Goal: Task Accomplishment & Management: Manage account settings

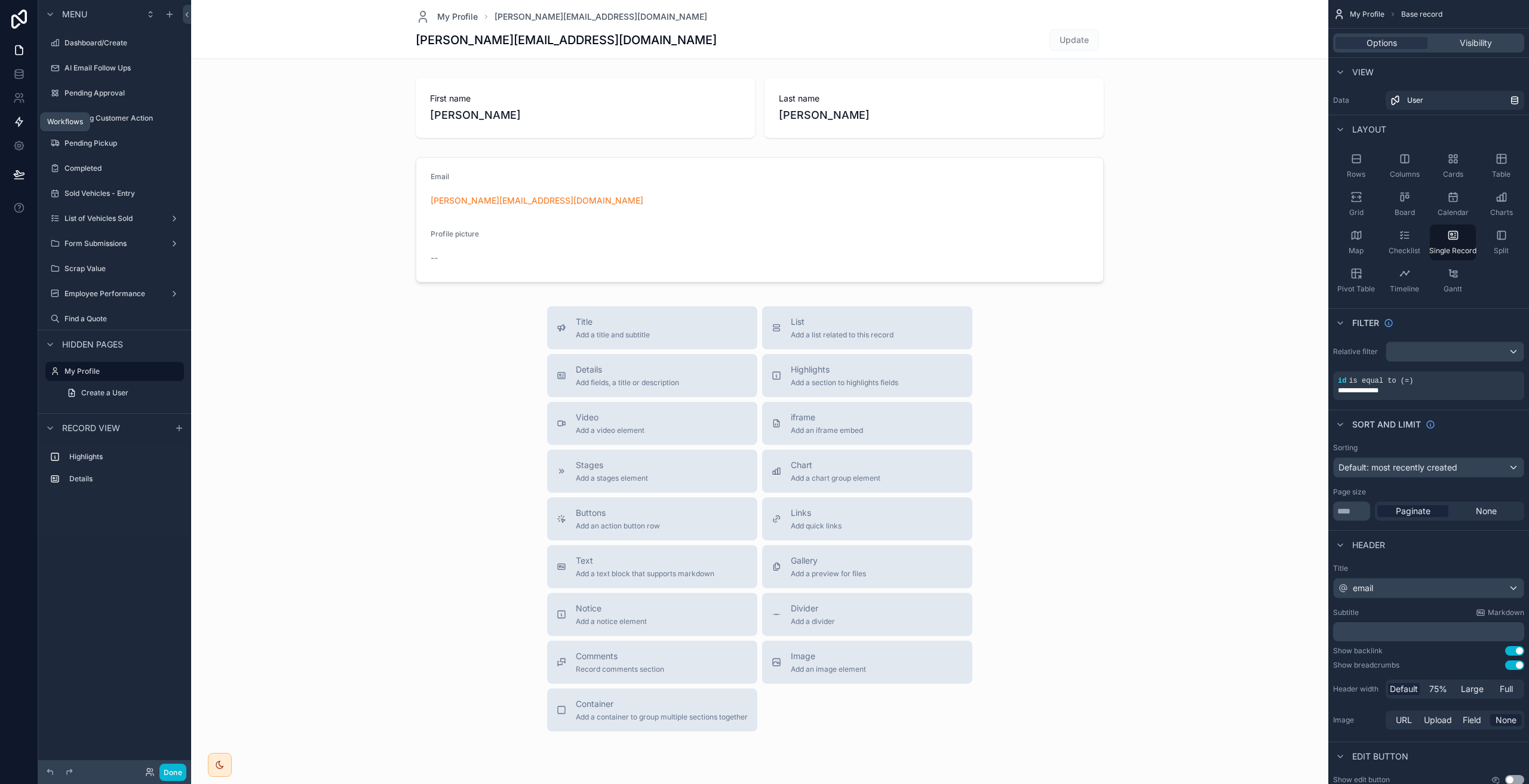
click at [16, 120] on icon at bounding box center [19, 122] width 12 height 12
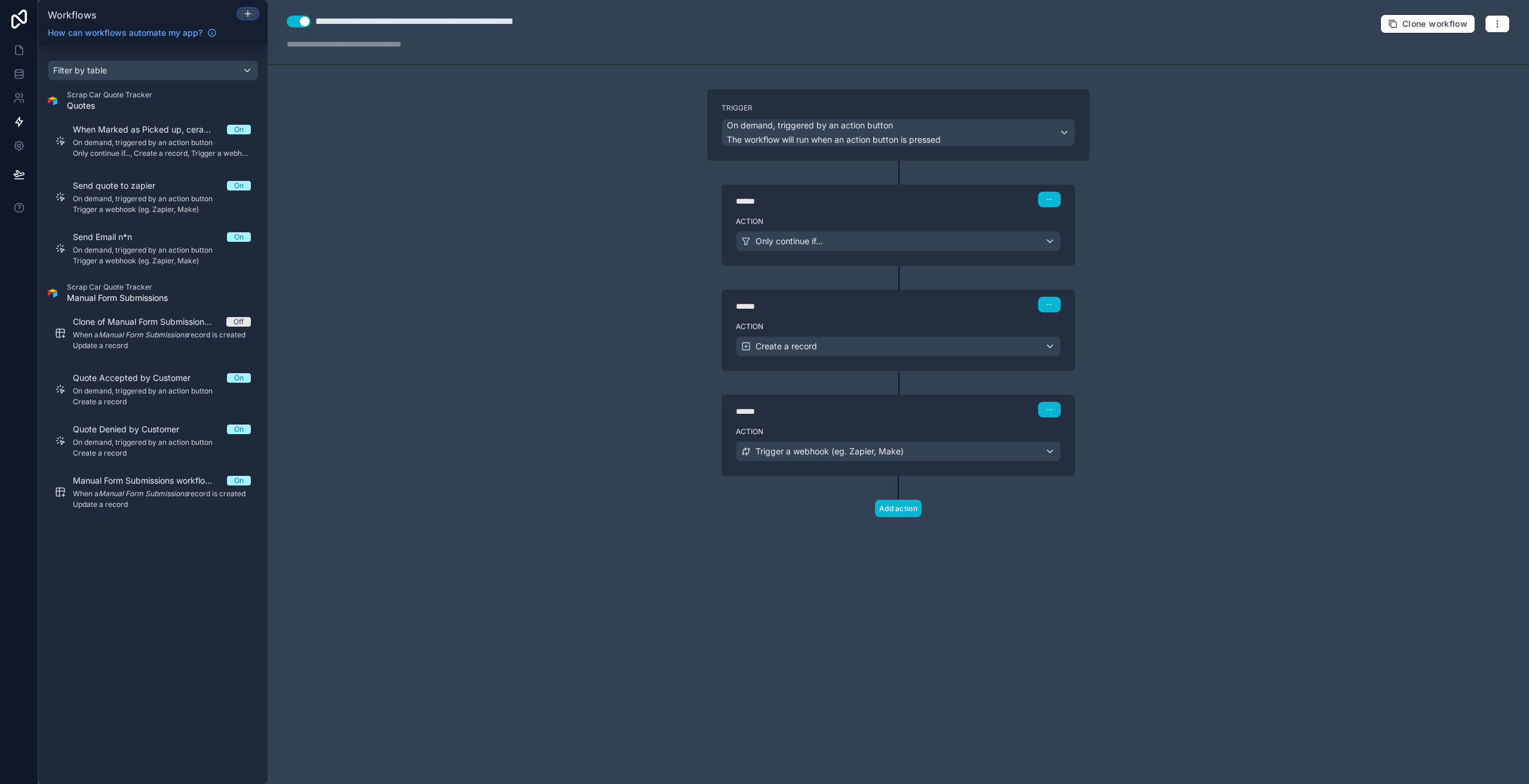
click at [253, 14] on div at bounding box center [248, 14] width 19 height 10
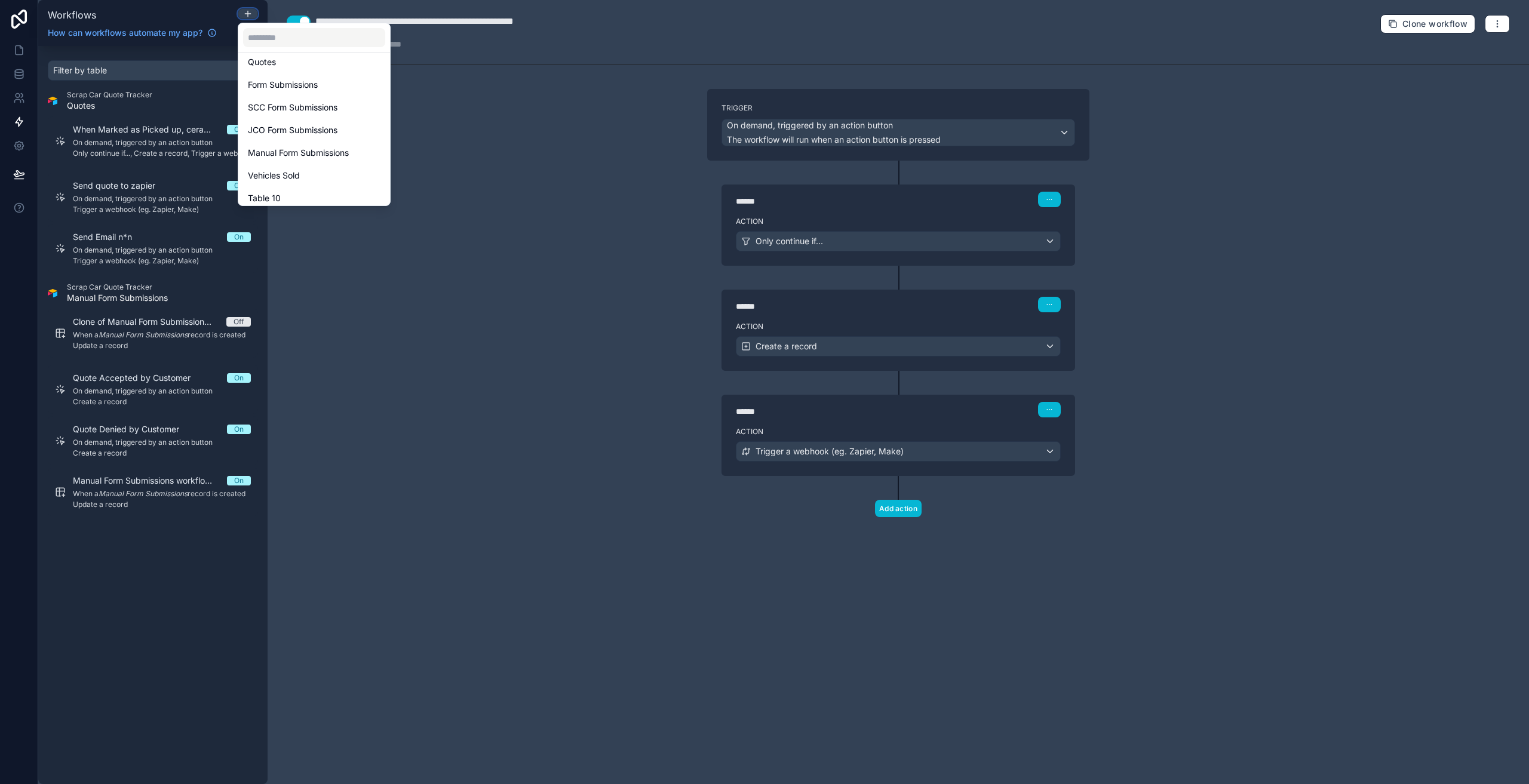
scroll to position [189, 0]
click at [295, 165] on span "Vehicles Sold" at bounding box center [274, 169] width 52 height 14
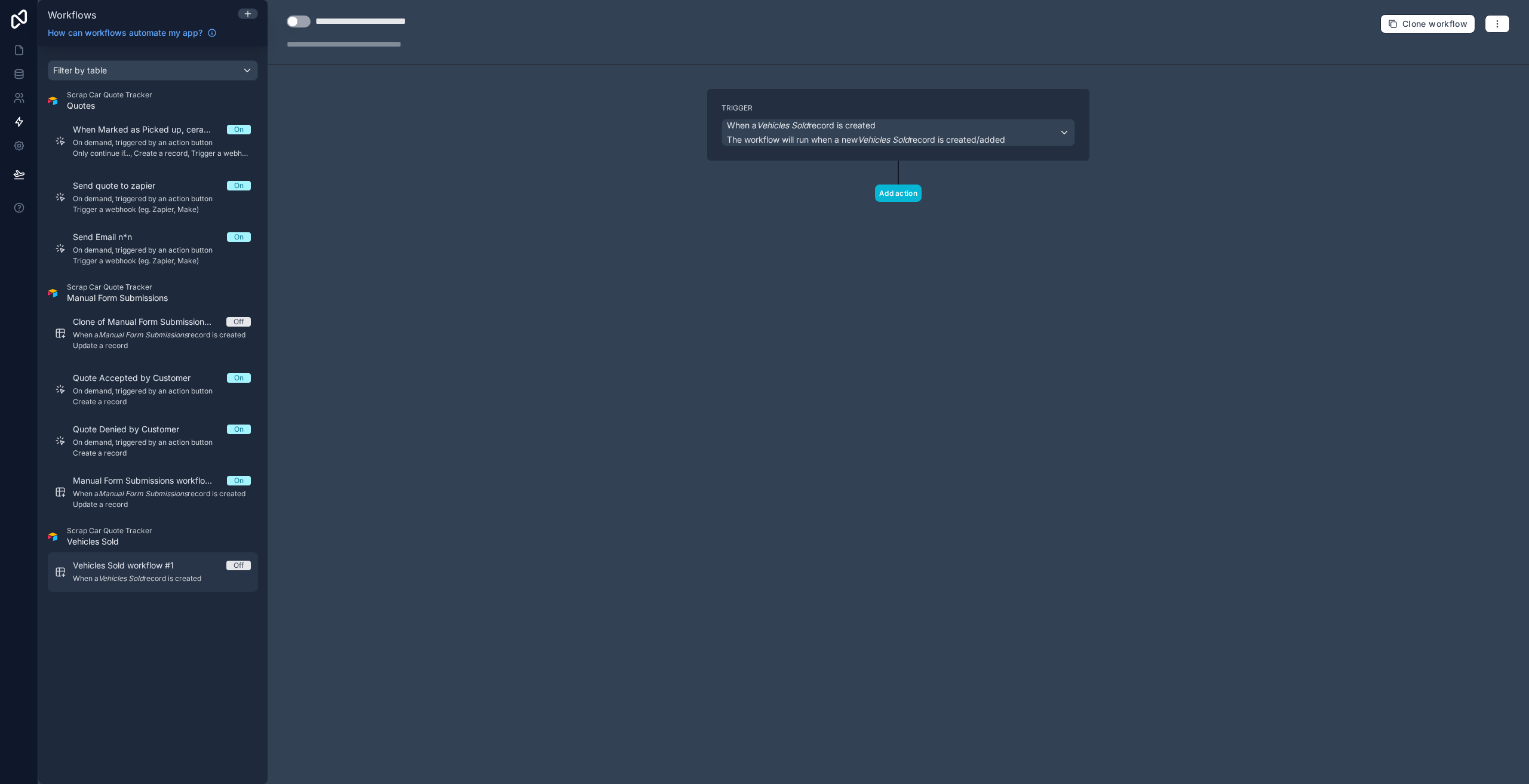
click at [151, 567] on span "Vehicles Sold workflow #1" at bounding box center [130, 565] width 115 height 12
click at [836, 135] on span "The workflow will run when a new Vehicles Sold record is created/added" at bounding box center [865, 139] width 278 height 11
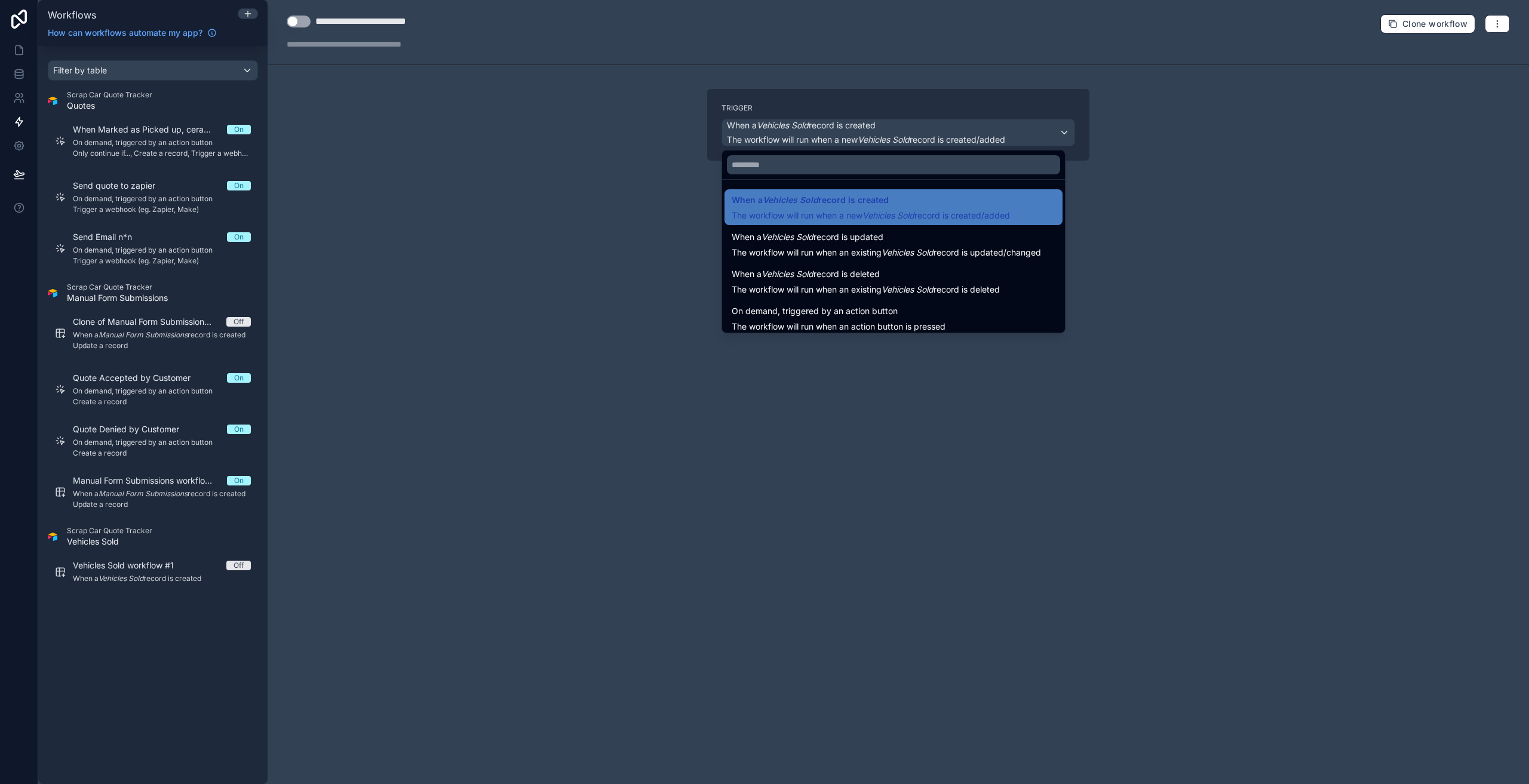
click at [539, 201] on div at bounding box center [764, 392] width 1529 height 784
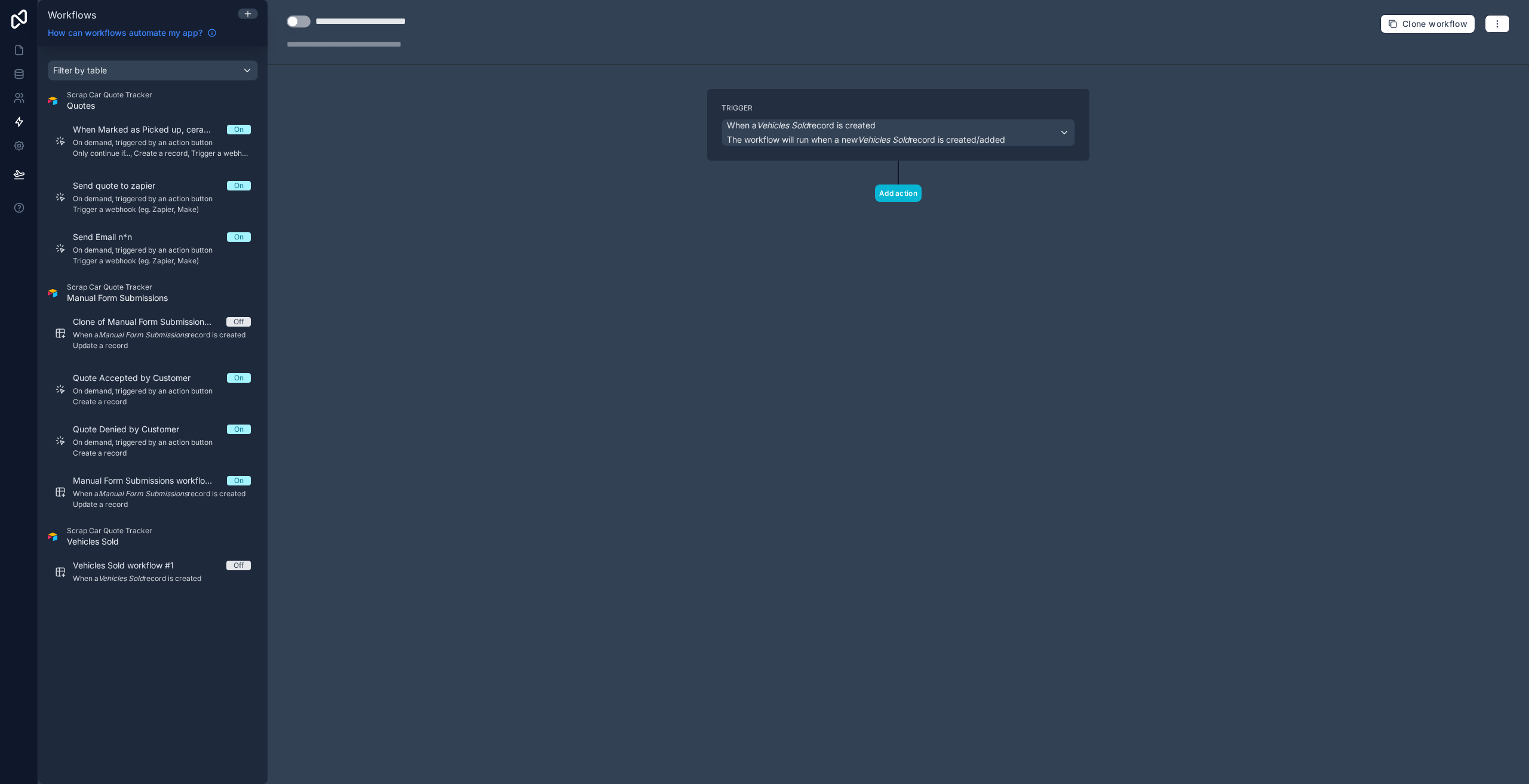
click at [185, 33] on span "How can workflows automate my app?" at bounding box center [125, 33] width 154 height 12
click at [811, 136] on span "The workflow will run when a new Vehicles Sold record is created/added" at bounding box center [865, 139] width 278 height 11
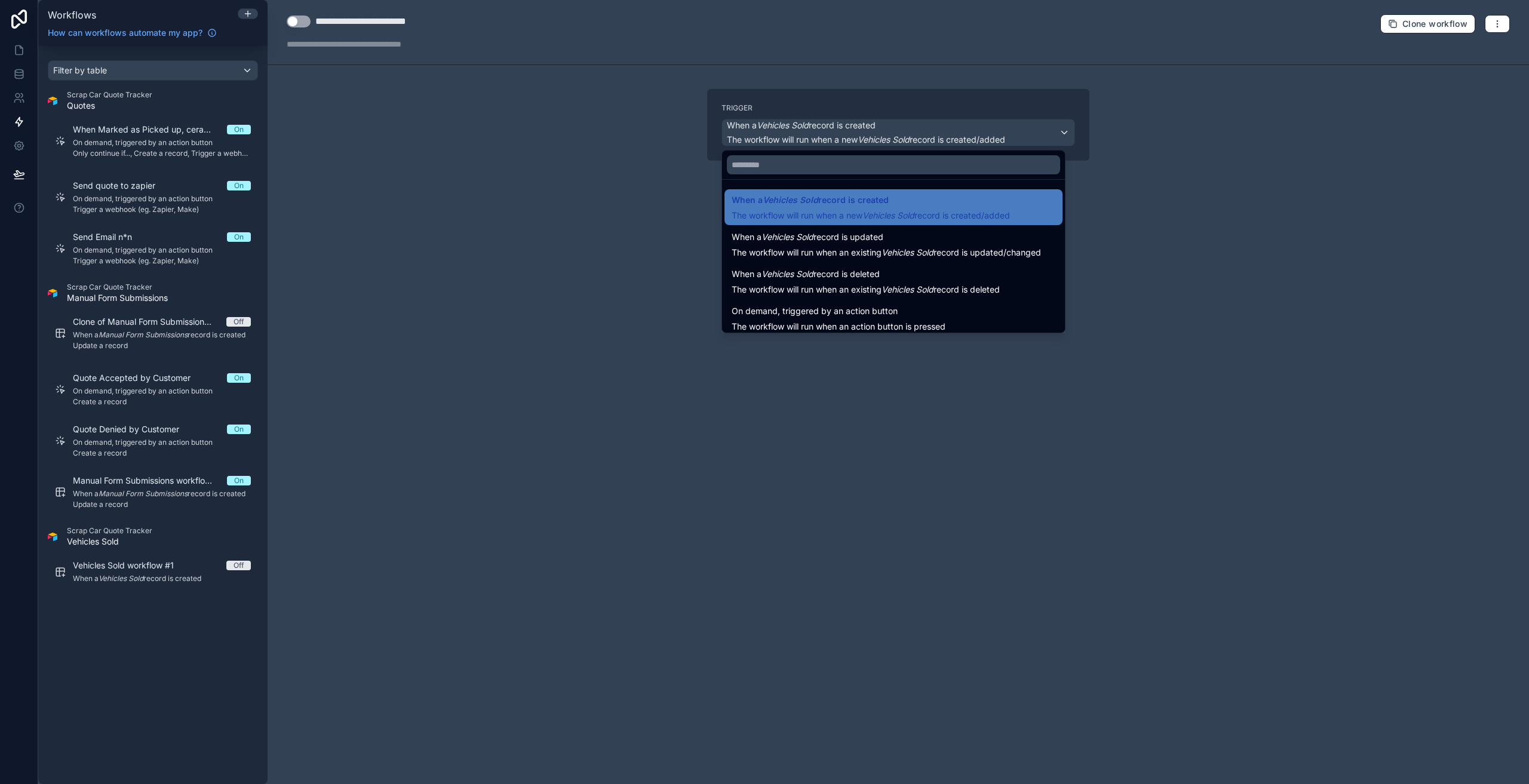
click at [1132, 304] on div at bounding box center [764, 392] width 1529 height 784
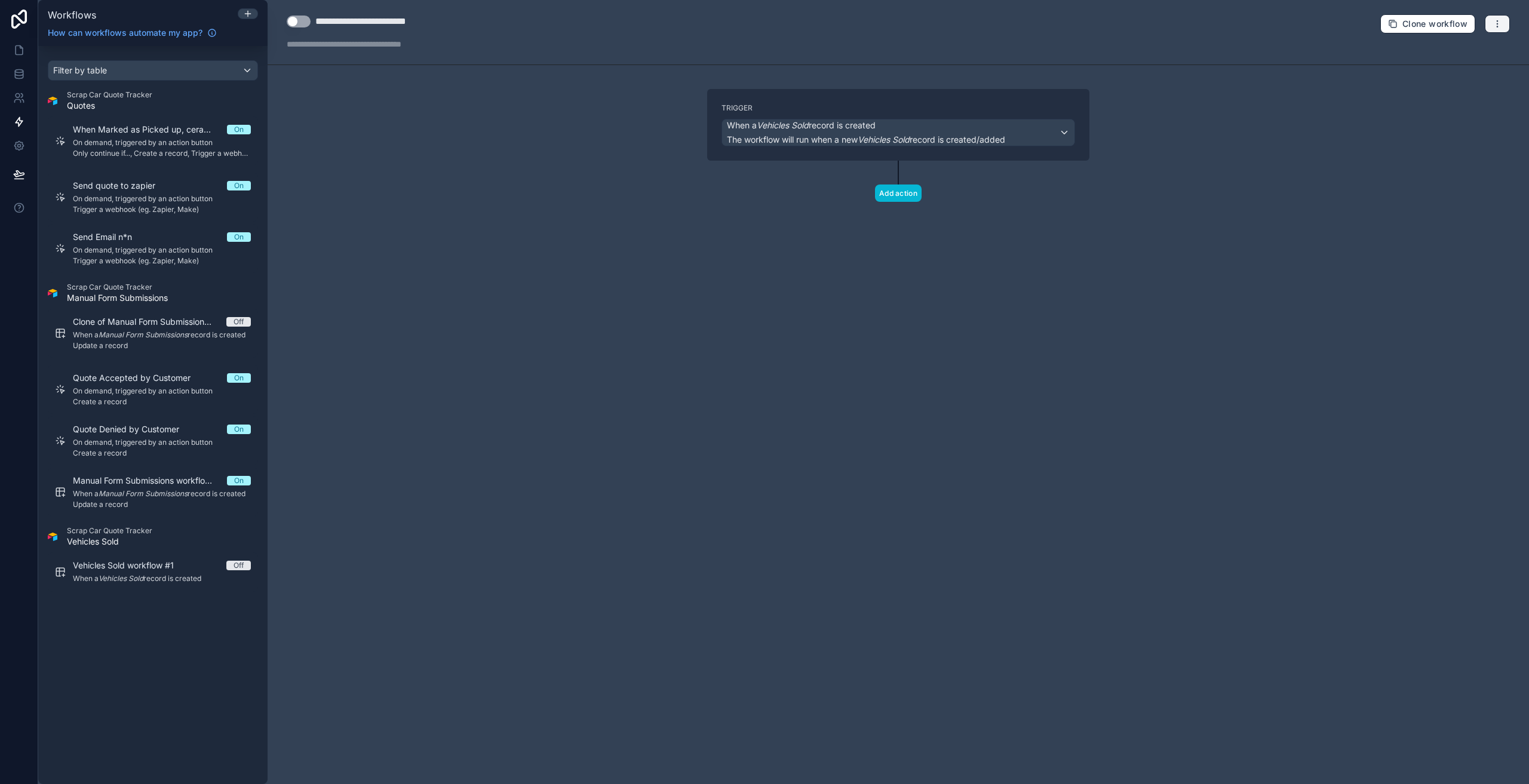
click at [1499, 17] on button "button" at bounding box center [1497, 23] width 25 height 18
click at [922, 131] on span "When a Vehicles Sold record is created" at bounding box center [865, 125] width 278 height 12
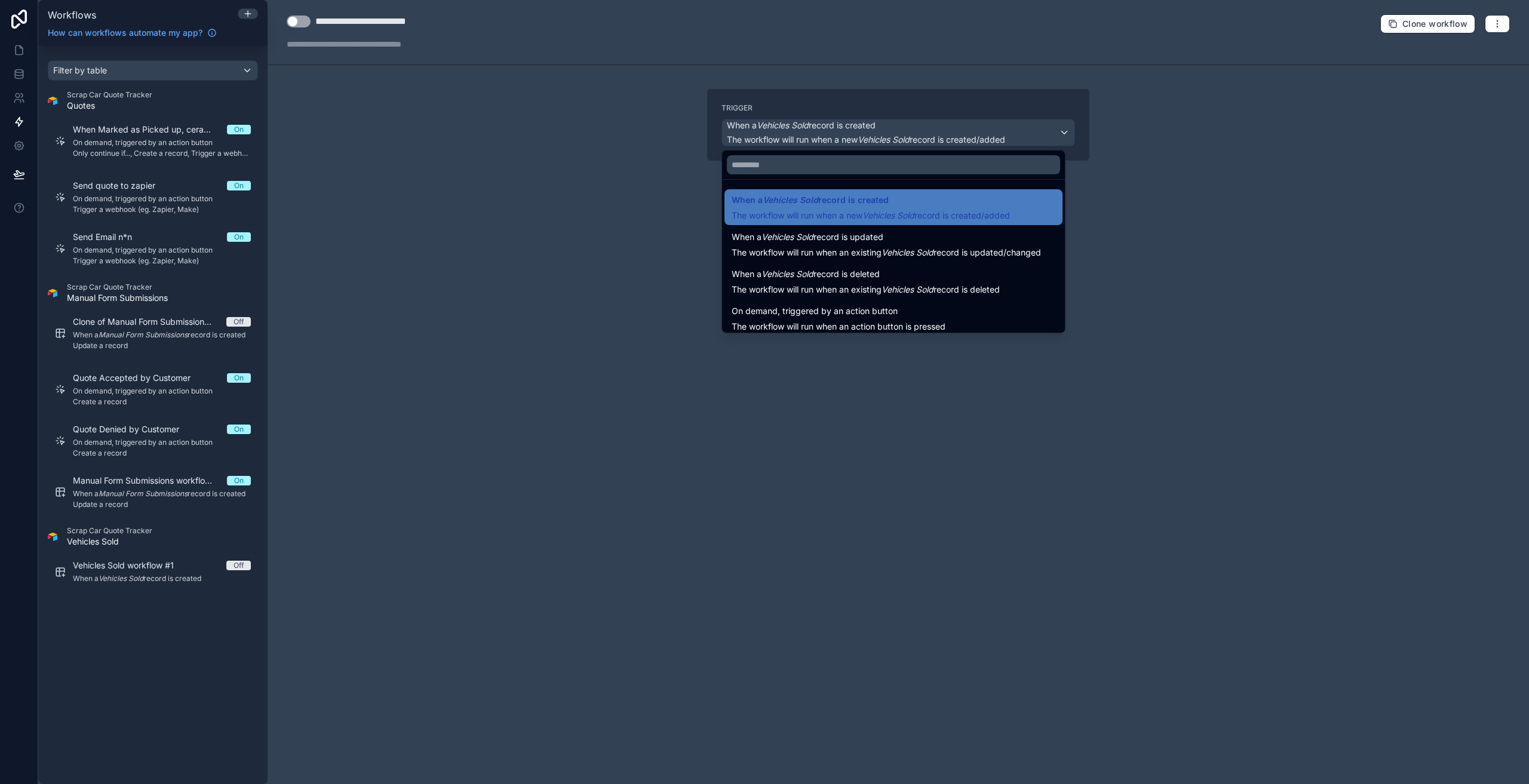
click at [609, 202] on div at bounding box center [764, 392] width 1529 height 784
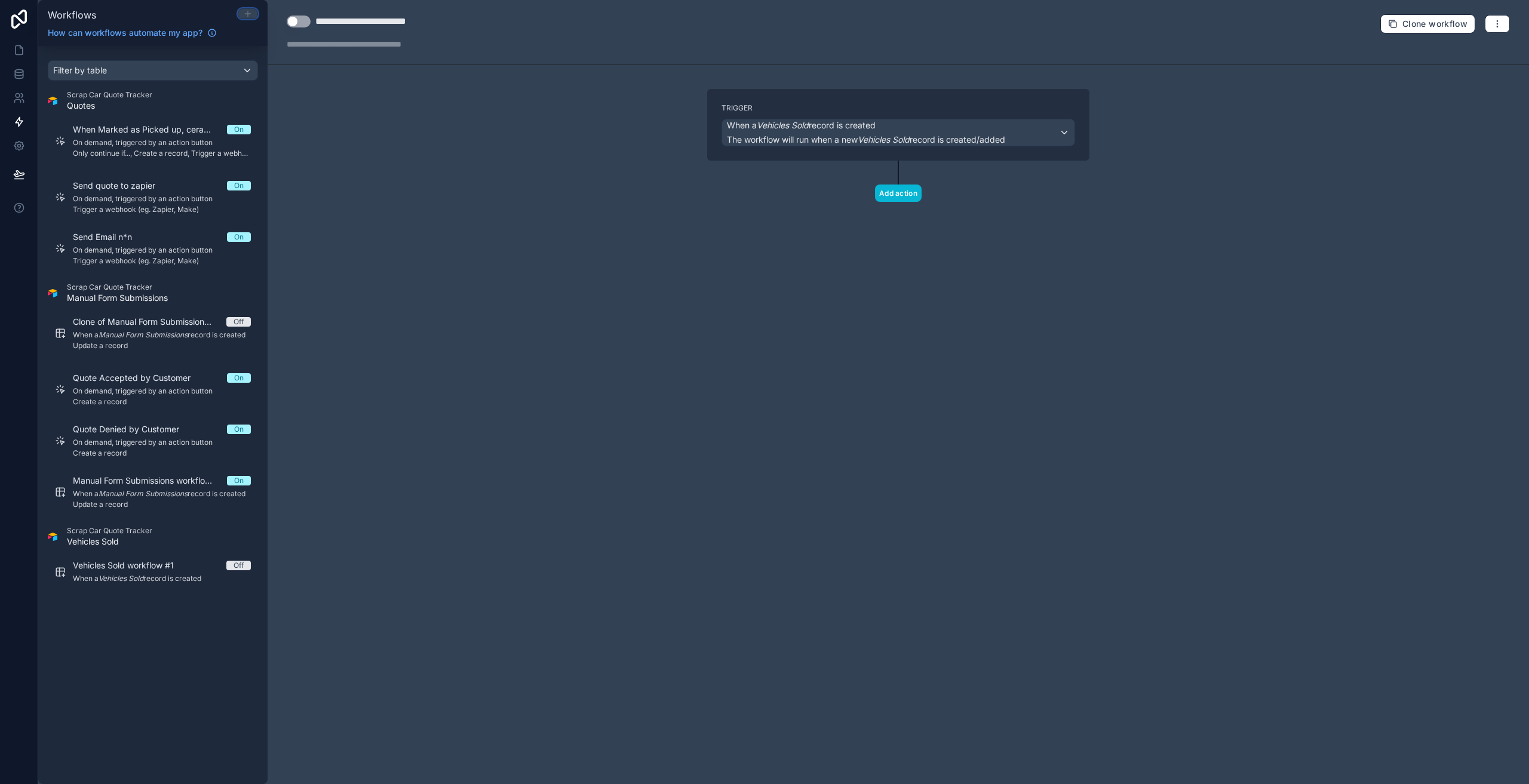
click at [248, 9] on icon at bounding box center [248, 14] width 10 height 10
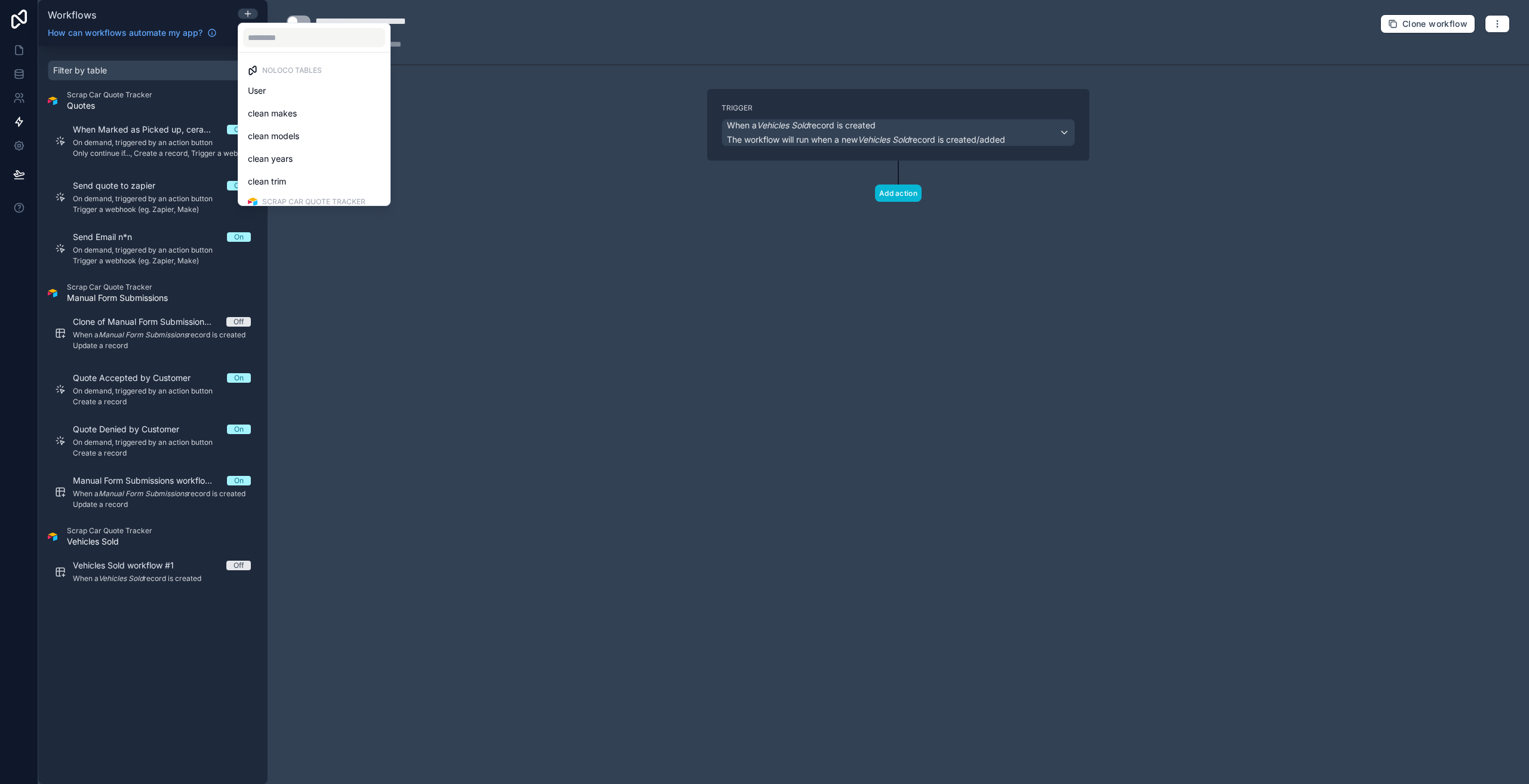
click at [651, 159] on div at bounding box center [764, 392] width 1529 height 784
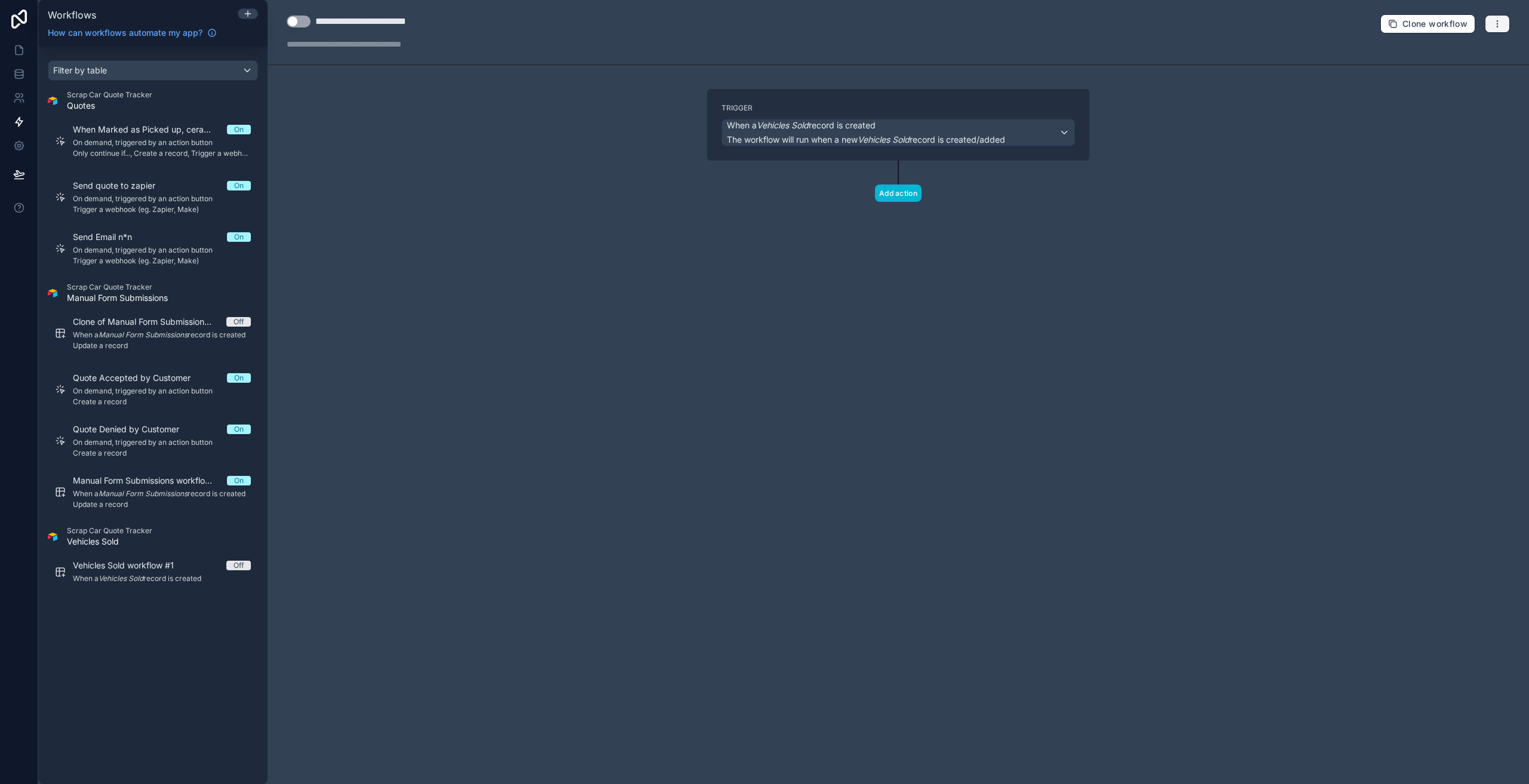
click at [1492, 26] on icon "button" at bounding box center [1497, 24] width 10 height 10
click at [1475, 88] on span "Delete workflow" at bounding box center [1464, 91] width 57 height 10
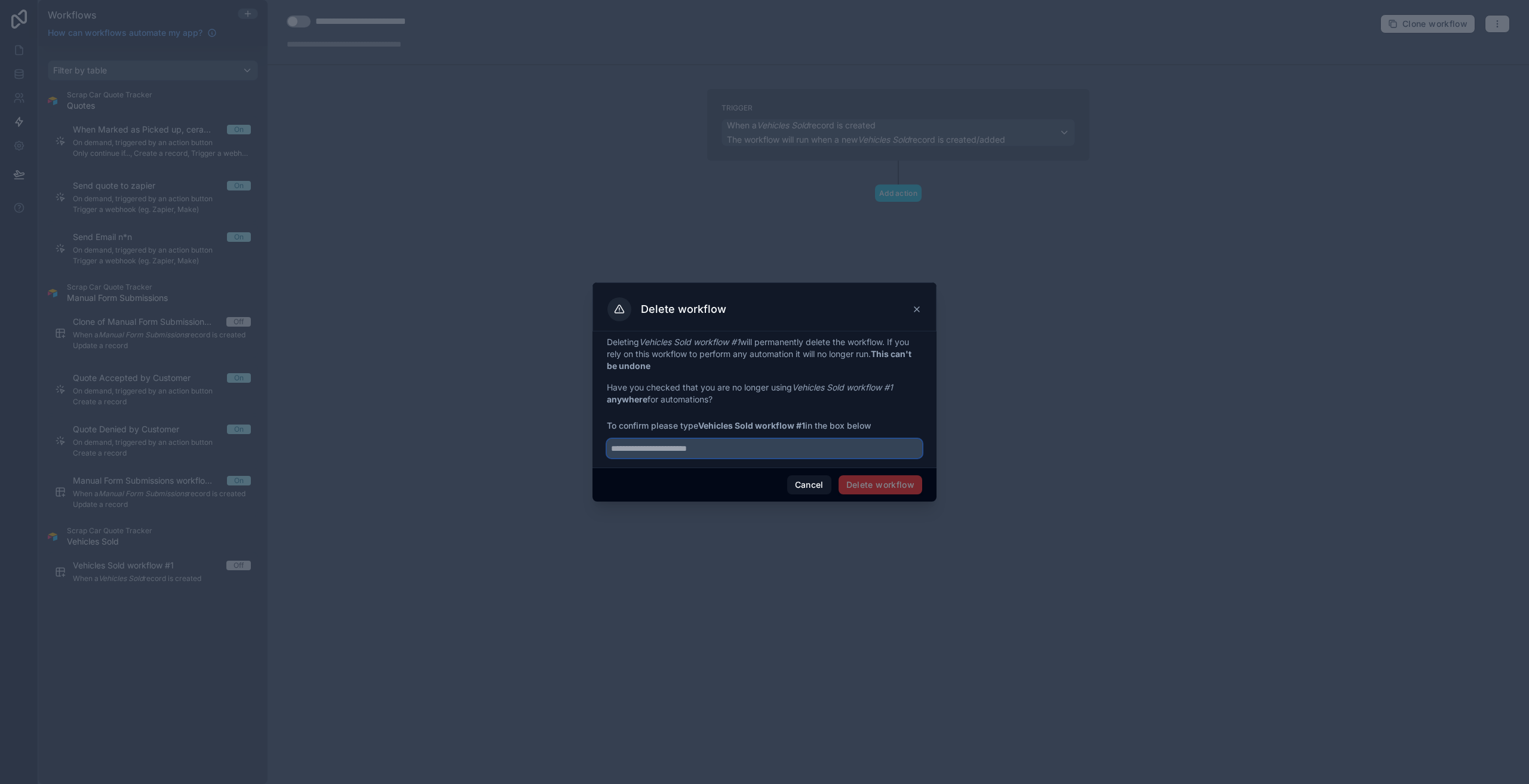
click at [805, 455] on input "text" at bounding box center [764, 448] width 315 height 19
type input "**********"
click at [876, 490] on button "Delete workflow" at bounding box center [880, 485] width 84 height 19
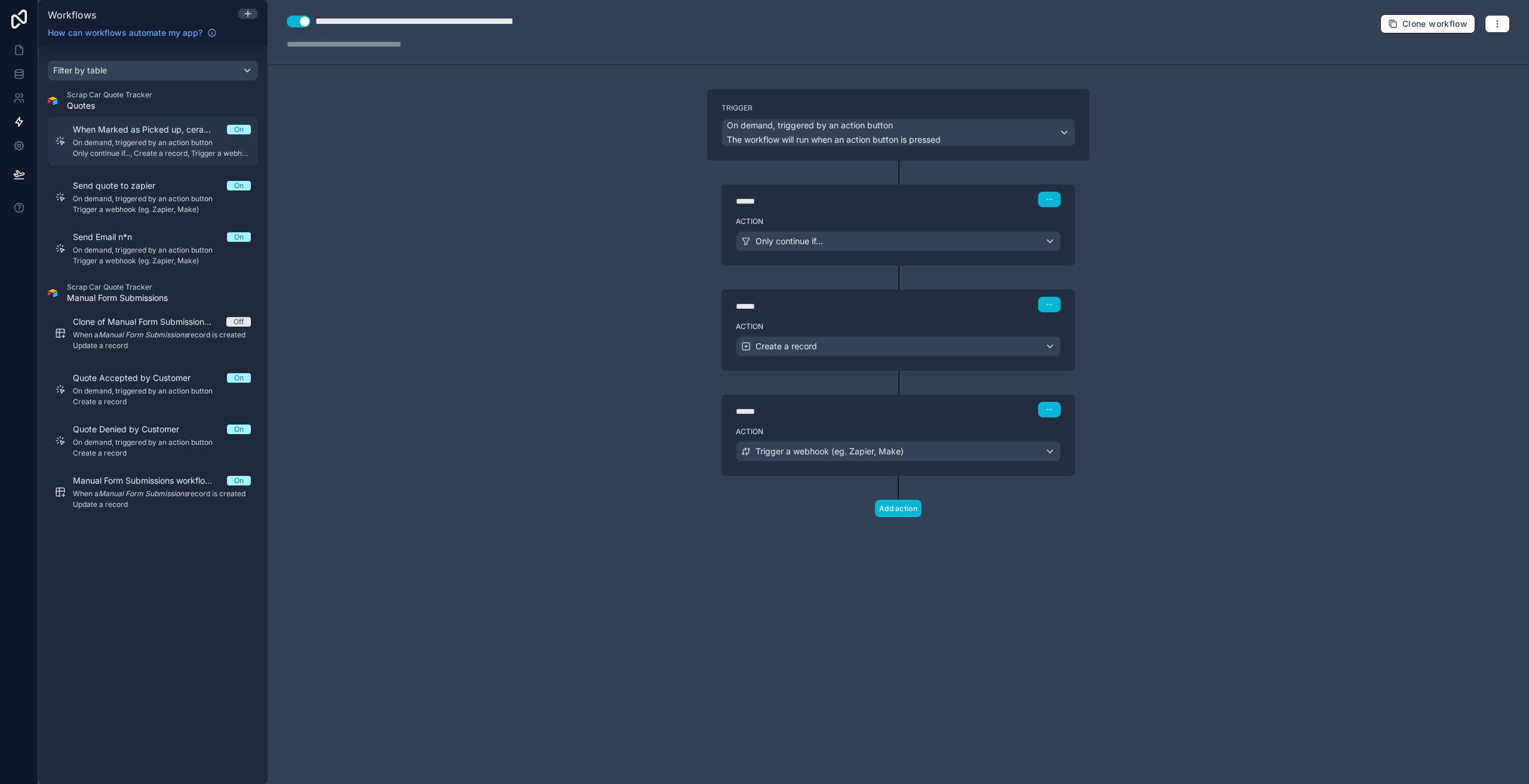
click at [111, 139] on span "On demand, triggered by an action button" at bounding box center [162, 143] width 177 height 10
click at [149, 73] on div "Filter by table" at bounding box center [152, 70] width 209 height 19
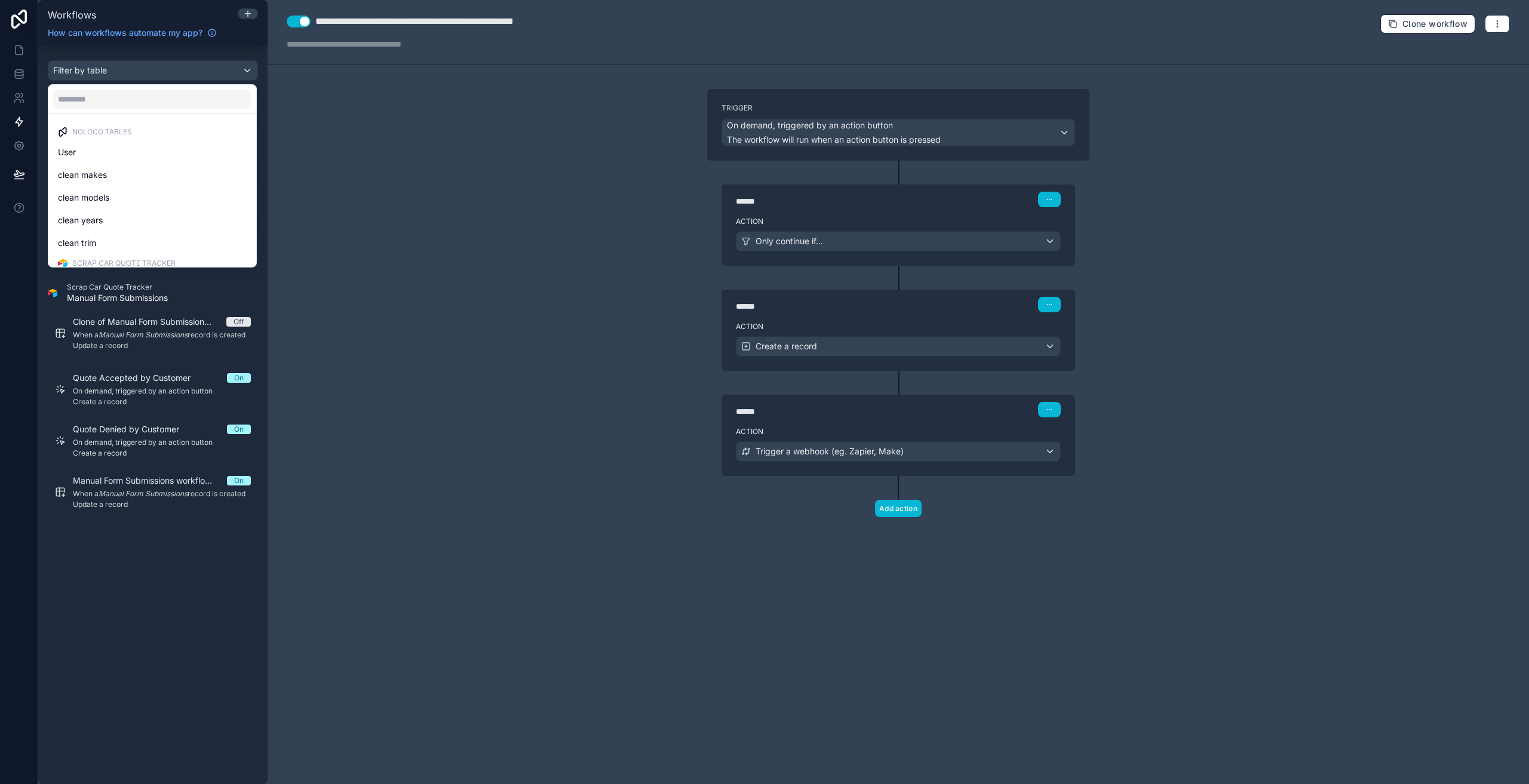
click at [149, 73] on div "scrollable content" at bounding box center [764, 392] width 1529 height 784
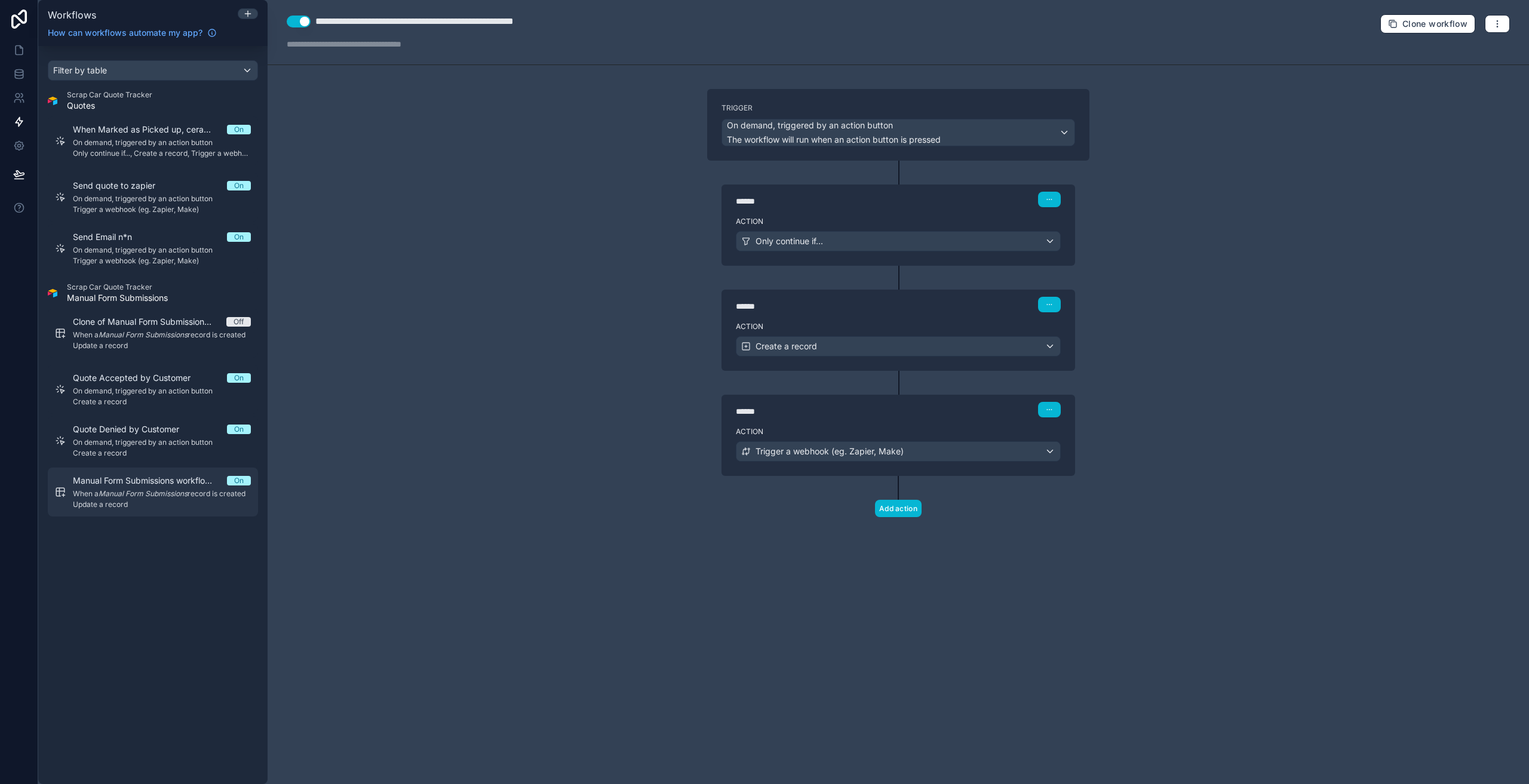
click at [115, 489] on em "Manual Form Submissions" at bounding box center [143, 493] width 89 height 9
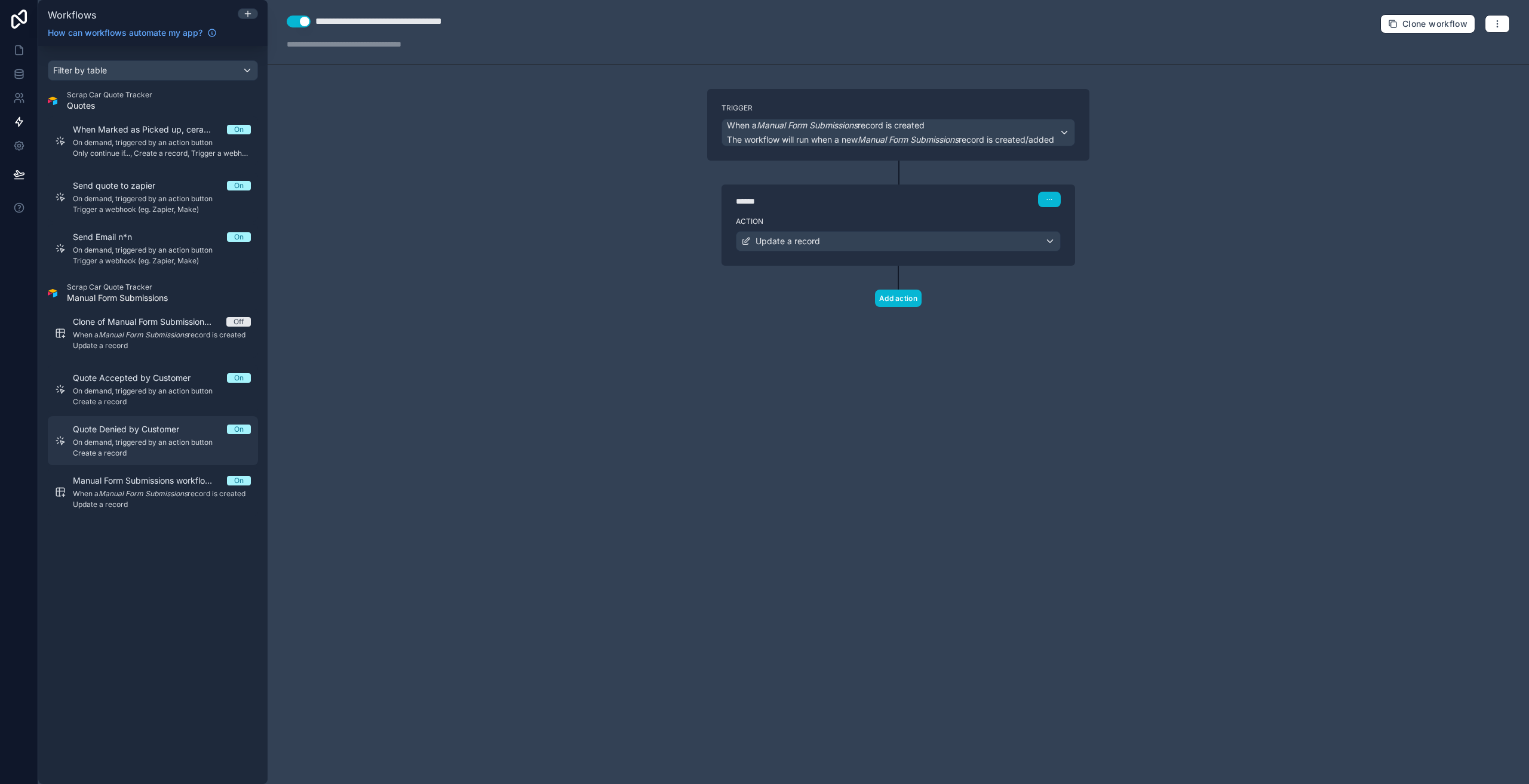
click at [121, 448] on span "Create a record" at bounding box center [162, 453] width 177 height 10
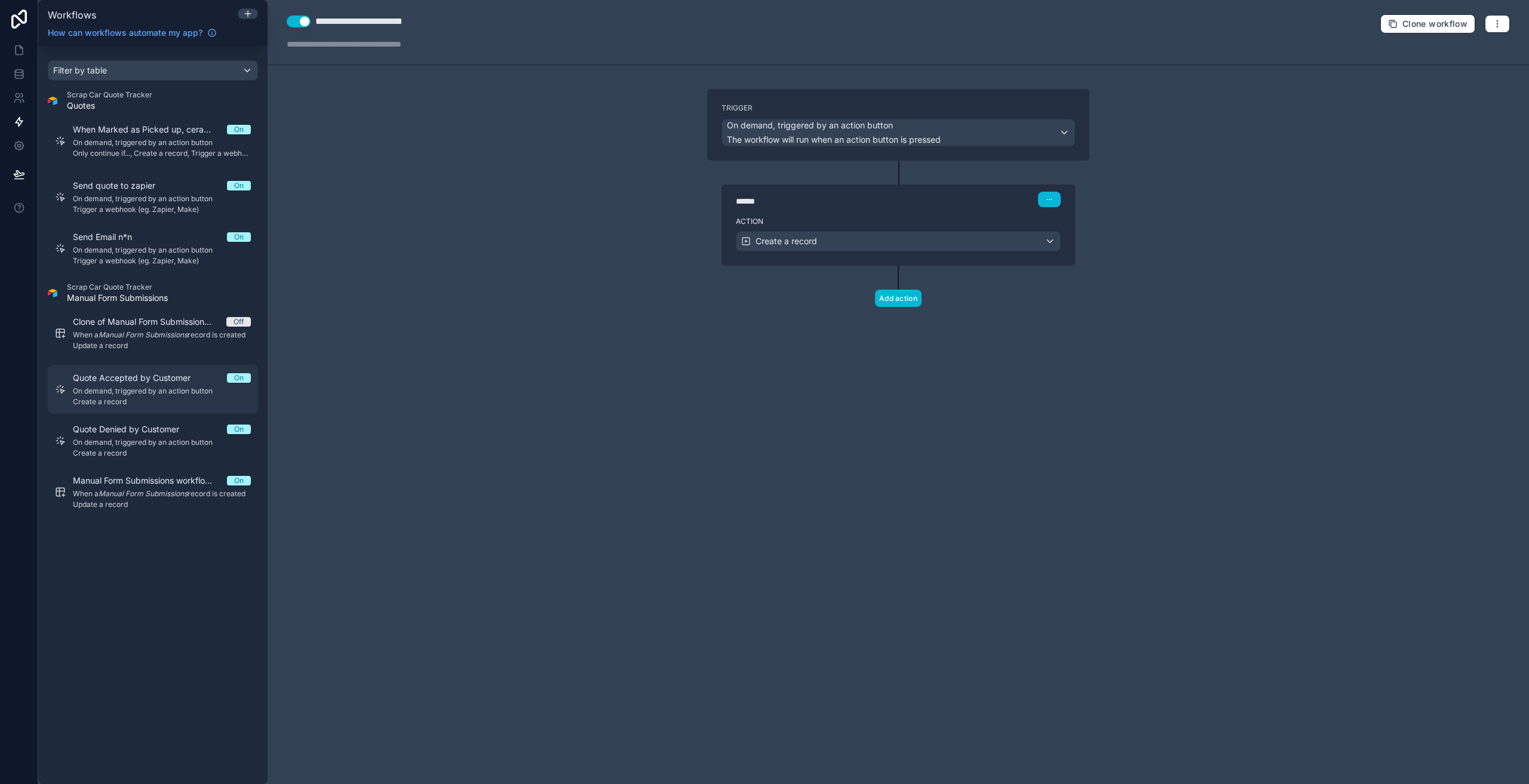
click at [122, 399] on span "Create a record" at bounding box center [162, 402] width 177 height 10
click at [109, 339] on span "When a Manual Form Submissions record is created" at bounding box center [162, 335] width 177 height 10
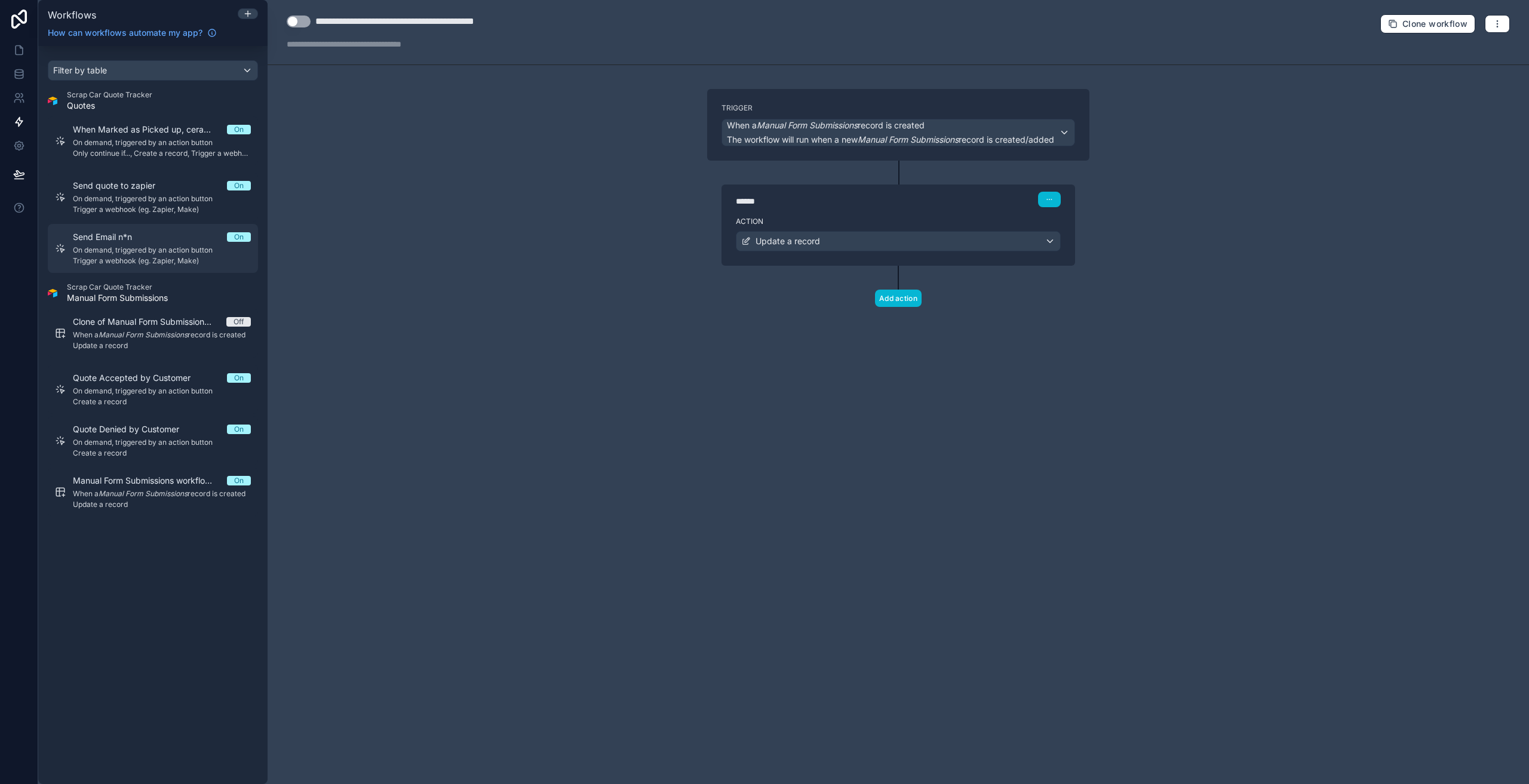
click at [152, 239] on div "Send Email n*n On" at bounding box center [162, 237] width 177 height 12
click at [150, 252] on span "On demand, triggered by an action button" at bounding box center [162, 250] width 177 height 10
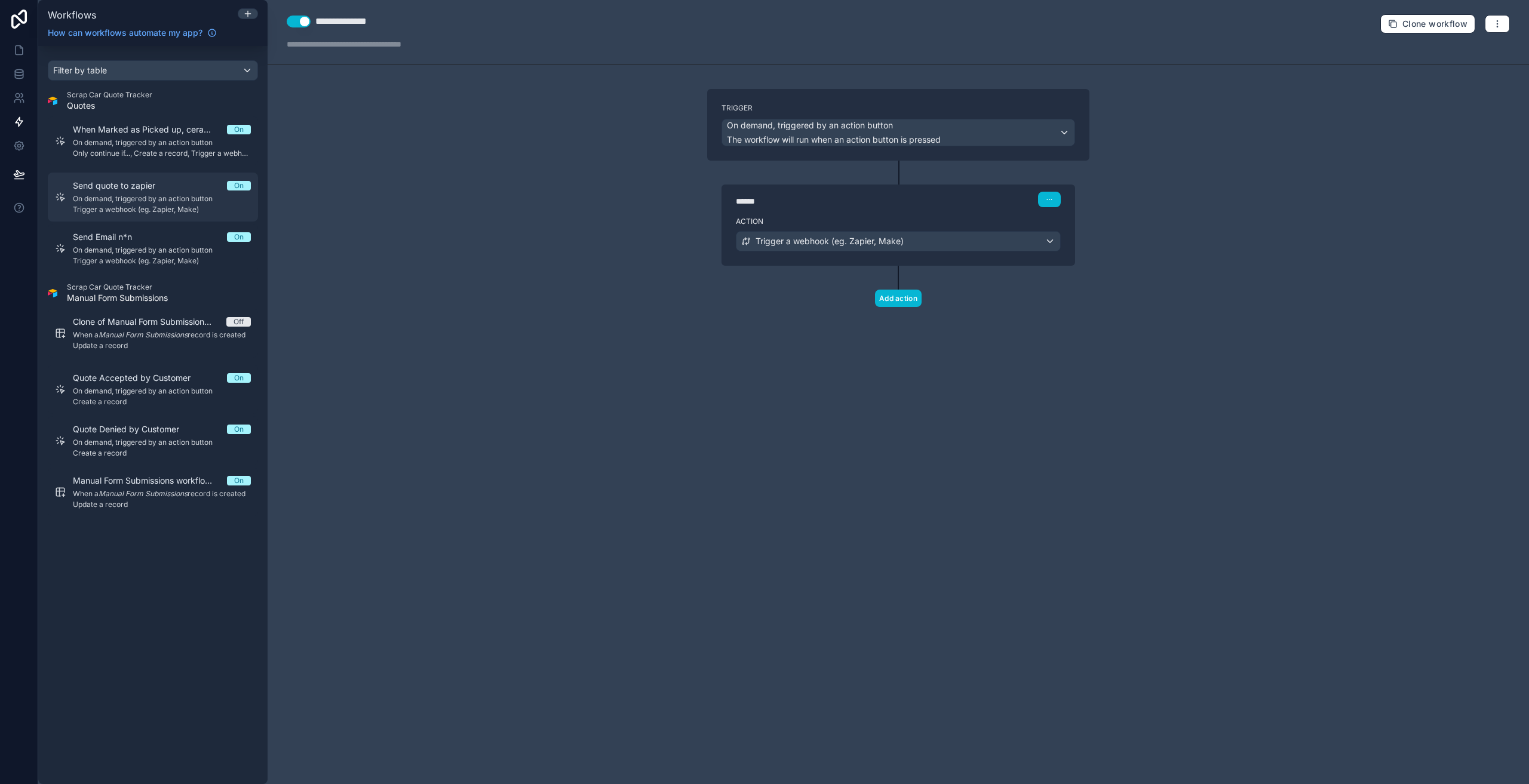
click at [152, 203] on div "Send quote to zapier On On demand, triggered by an action button Trigger a webh…" at bounding box center [162, 197] width 177 height 35
click at [245, 15] on icon at bounding box center [248, 14] width 10 height 10
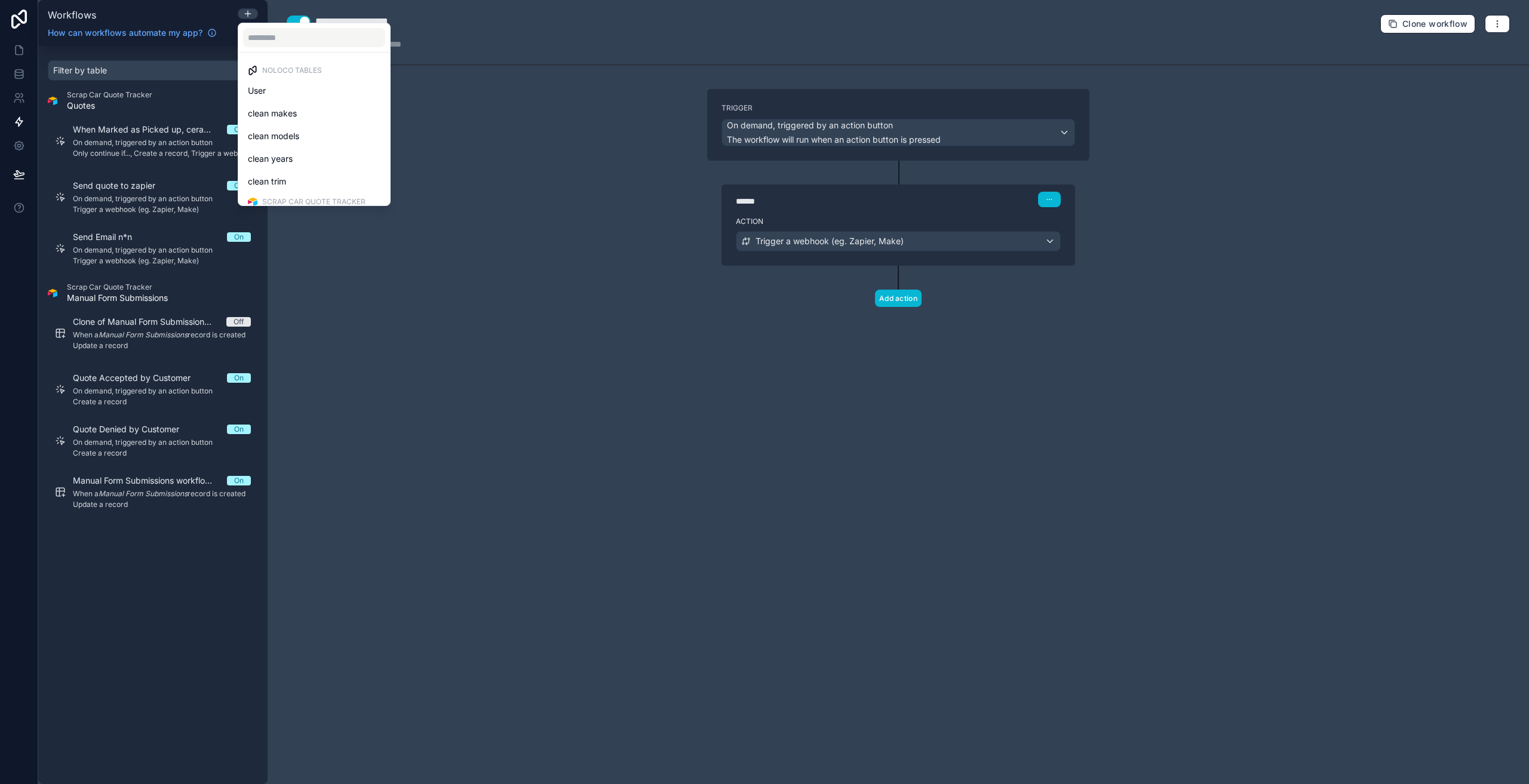
click at [461, 229] on div at bounding box center [764, 392] width 1529 height 784
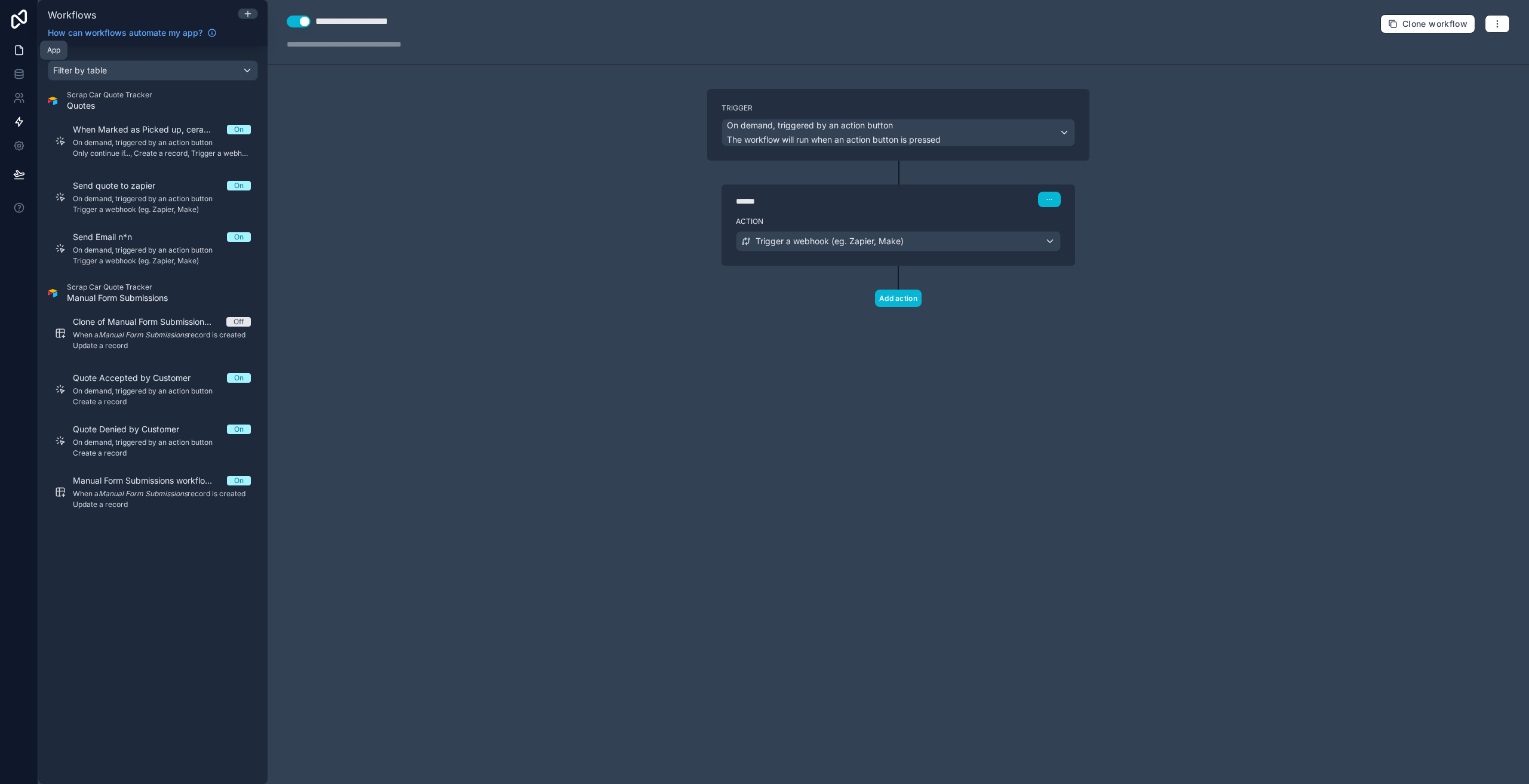
click at [26, 45] on link at bounding box center [18, 50] width 38 height 24
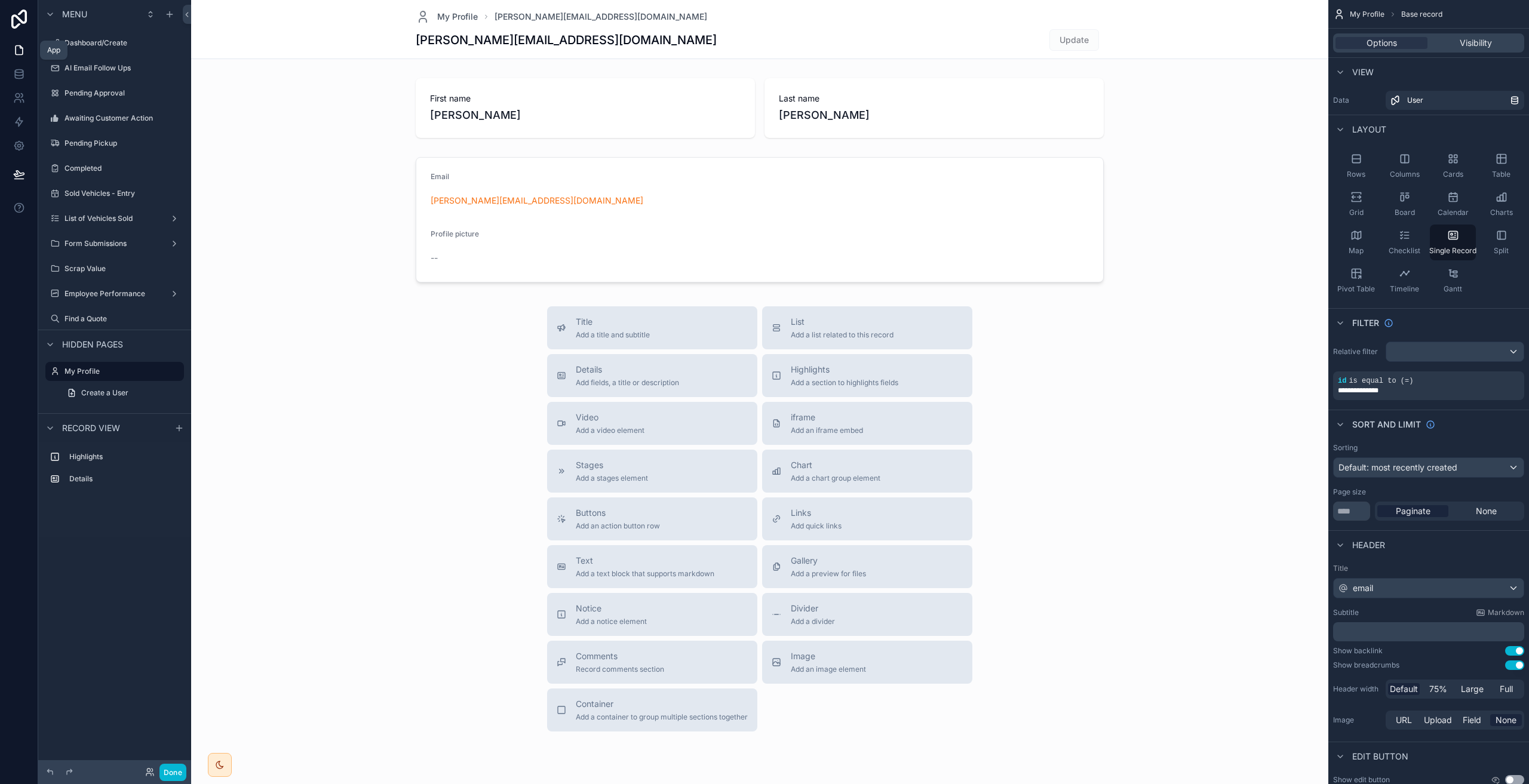
click at [21, 54] on icon at bounding box center [19, 50] width 12 height 12
click at [28, 109] on link at bounding box center [18, 97] width 38 height 24
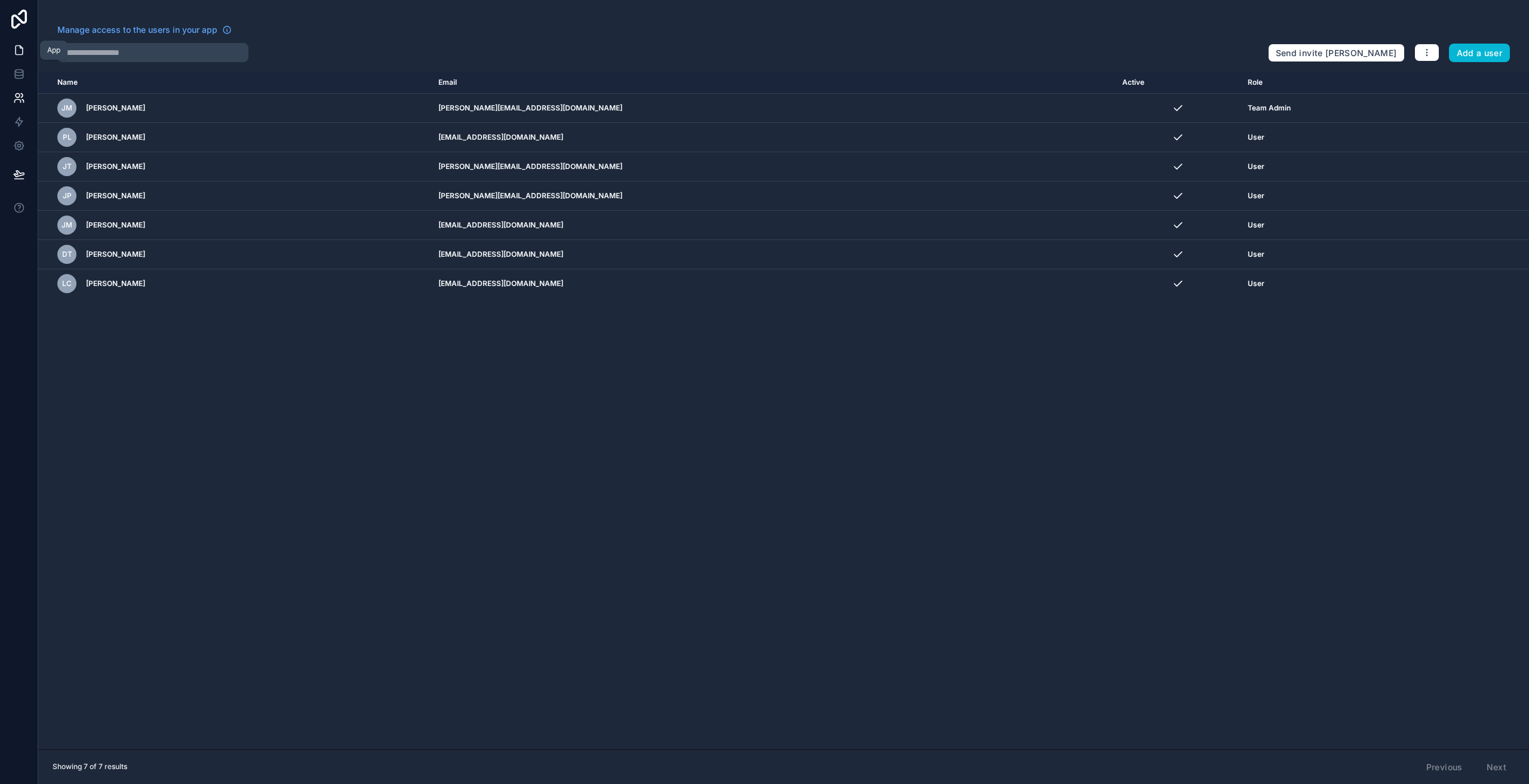
click at [14, 51] on icon at bounding box center [19, 50] width 12 height 12
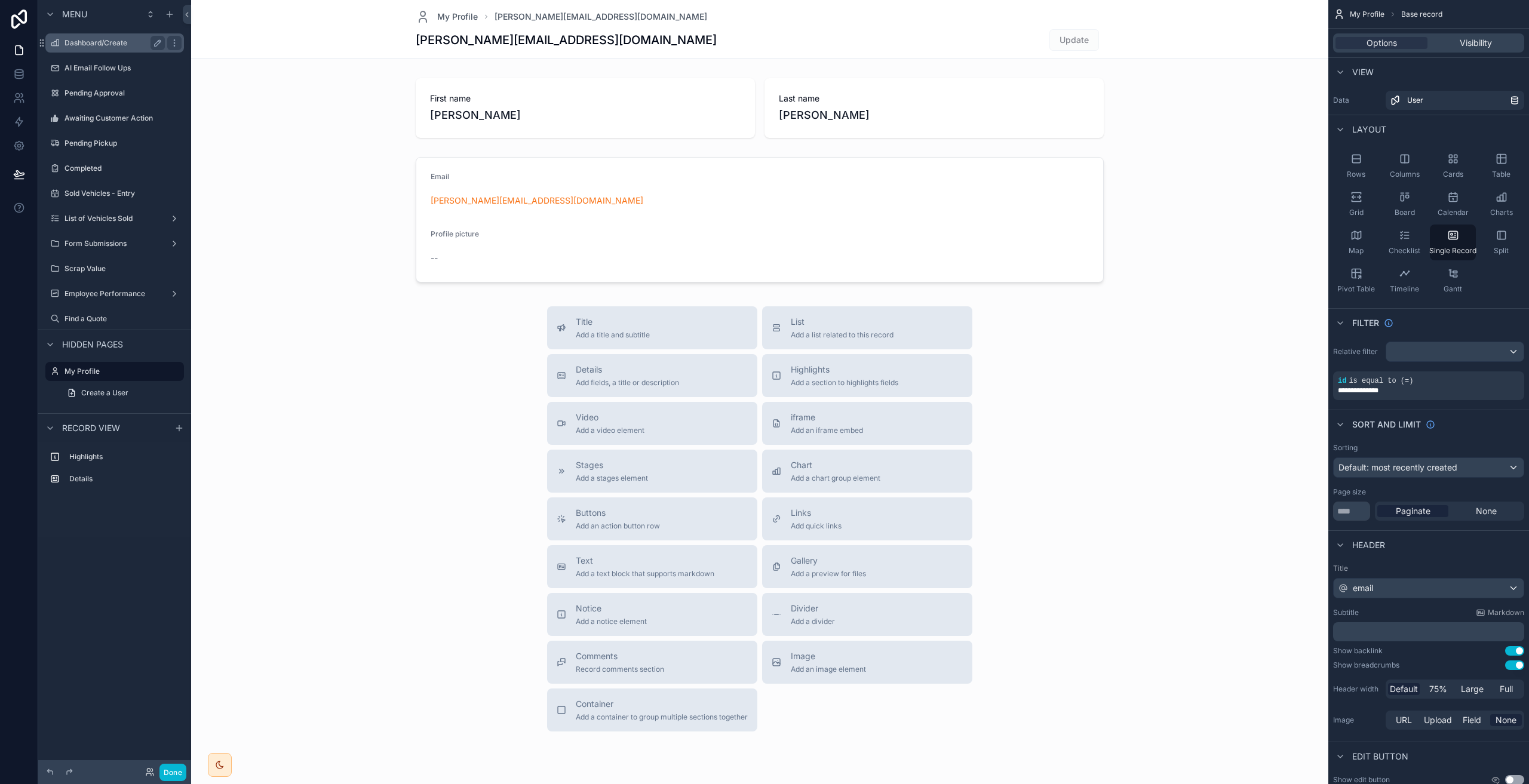
click at [68, 45] on label "Dashboard/Create" at bounding box center [112, 43] width 96 height 10
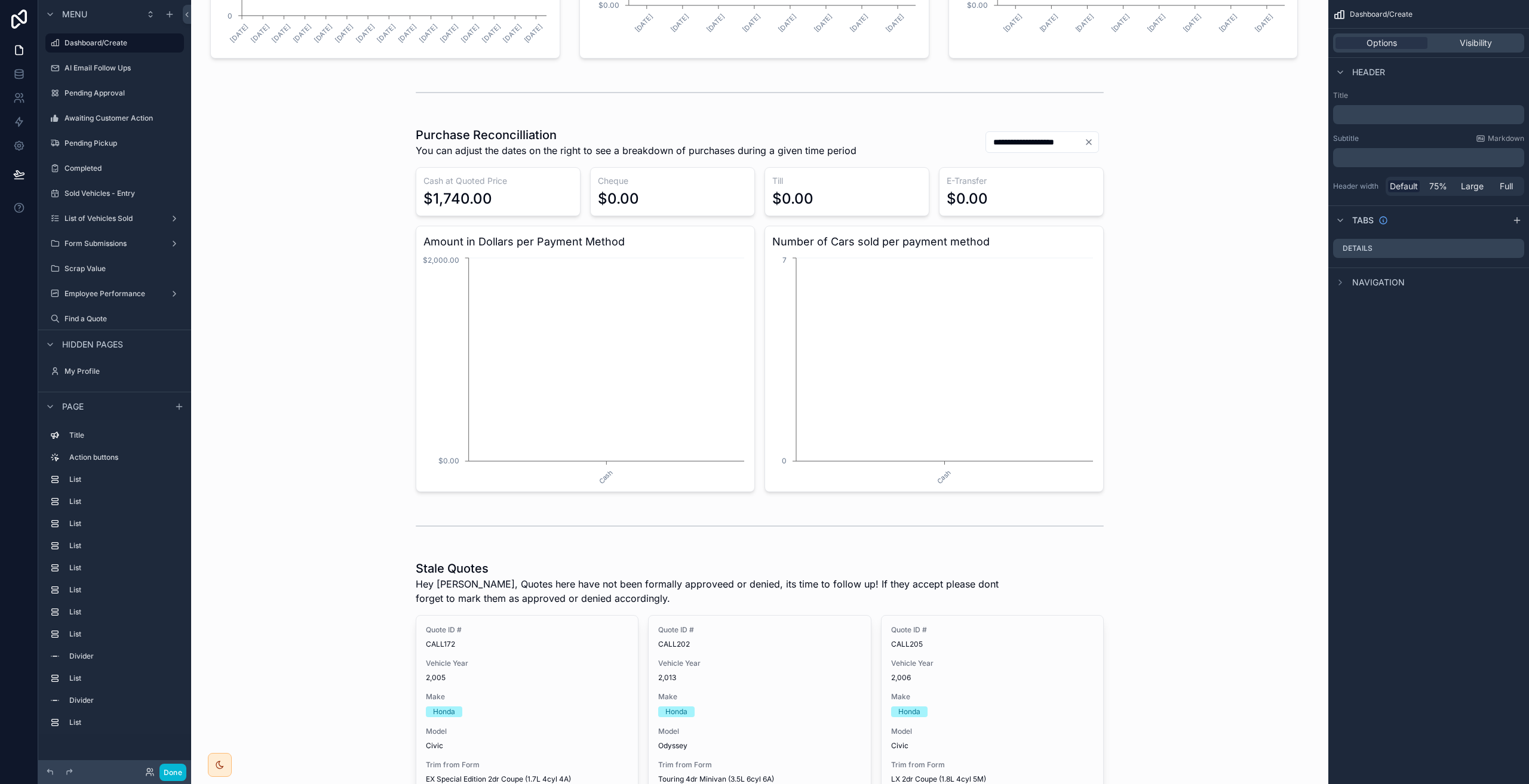
scroll to position [829, 0]
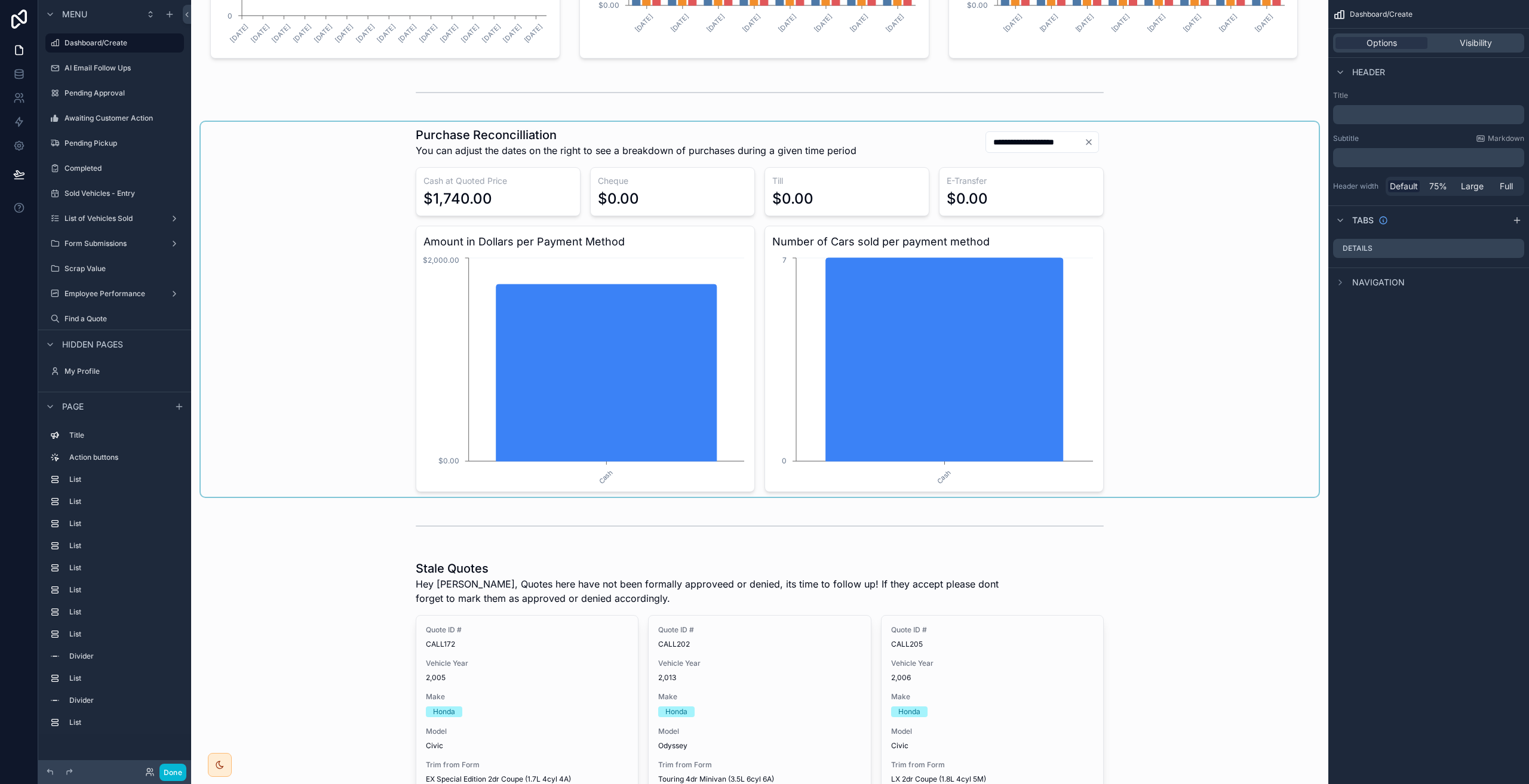
click at [1005, 141] on div "scrollable content" at bounding box center [759, 309] width 1118 height 375
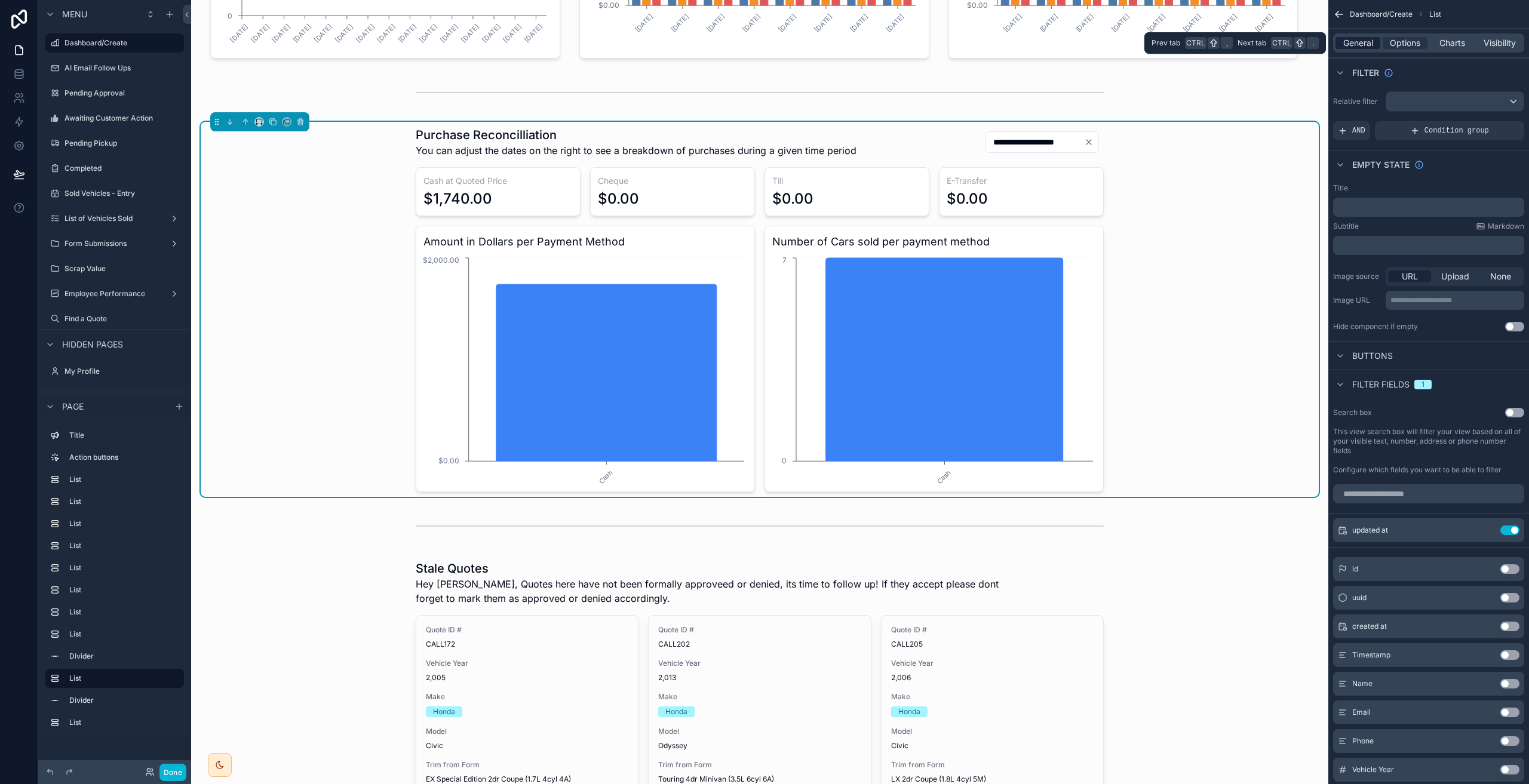
click at [1355, 43] on span "General" at bounding box center [1357, 42] width 30 height 12
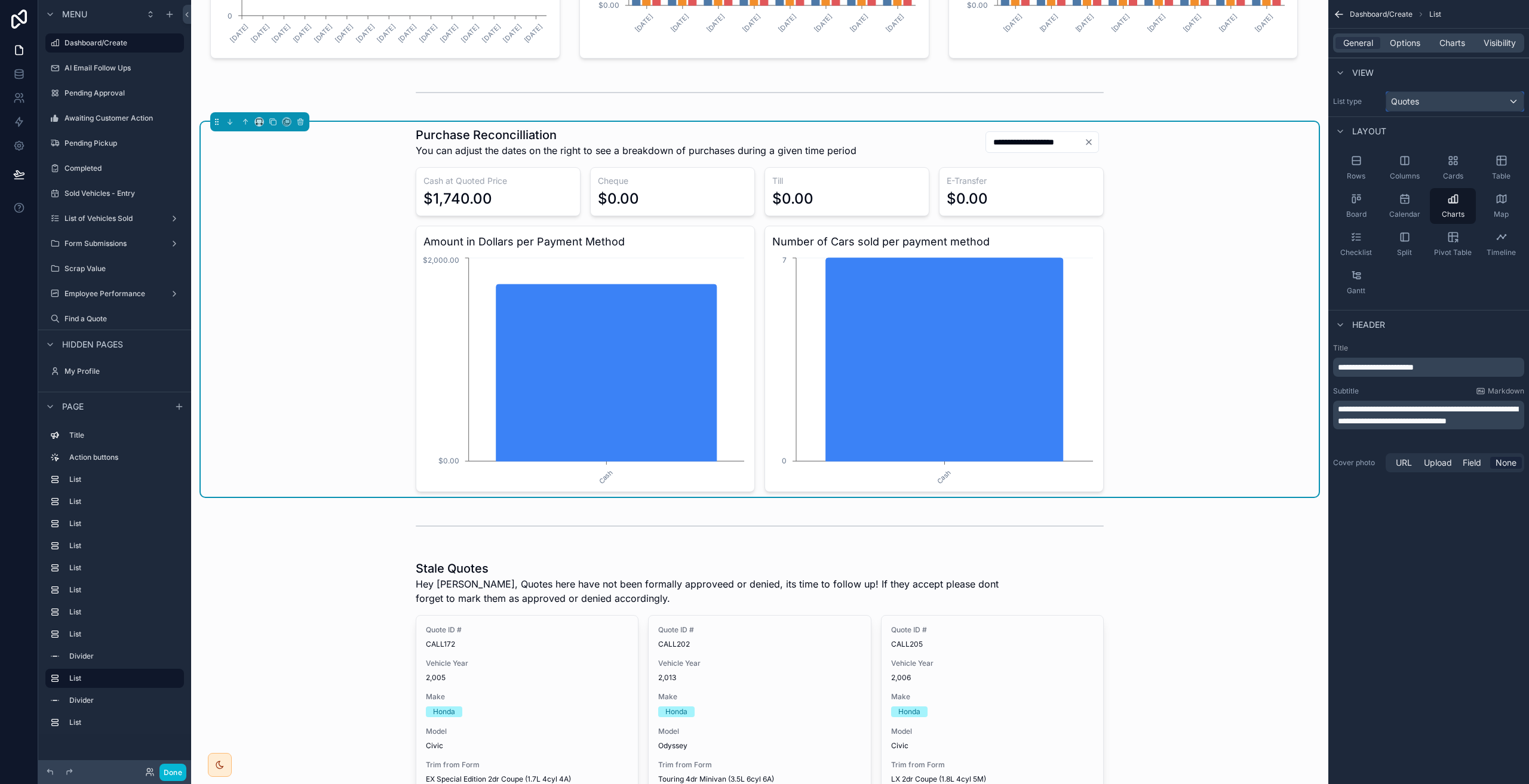
click at [1416, 96] on span "Quotes" at bounding box center [1405, 101] width 28 height 12
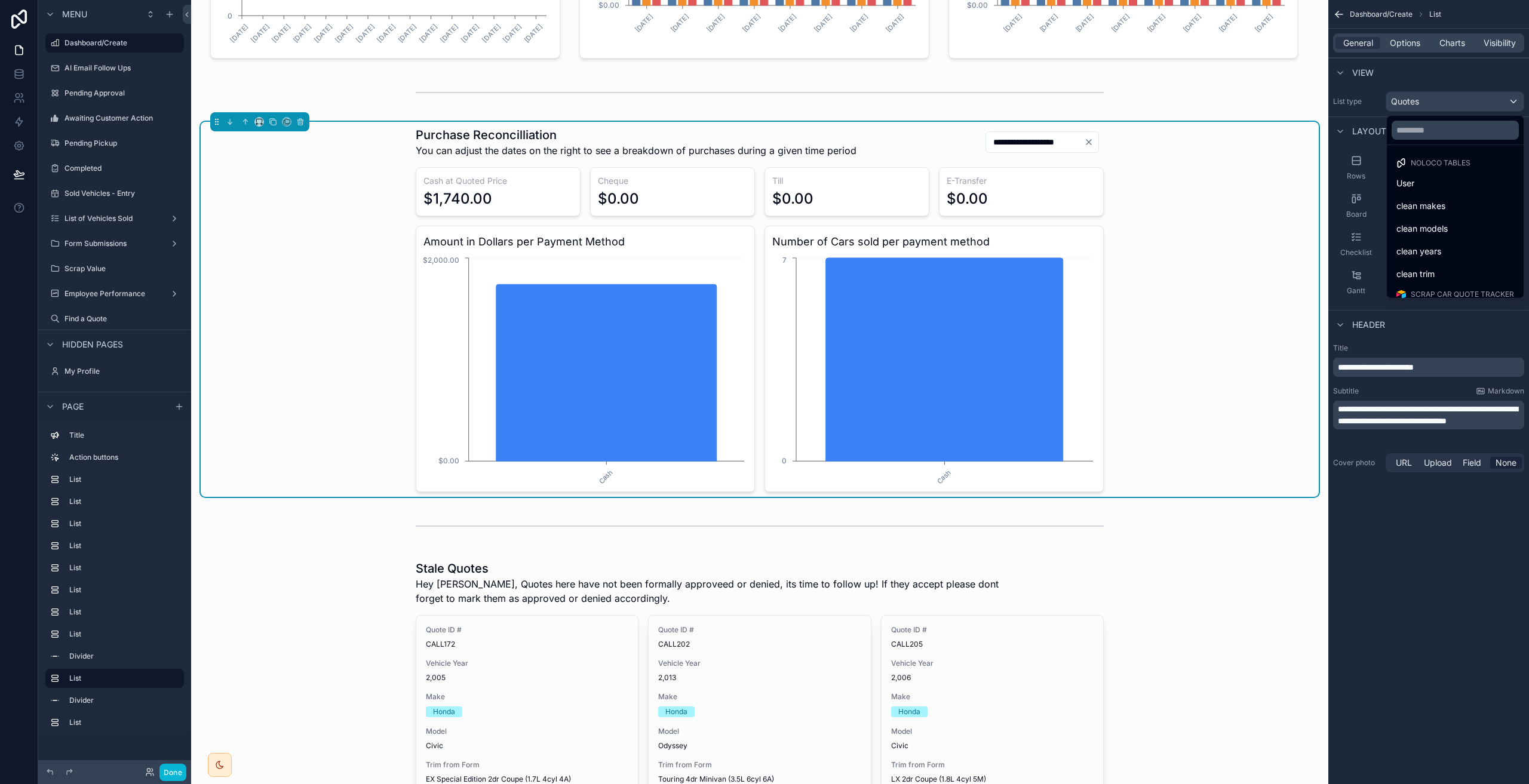
click at [1426, 78] on div "scrollable content" at bounding box center [764, 392] width 1529 height 784
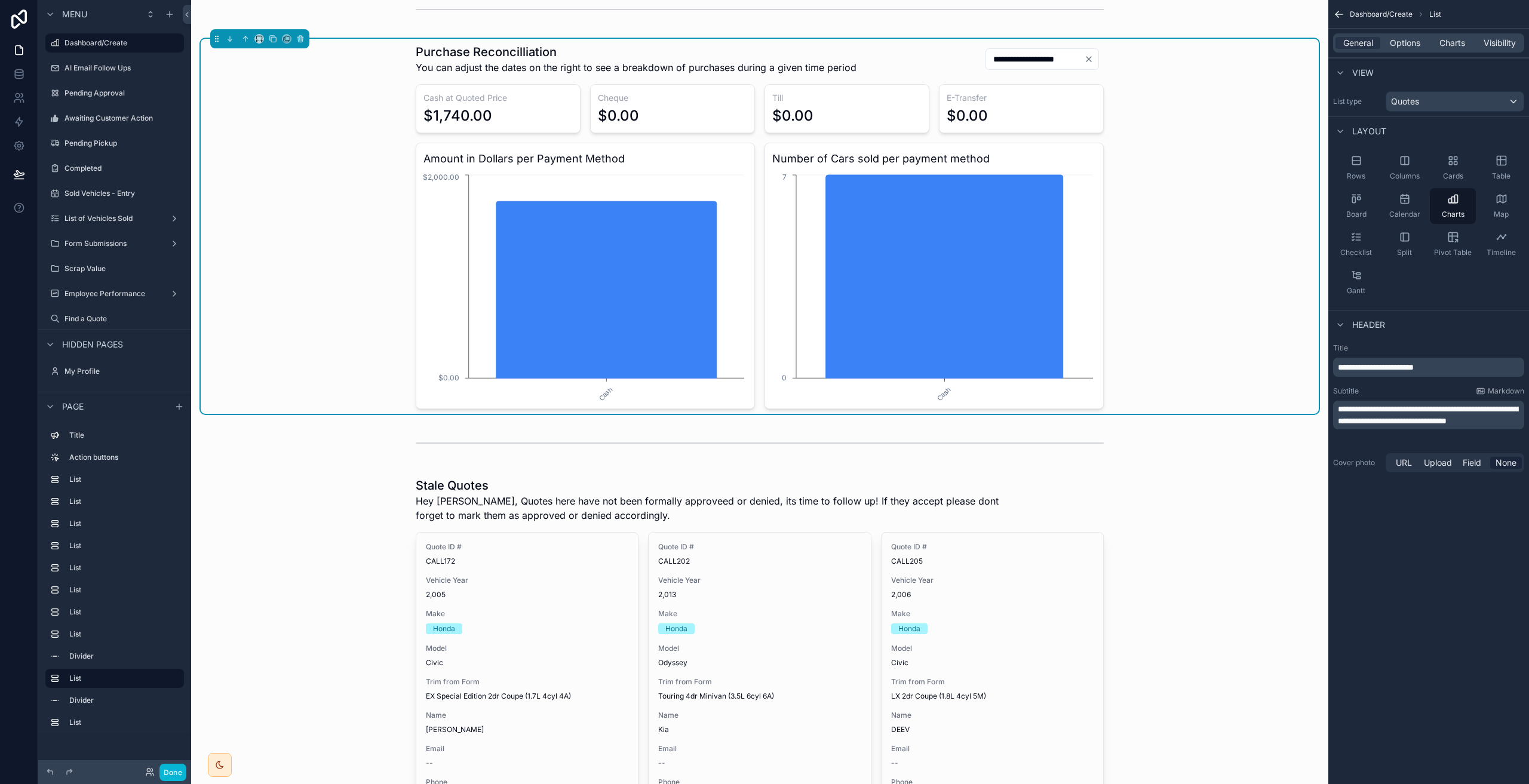
scroll to position [909, 0]
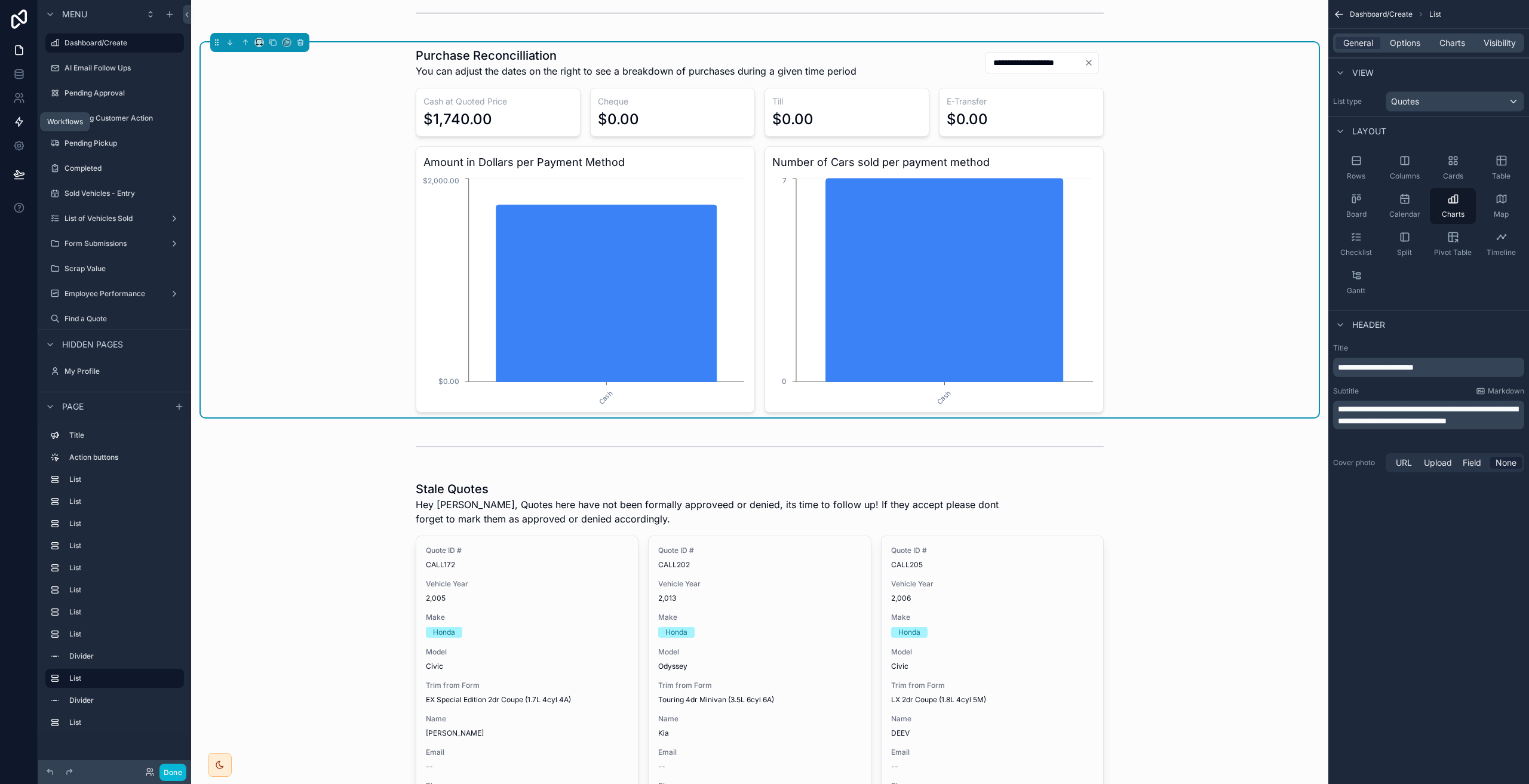
click at [22, 120] on icon at bounding box center [19, 122] width 12 height 12
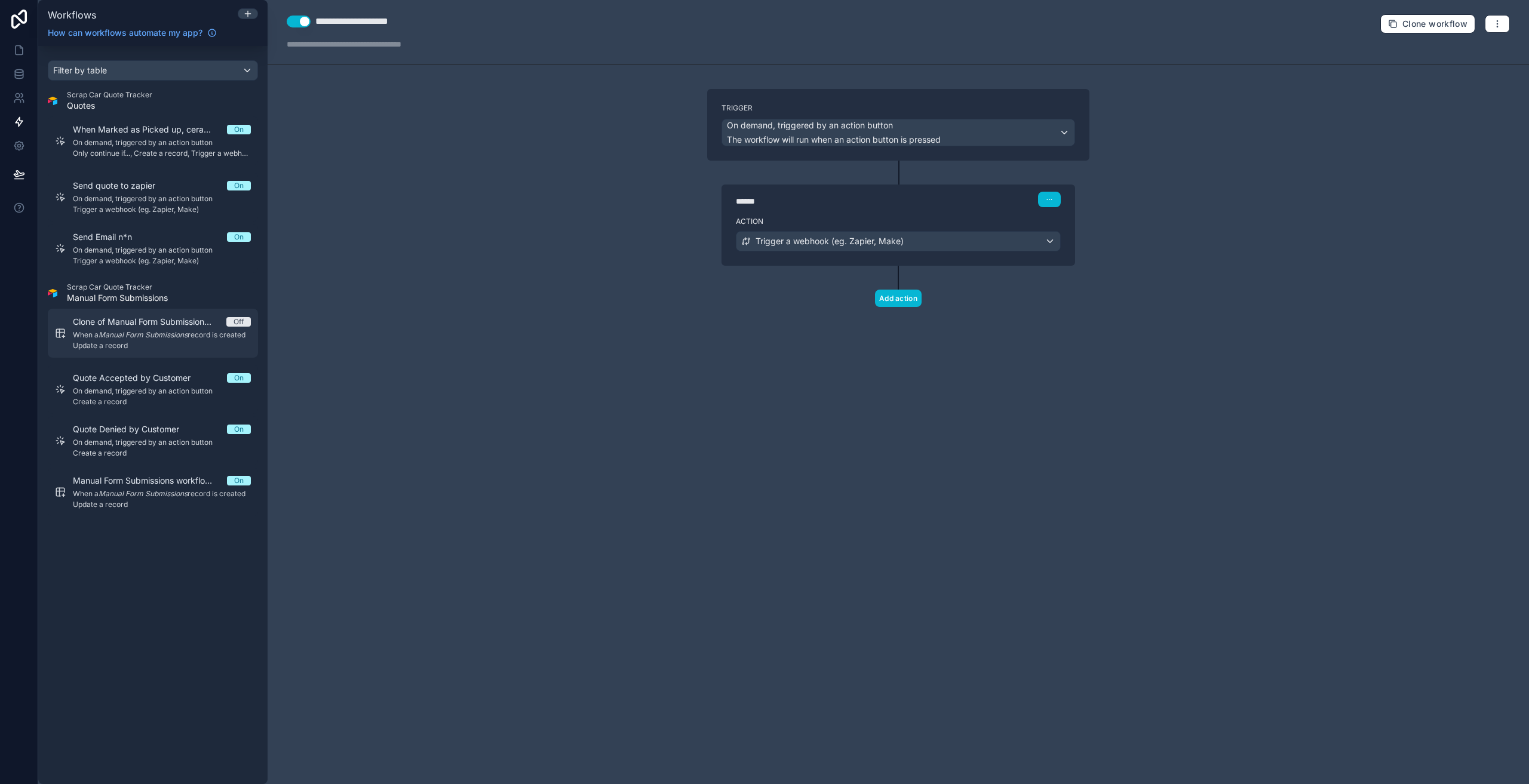
click at [150, 315] on link "Clone of Manual Form Submissions workflow #1 Off When a Manual Form Submissions…" at bounding box center [153, 333] width 210 height 49
click at [891, 193] on div "****** Step 1" at bounding box center [898, 200] width 325 height 15
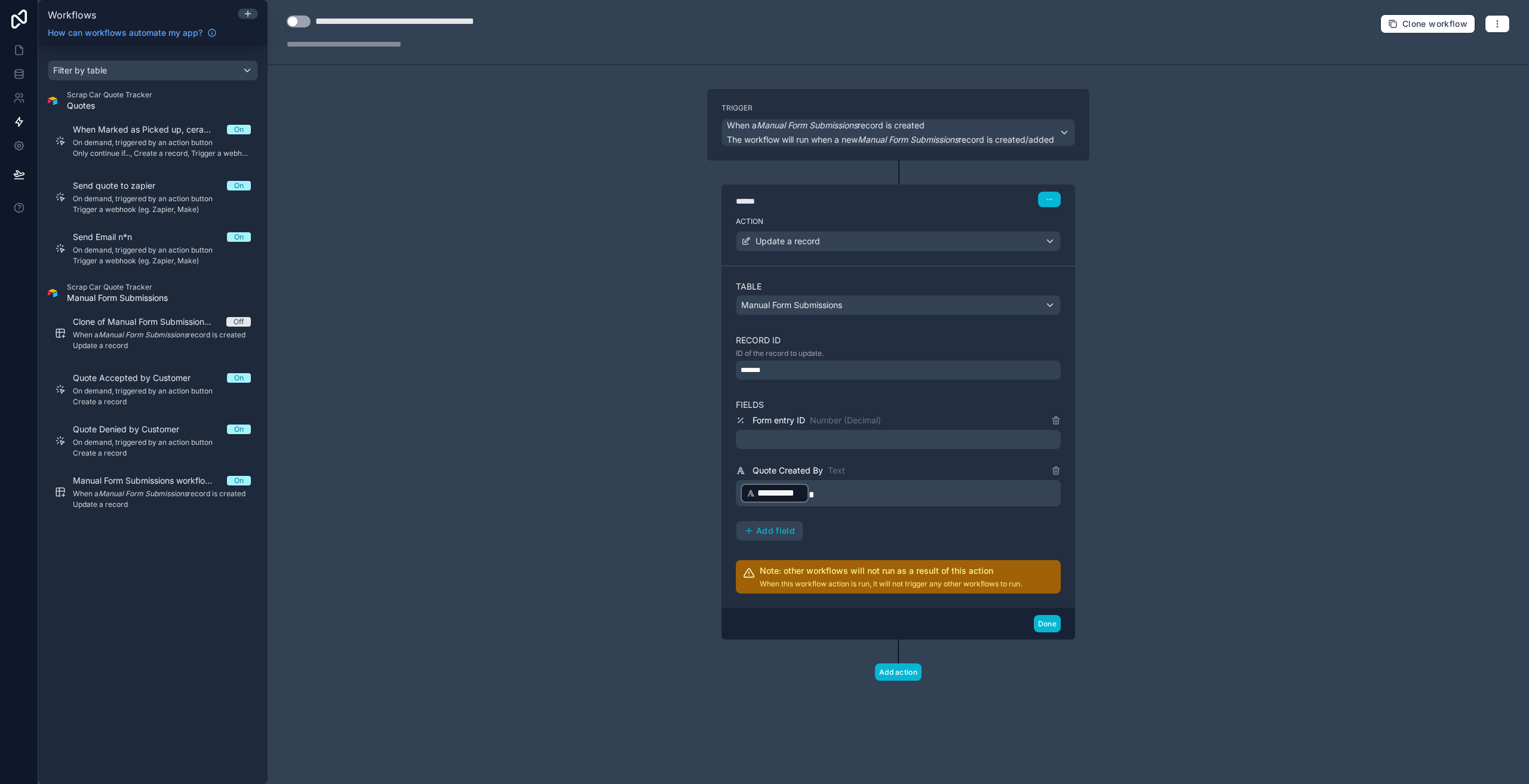
click at [967, 575] on h2 "Note: other workflows will not run as a result of this action" at bounding box center [890, 571] width 262 height 12
click at [829, 438] on p "﻿" at bounding box center [899, 439] width 317 height 14
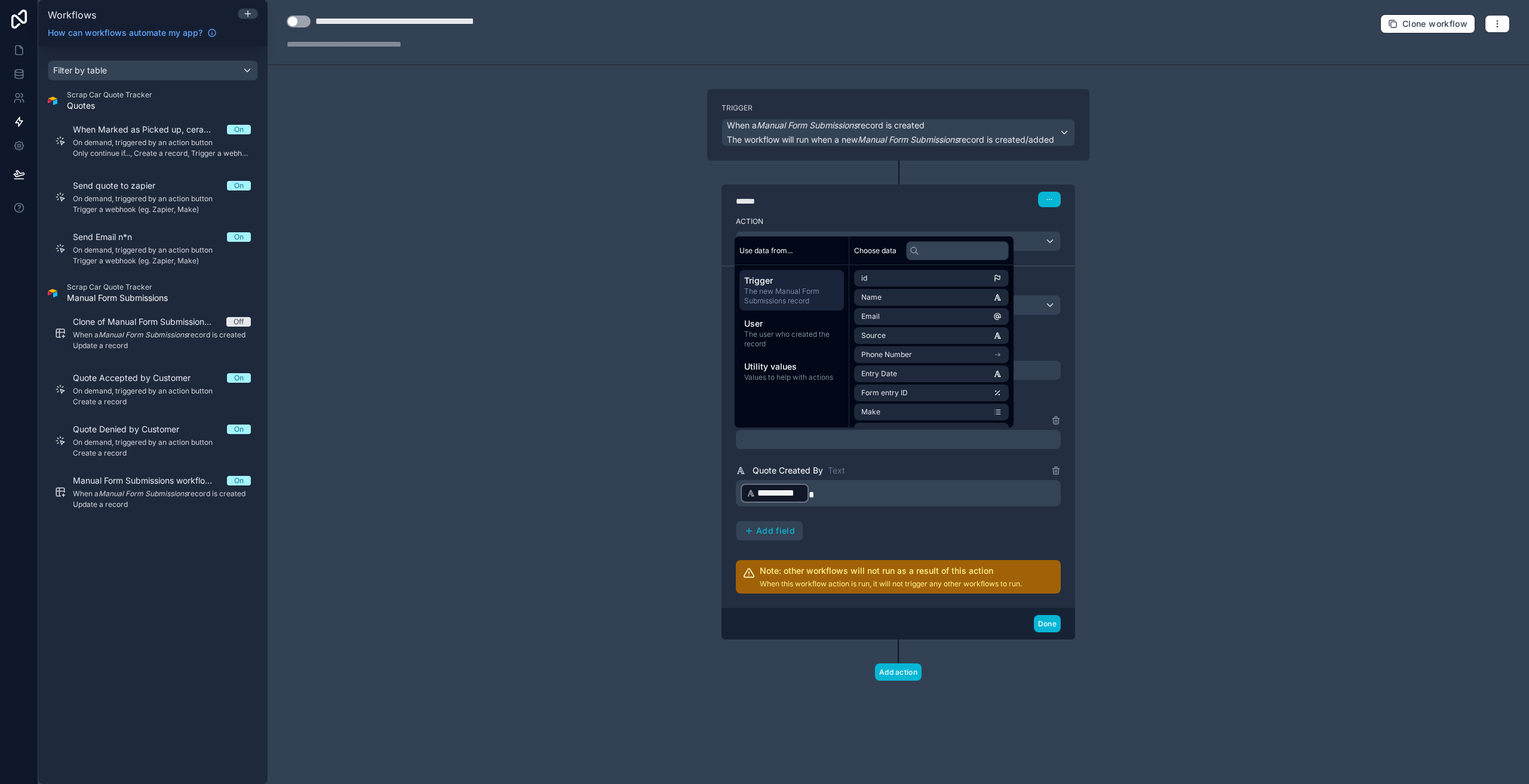
click at [1114, 404] on div "**********" at bounding box center [897, 392] width 1261 height 784
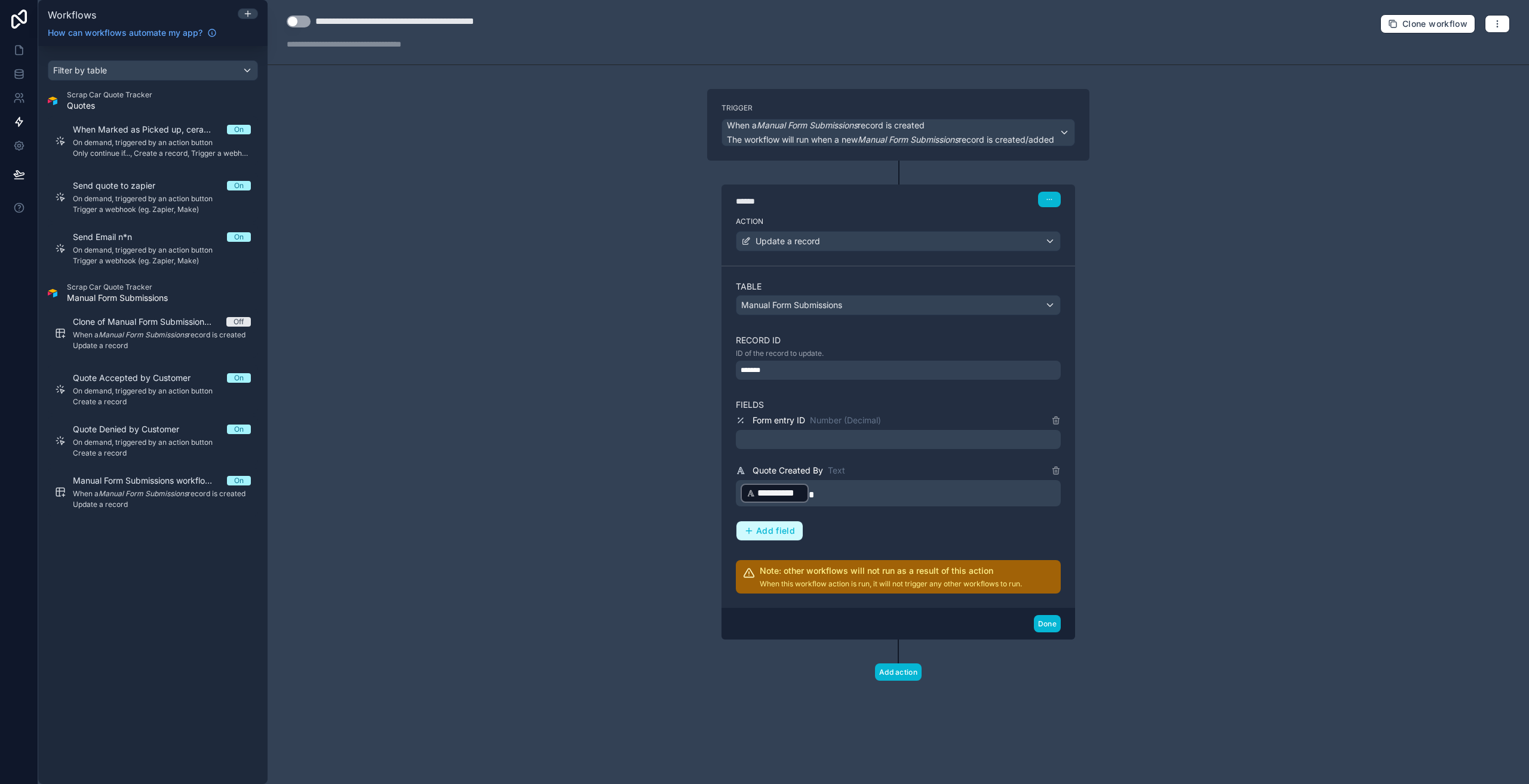
click at [756, 530] on span "Add field" at bounding box center [776, 530] width 39 height 11
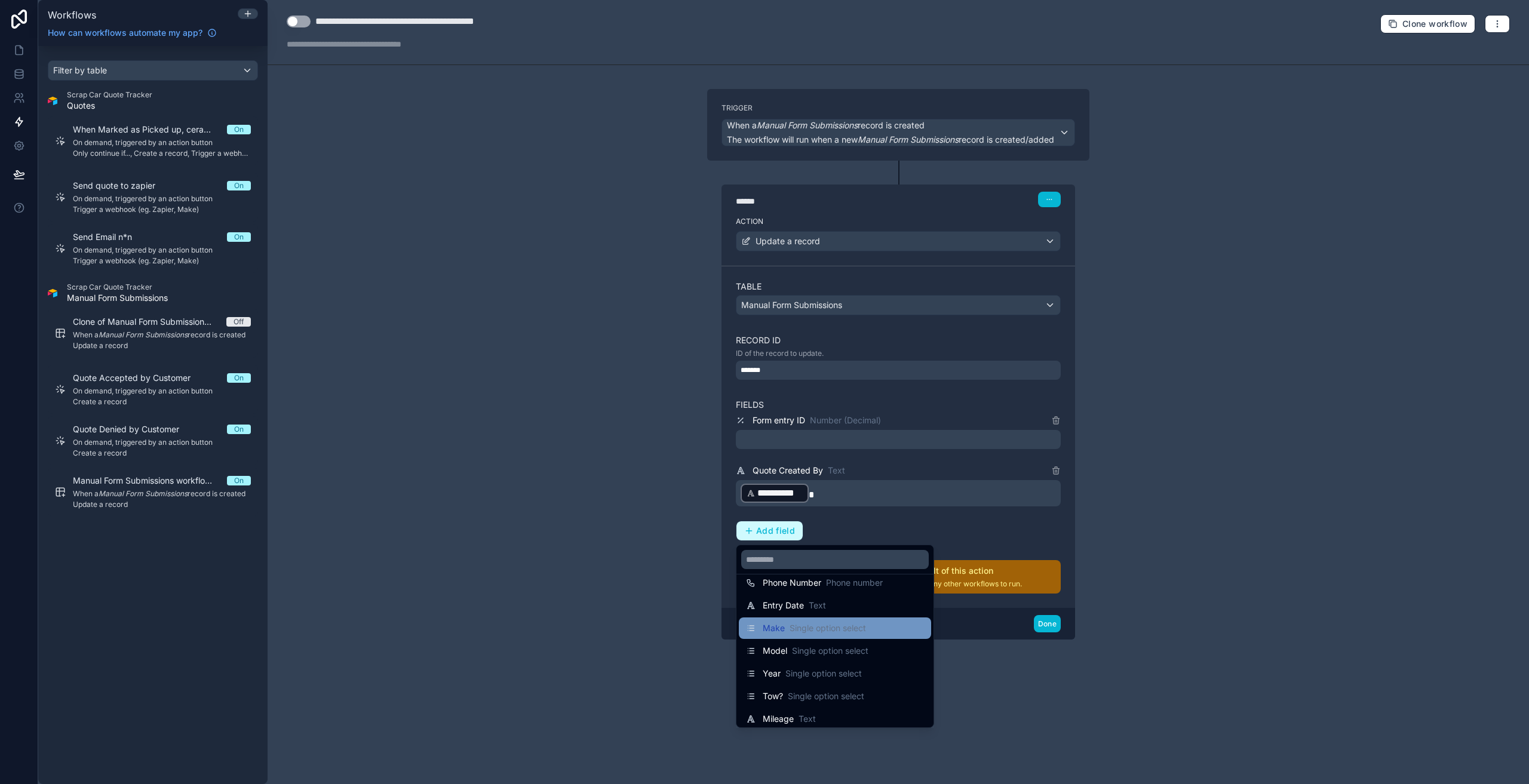
scroll to position [99, 0]
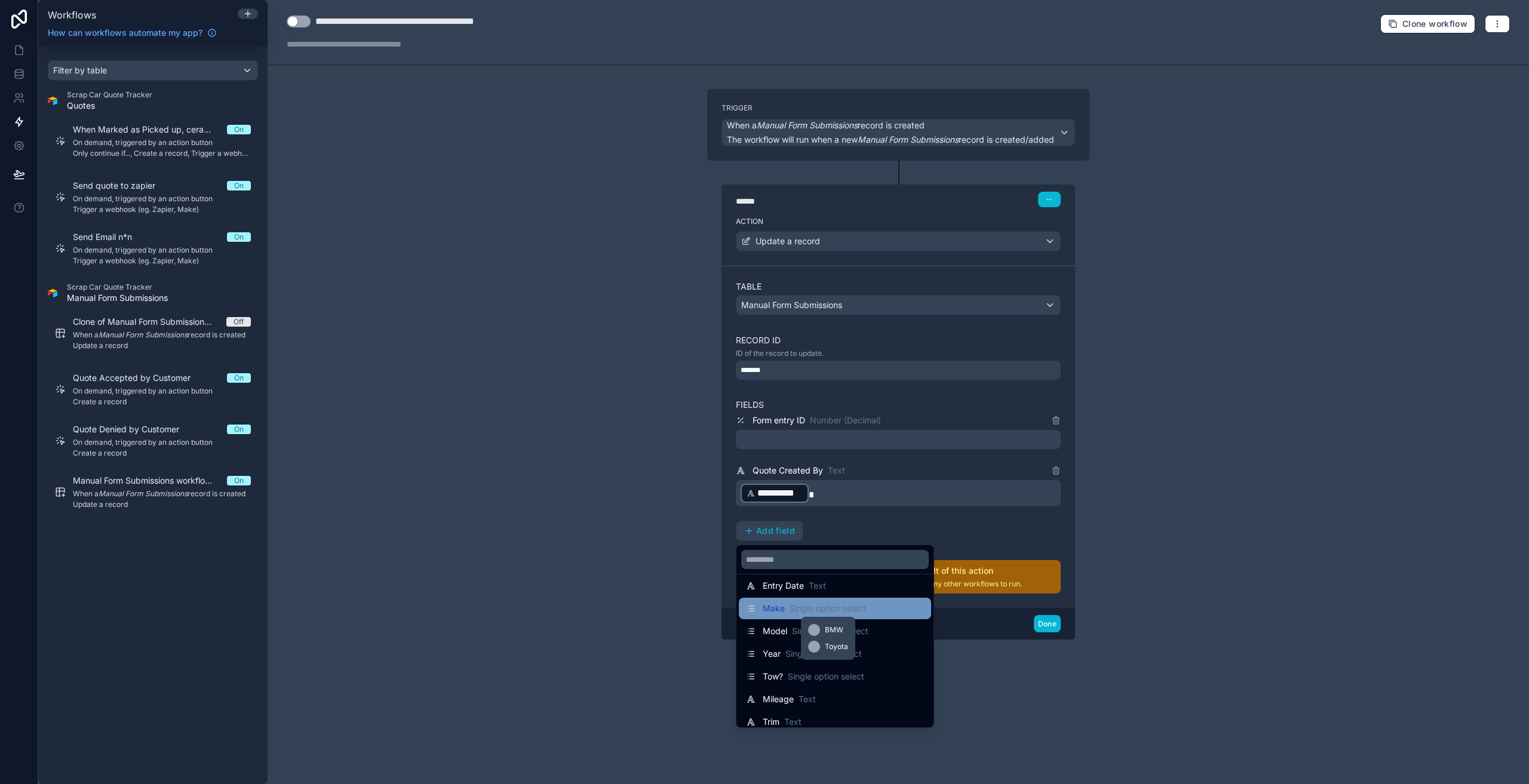
click at [847, 608] on span "Single option select" at bounding box center [827, 608] width 76 height 12
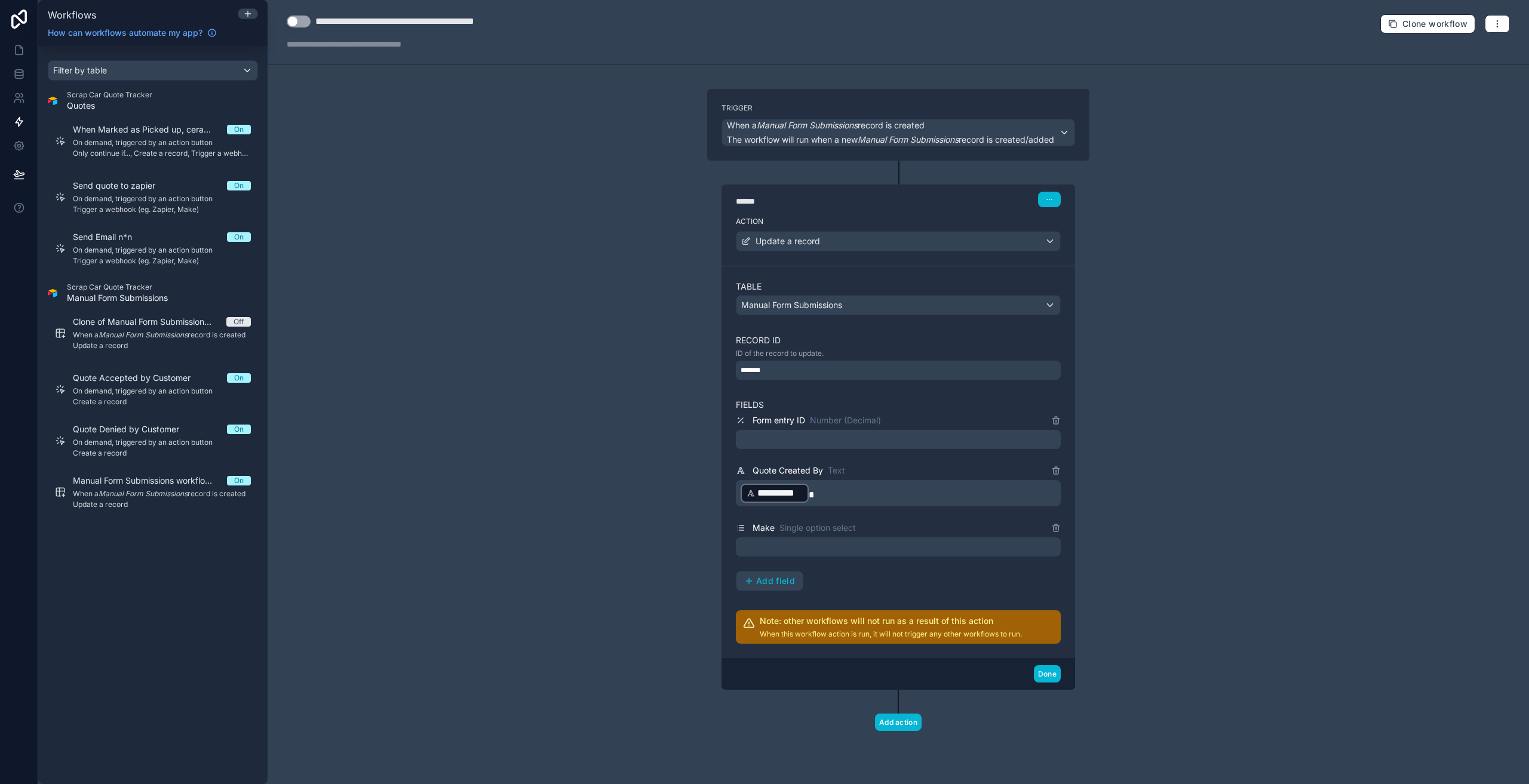
click at [860, 538] on div at bounding box center [898, 547] width 325 height 19
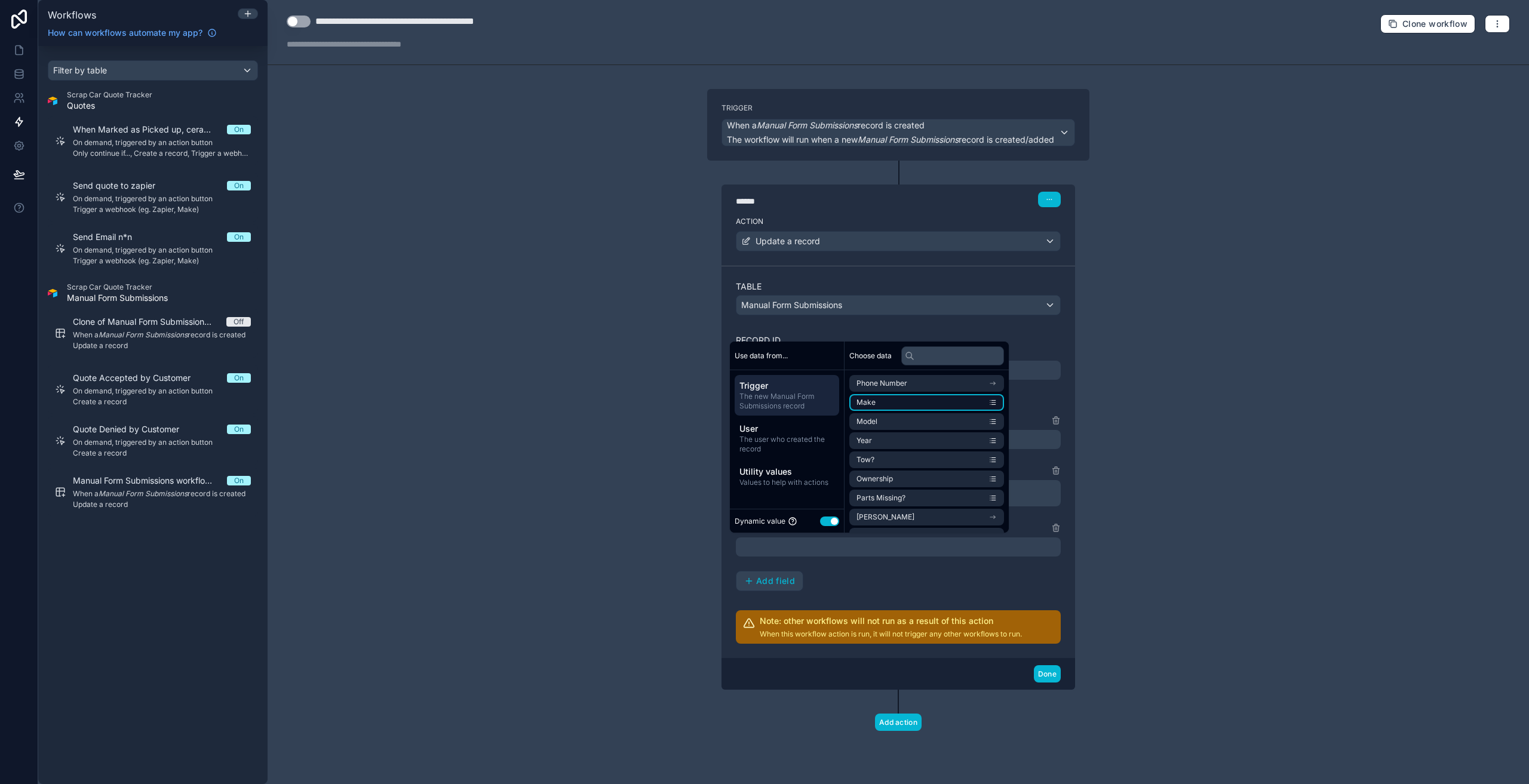
click at [885, 403] on li "Make" at bounding box center [926, 402] width 154 height 16
click at [1017, 578] on div "**********" at bounding box center [898, 501] width 325 height 177
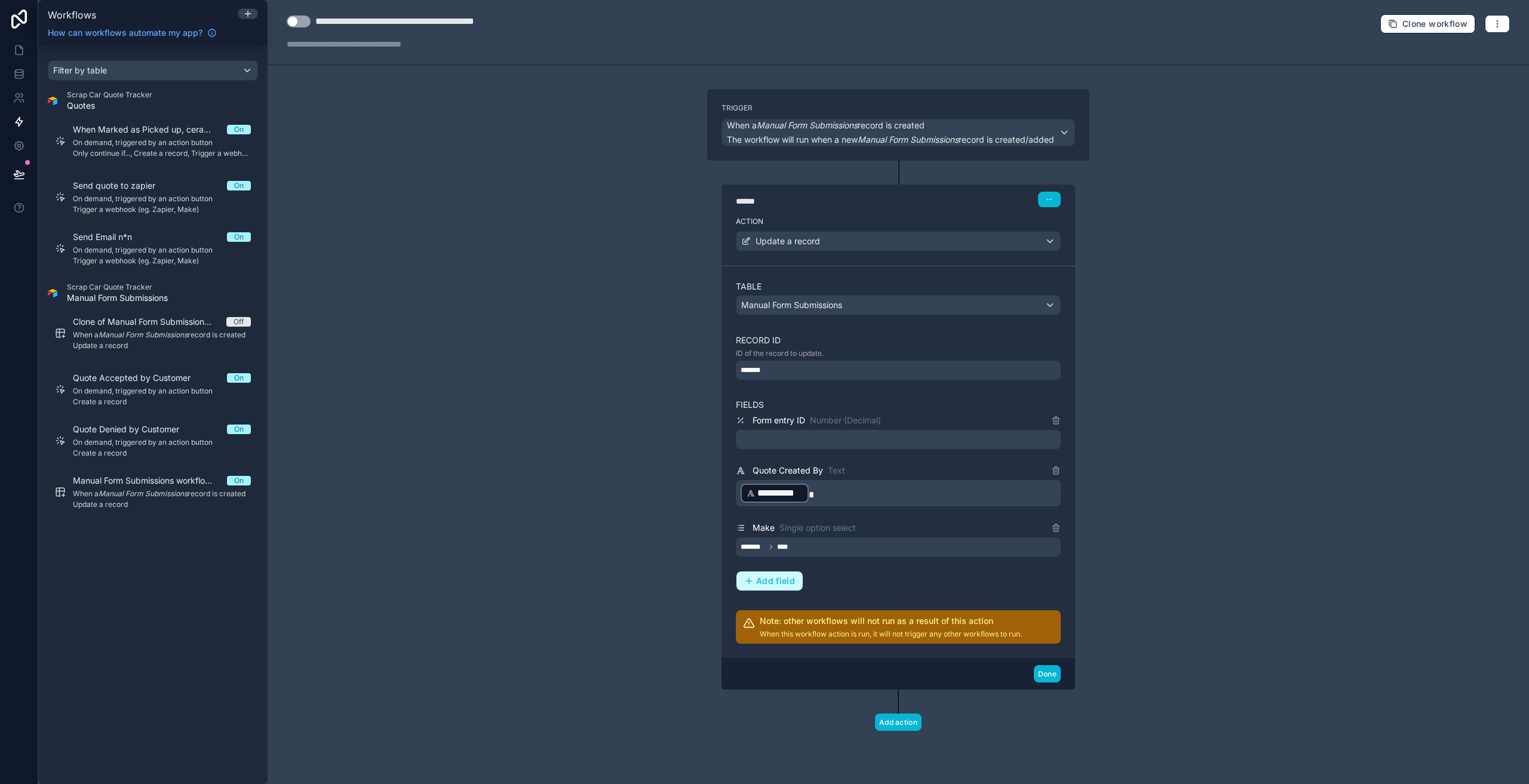
click at [789, 578] on span "Add field" at bounding box center [776, 581] width 39 height 11
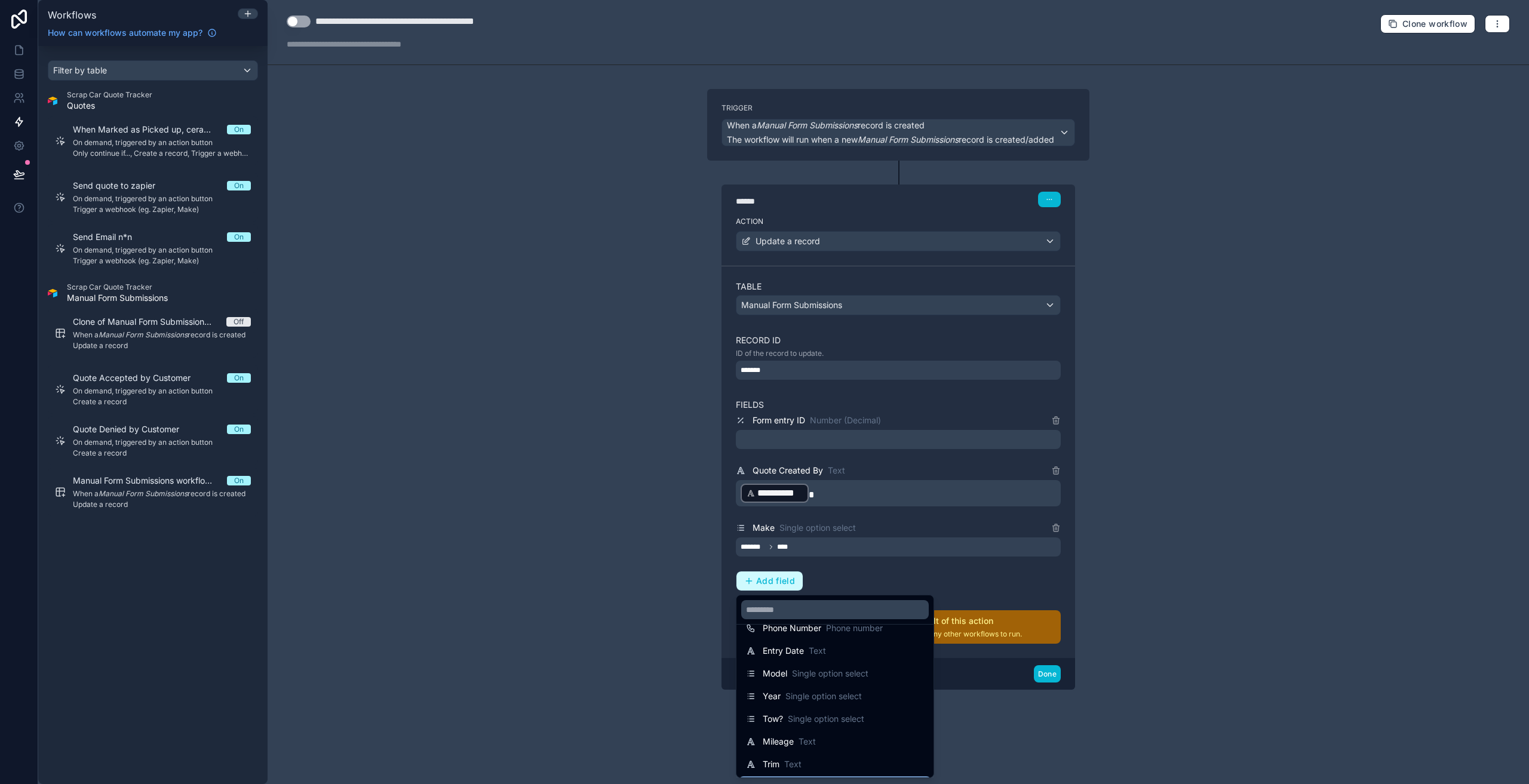
scroll to position [79, 0]
click at [846, 678] on span "Single option select" at bounding box center [830, 679] width 76 height 12
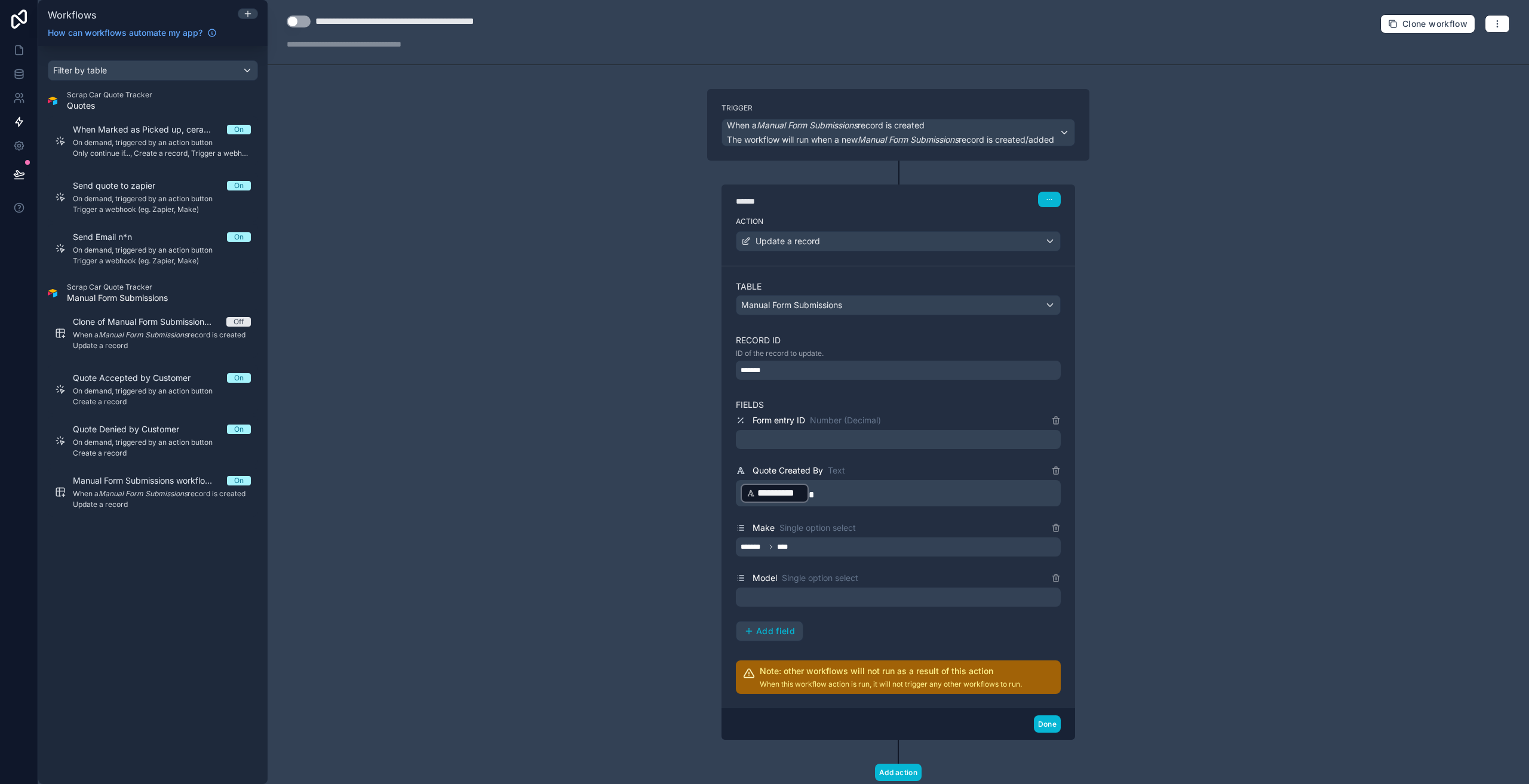
click at [832, 588] on div at bounding box center [898, 597] width 325 height 19
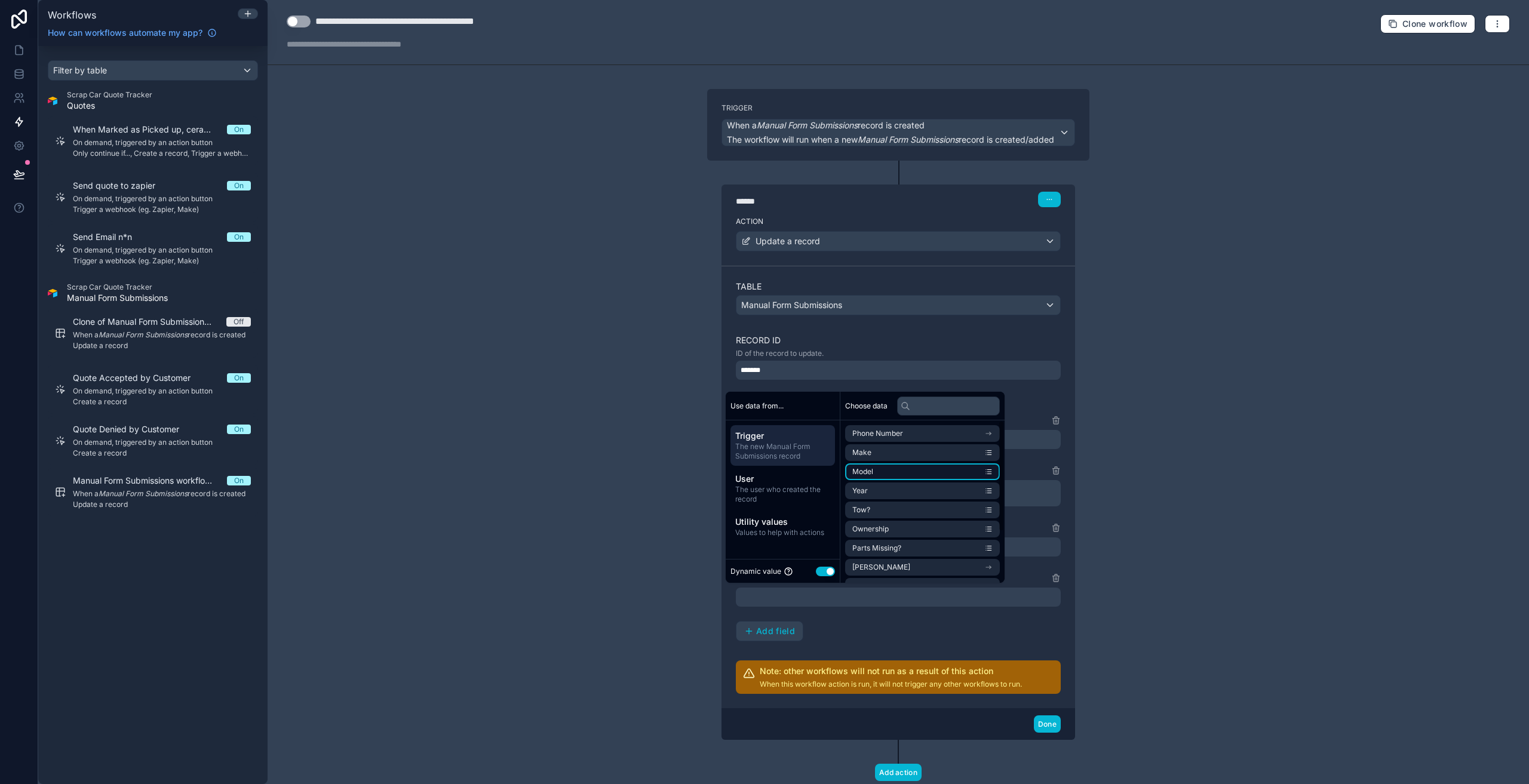
click at [867, 473] on span "Model" at bounding box center [862, 472] width 21 height 10
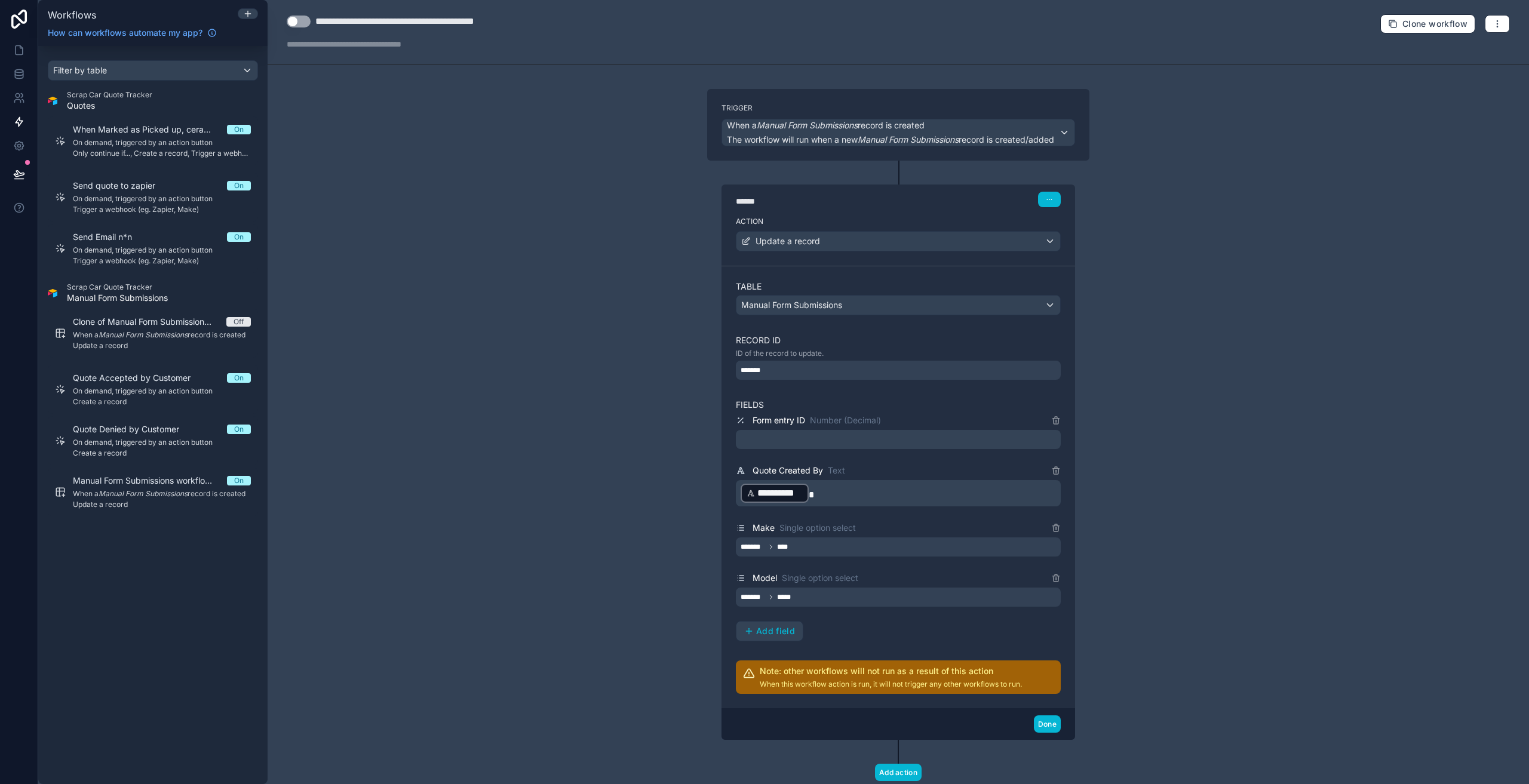
click at [972, 628] on div "**********" at bounding box center [898, 527] width 325 height 228
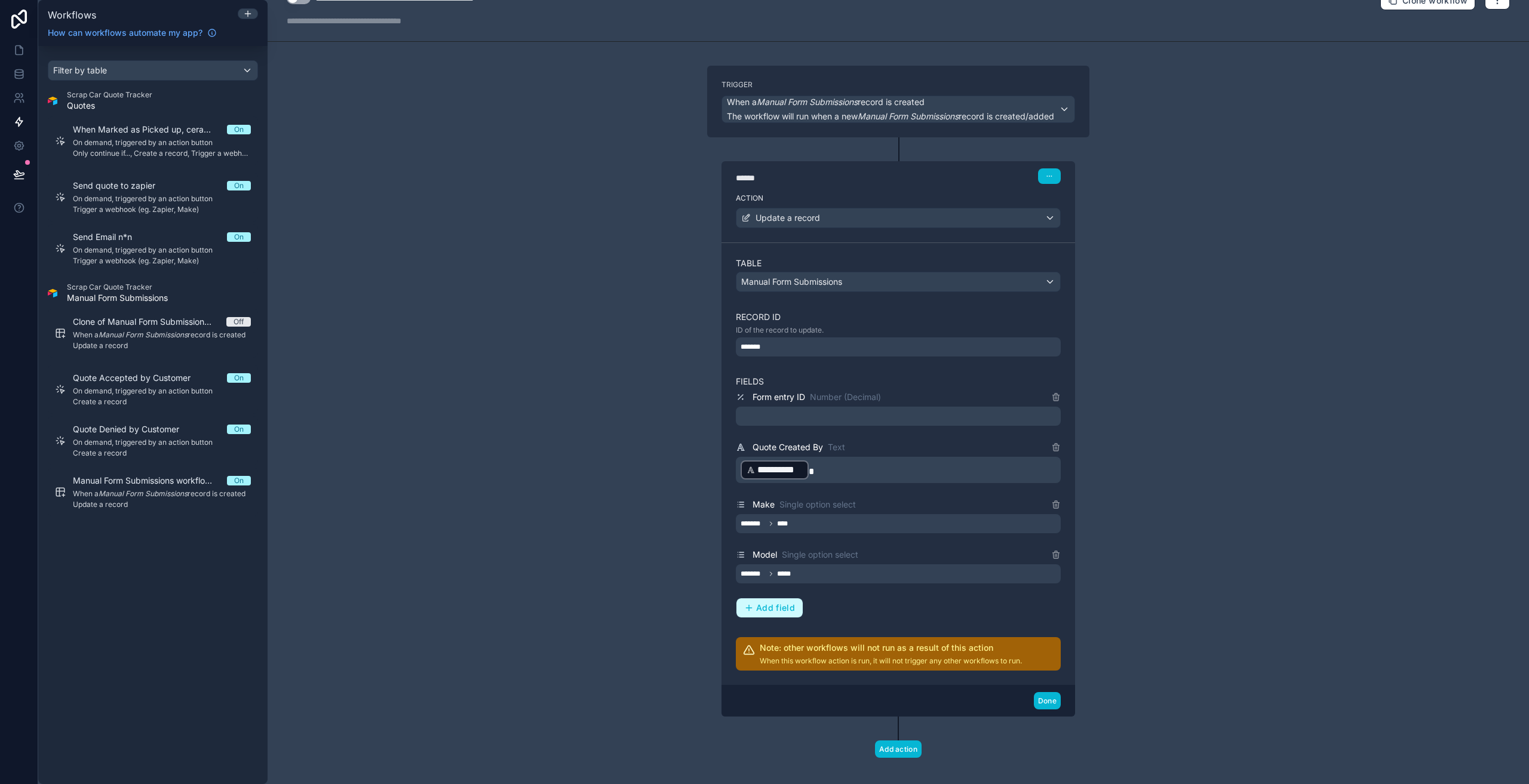
scroll to position [36, 0]
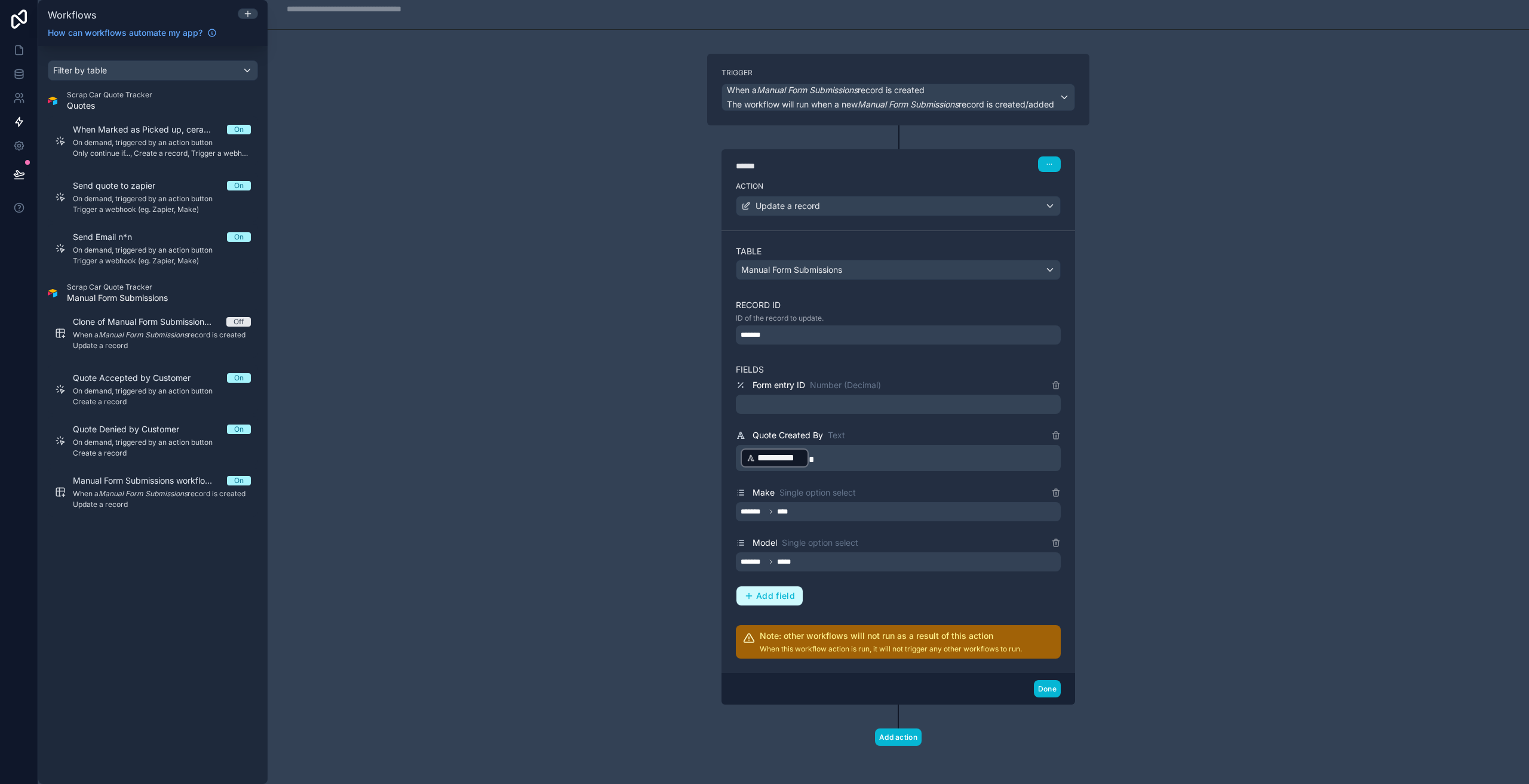
click at [759, 590] on button "Add field" at bounding box center [769, 596] width 67 height 19
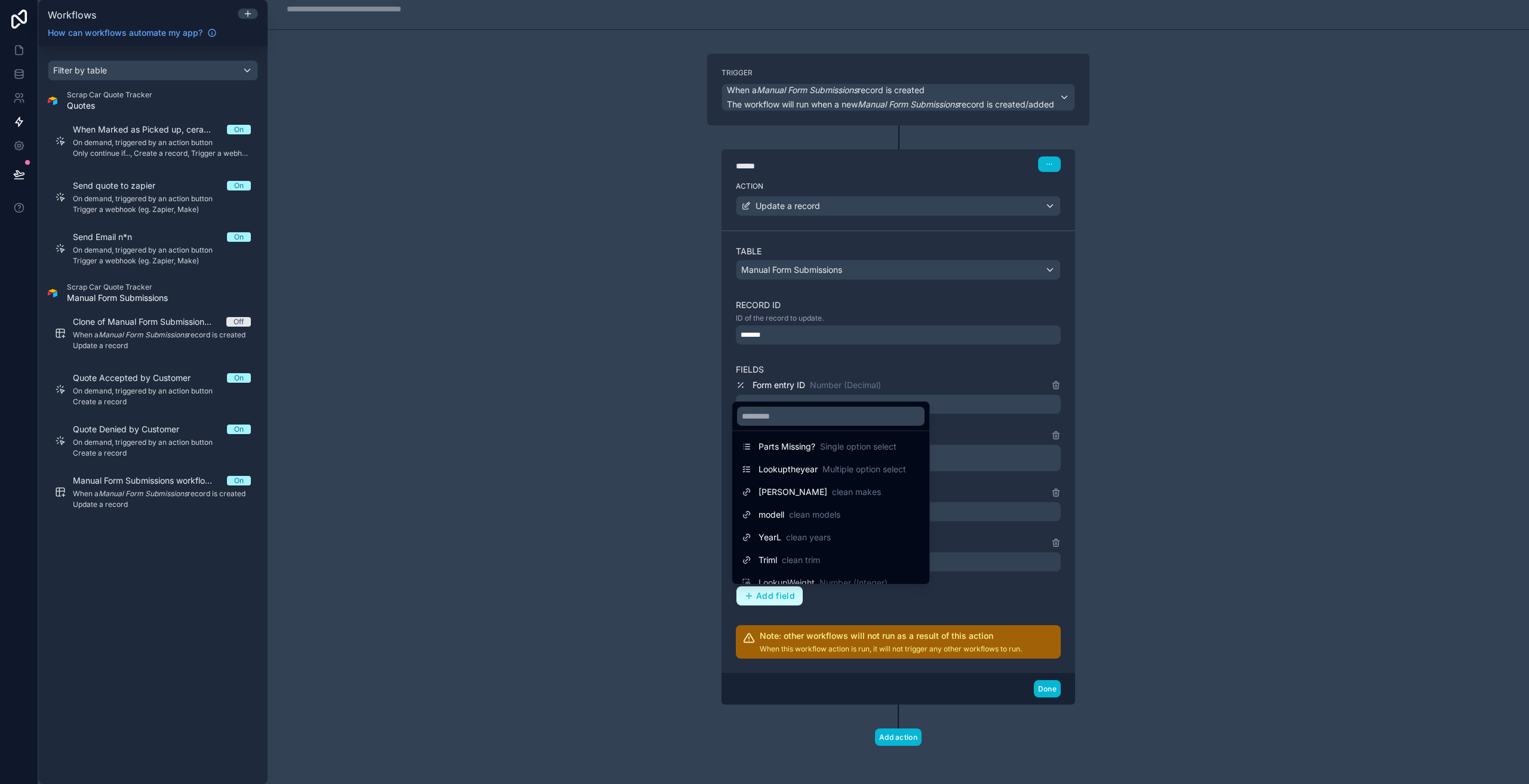
scroll to position [279, 0]
click at [817, 535] on span "clean years" at bounding box center [808, 535] width 44 height 12
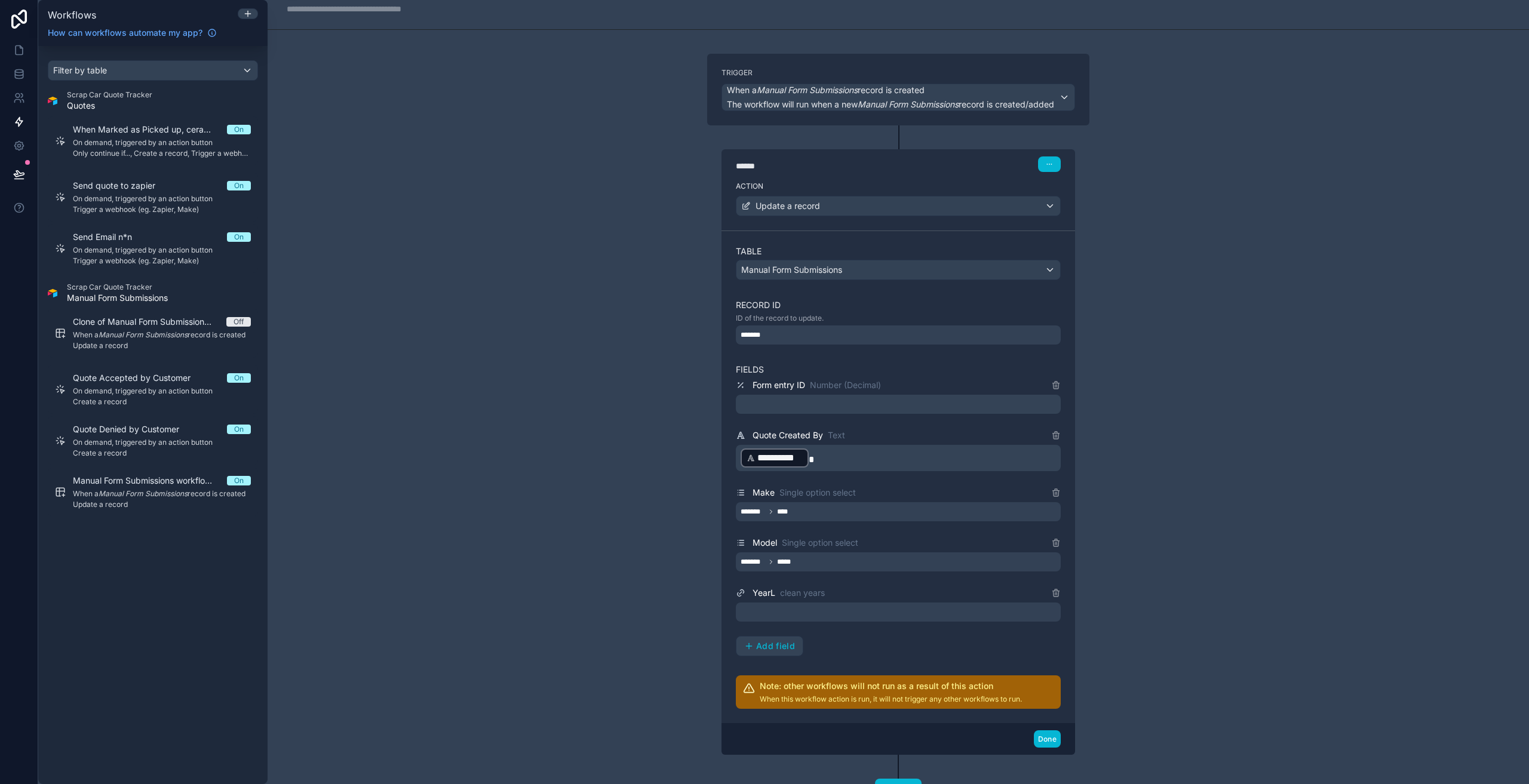
click at [854, 610] on div at bounding box center [898, 612] width 325 height 19
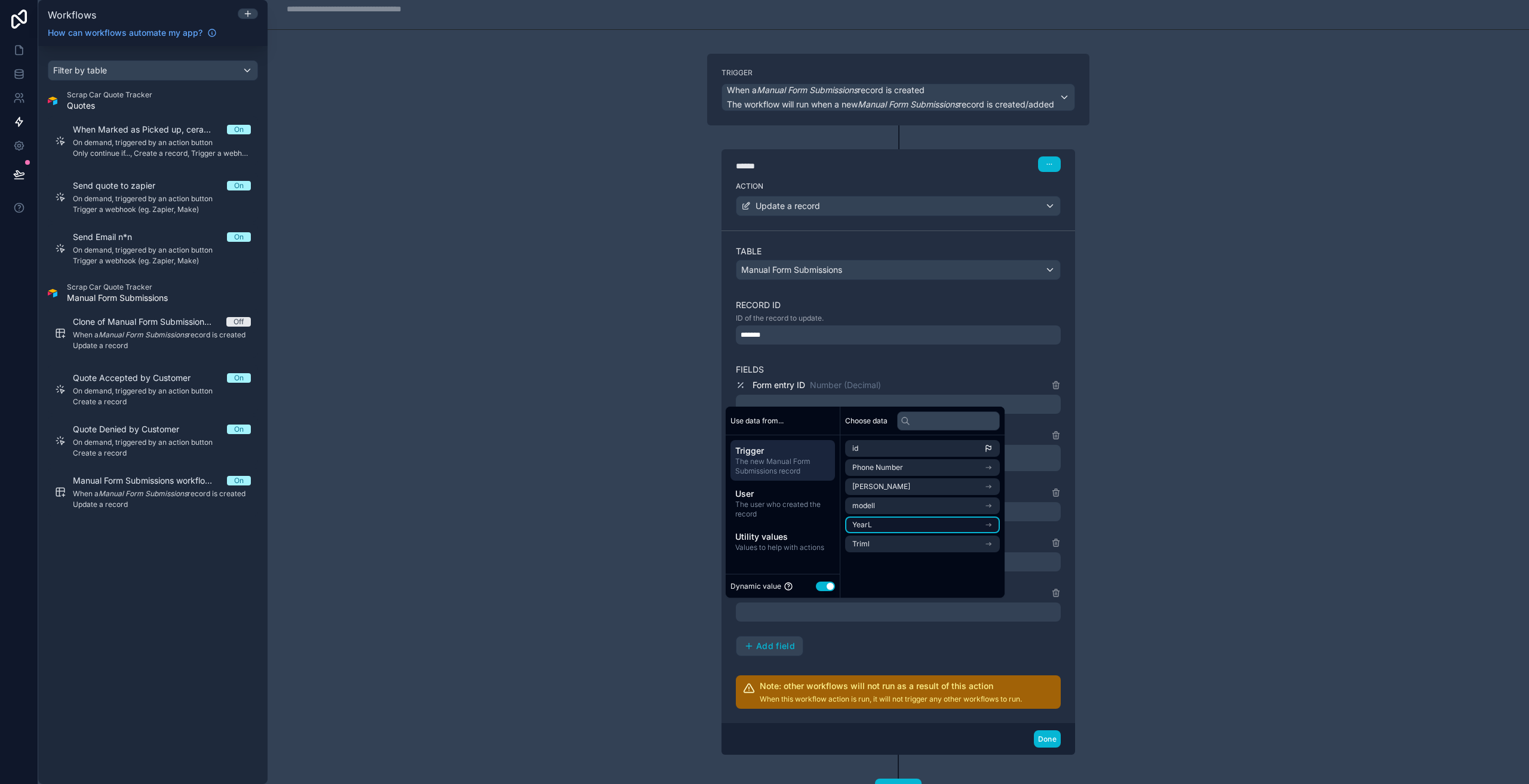
click at [892, 523] on li "YearL" at bounding box center [922, 524] width 154 height 16
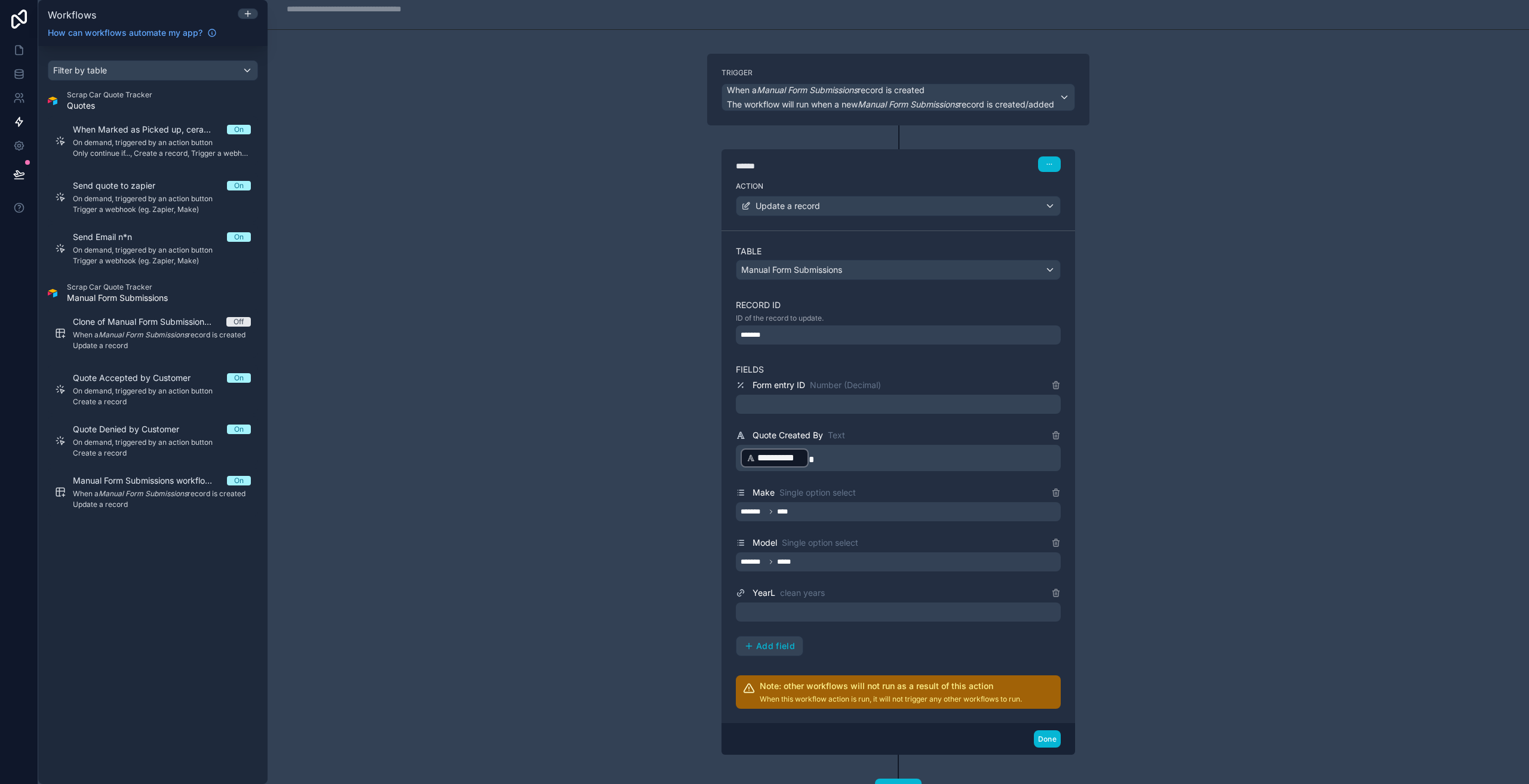
click at [942, 637] on div "**********" at bounding box center [898, 517] width 325 height 278
click at [832, 610] on div at bounding box center [898, 612] width 325 height 19
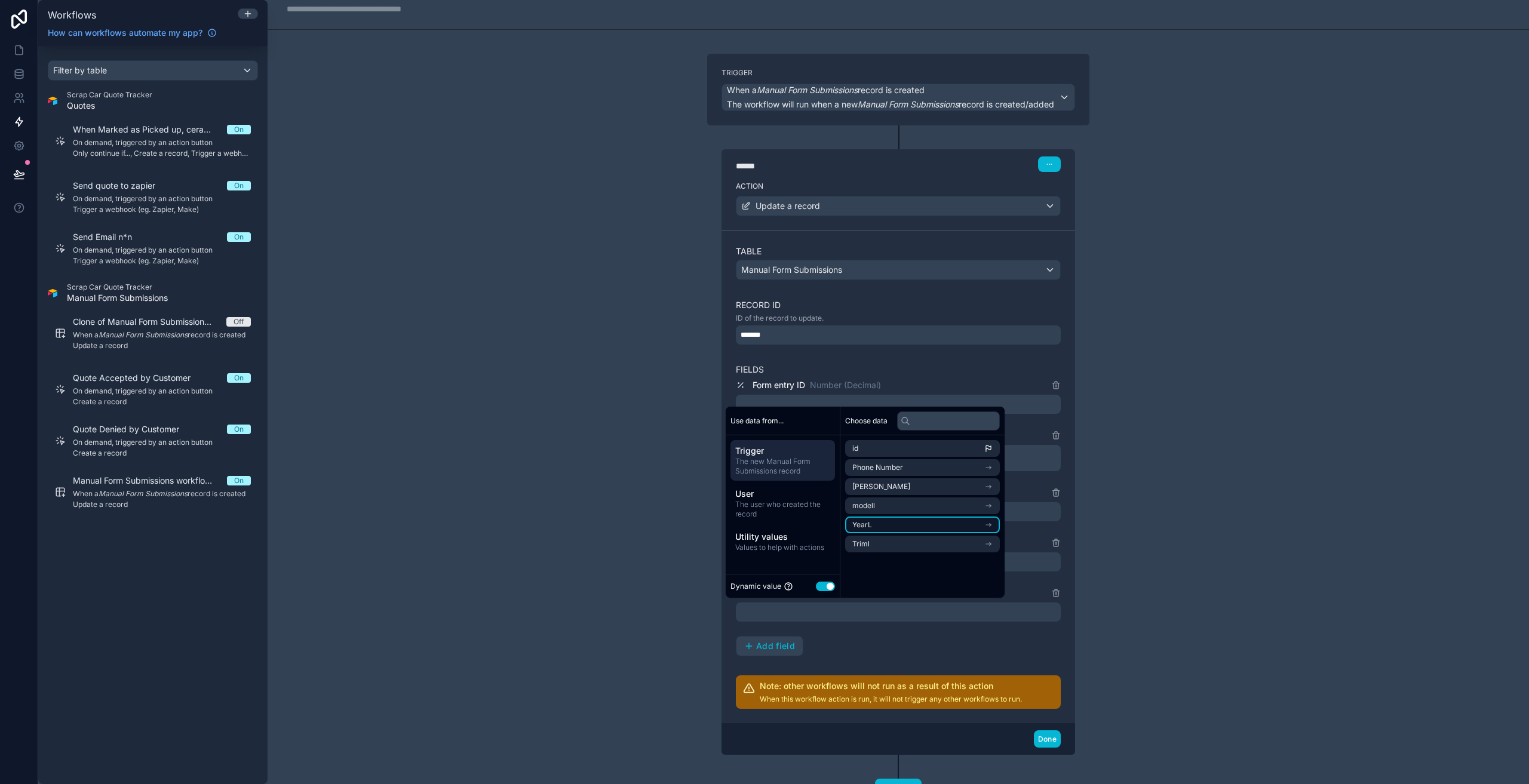
click at [905, 521] on li "YearL" at bounding box center [922, 524] width 154 height 16
click at [962, 640] on div "**********" at bounding box center [898, 517] width 325 height 278
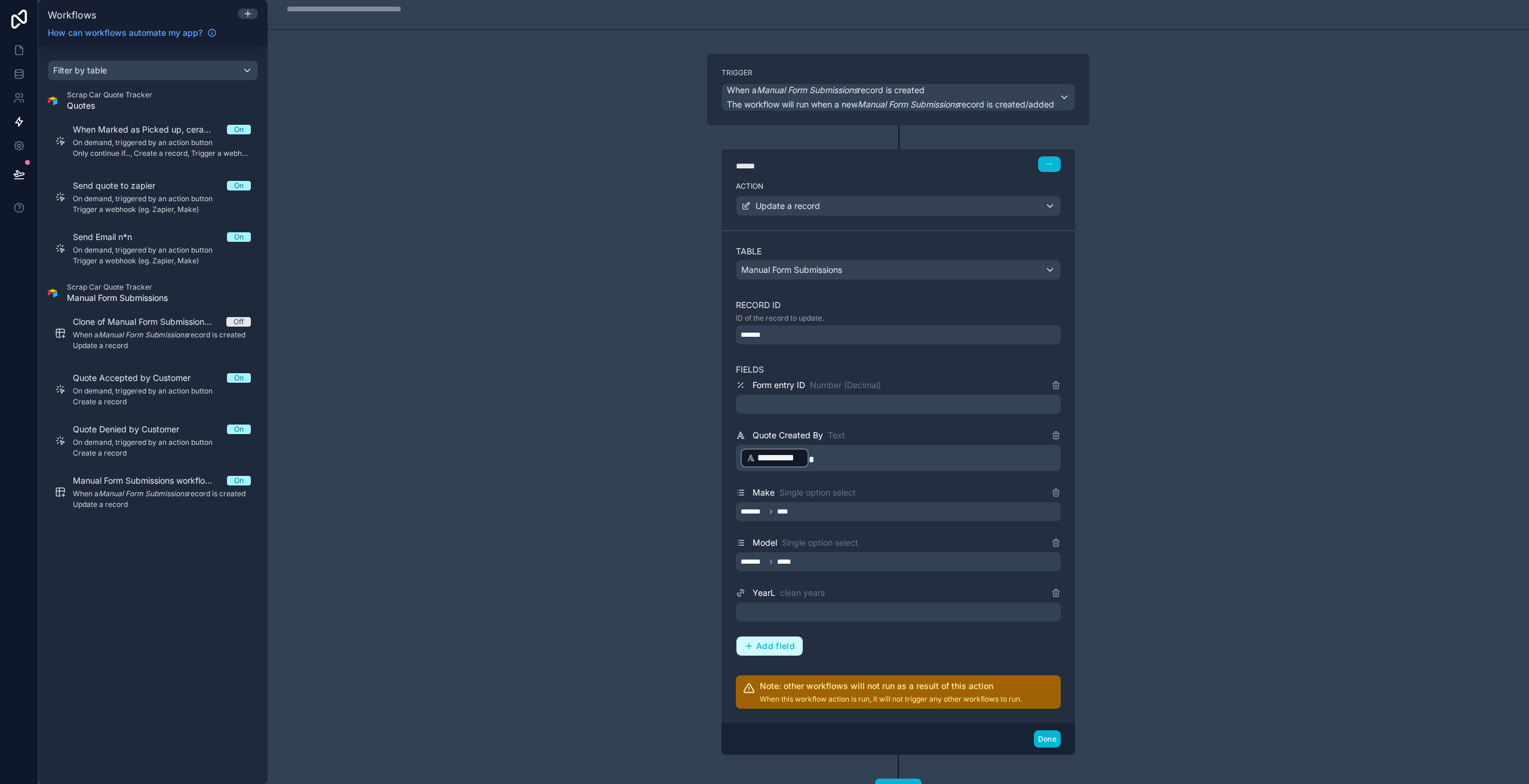
click at [790, 645] on button "Add field" at bounding box center [769, 646] width 67 height 19
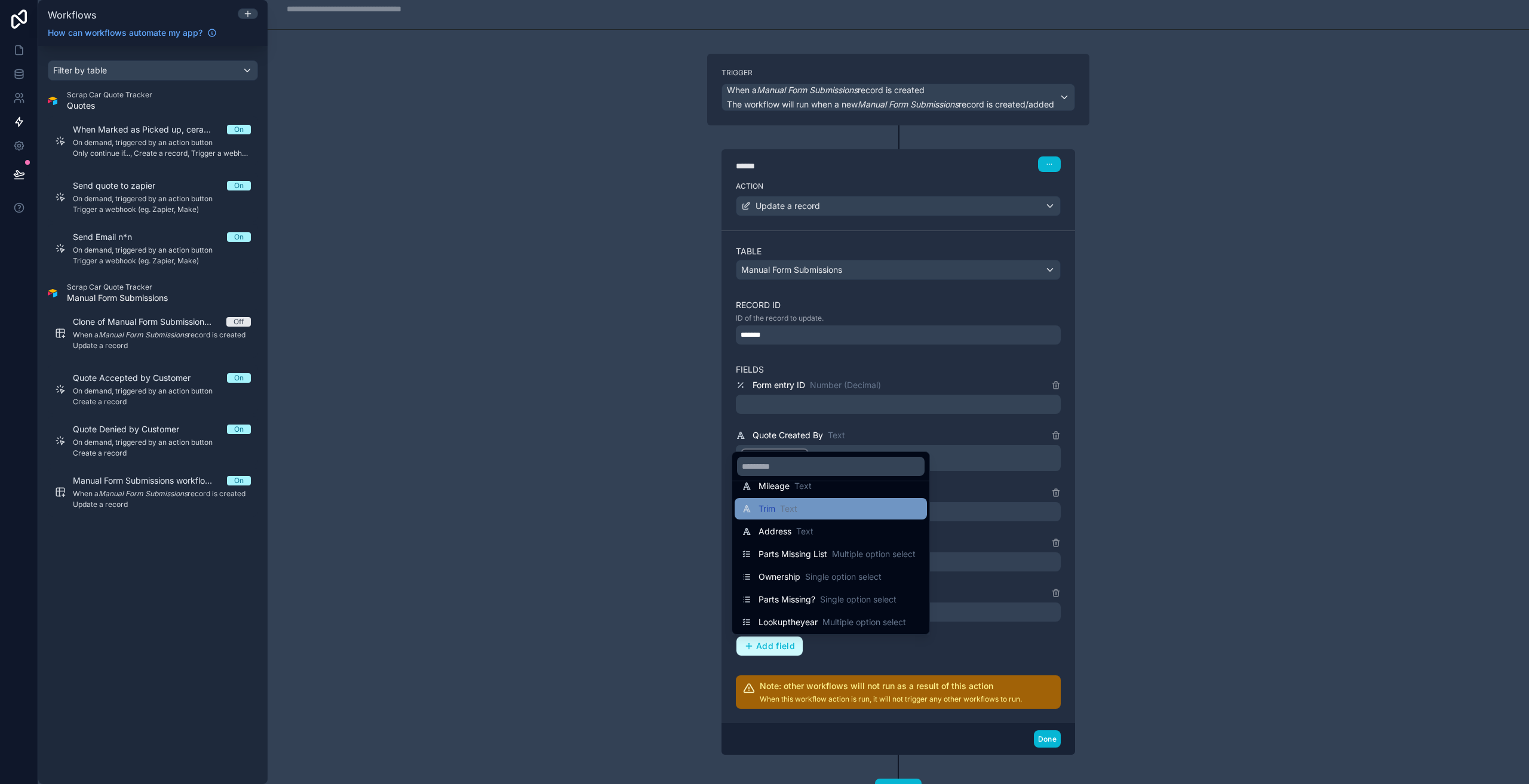
scroll to position [179, 0]
click at [840, 527] on div "Address Text" at bounding box center [831, 526] width 177 height 14
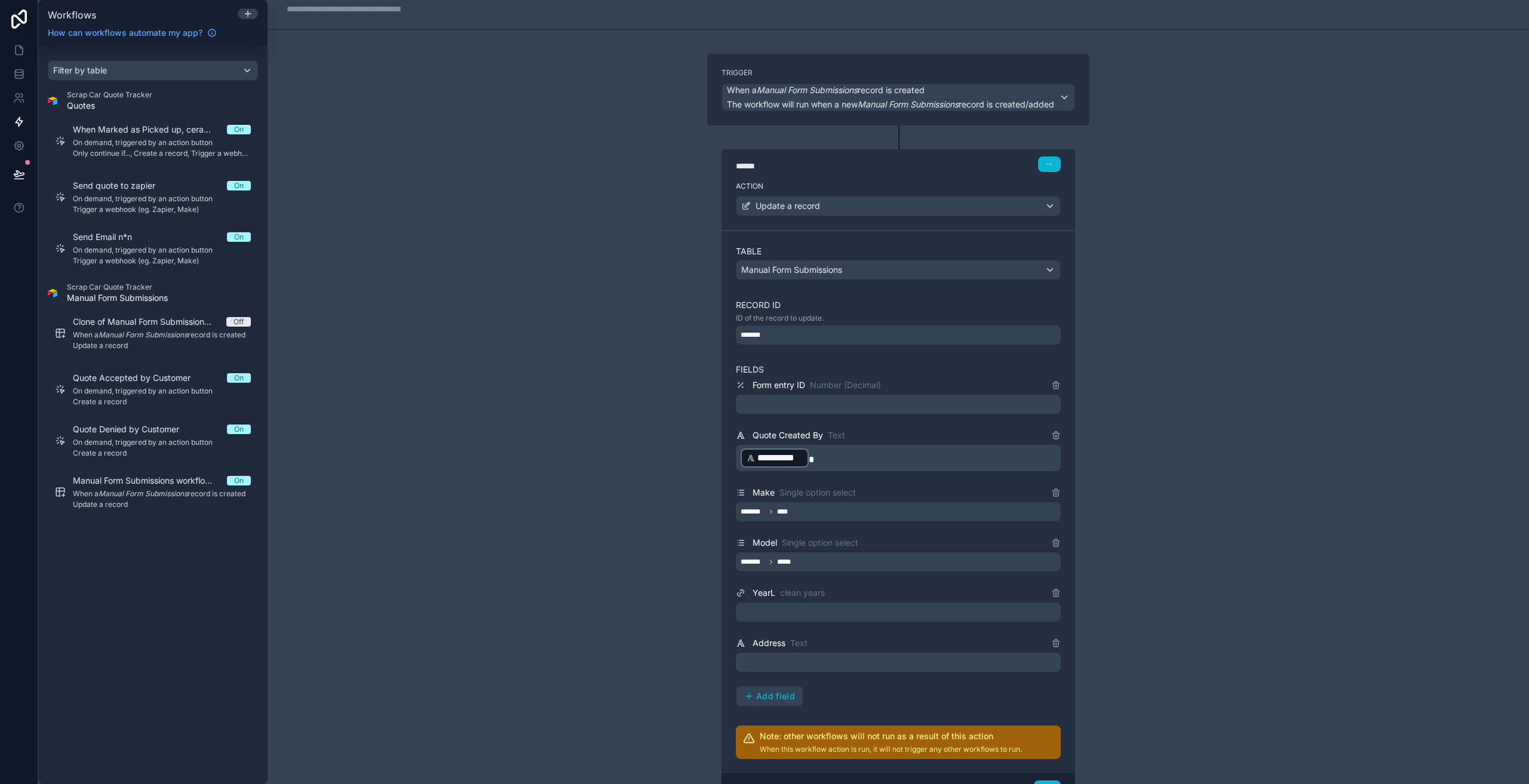
click at [845, 662] on p "﻿" at bounding box center [899, 662] width 317 height 14
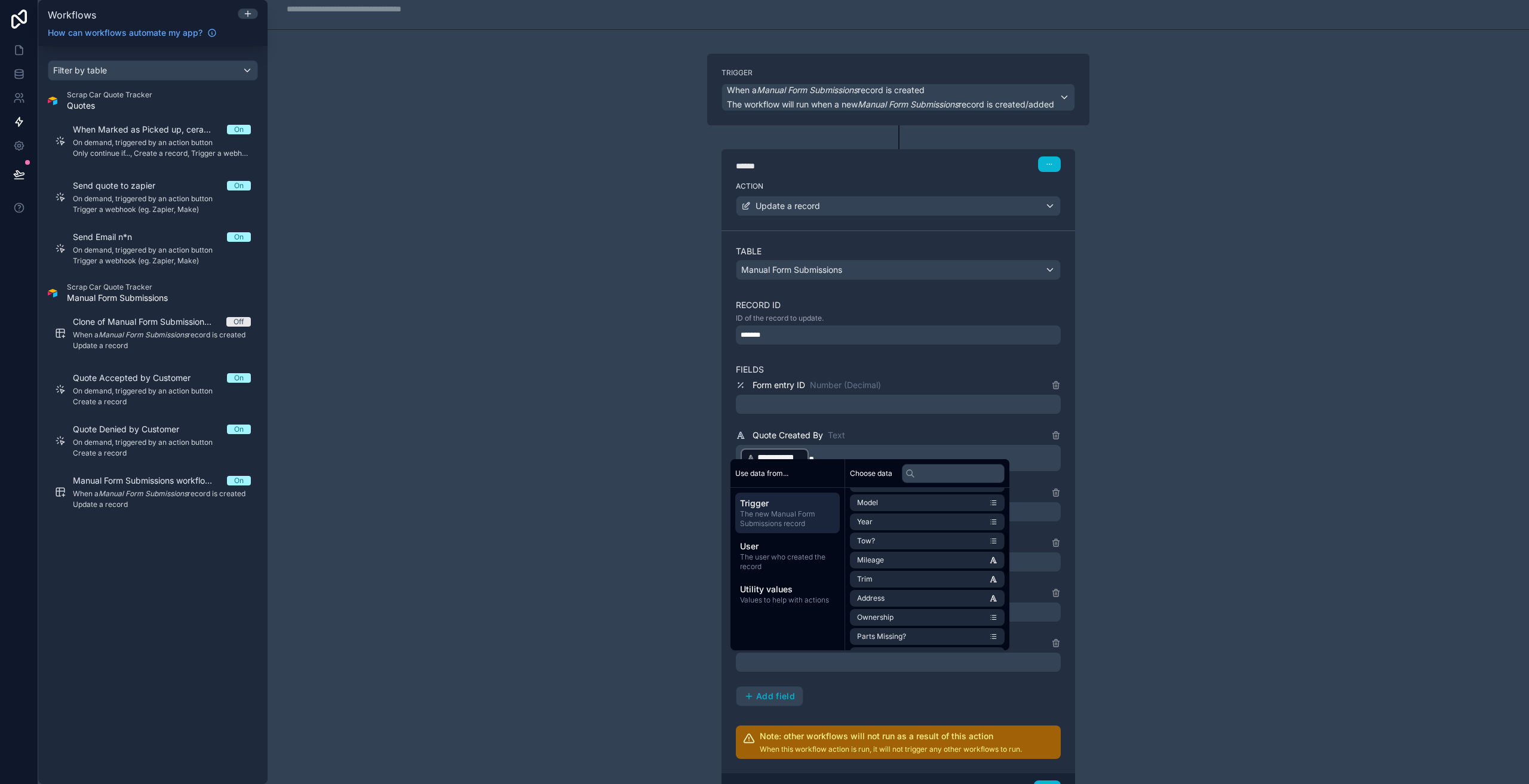
scroll to position [159, 0]
click at [910, 587] on li "Address" at bounding box center [927, 589] width 154 height 16
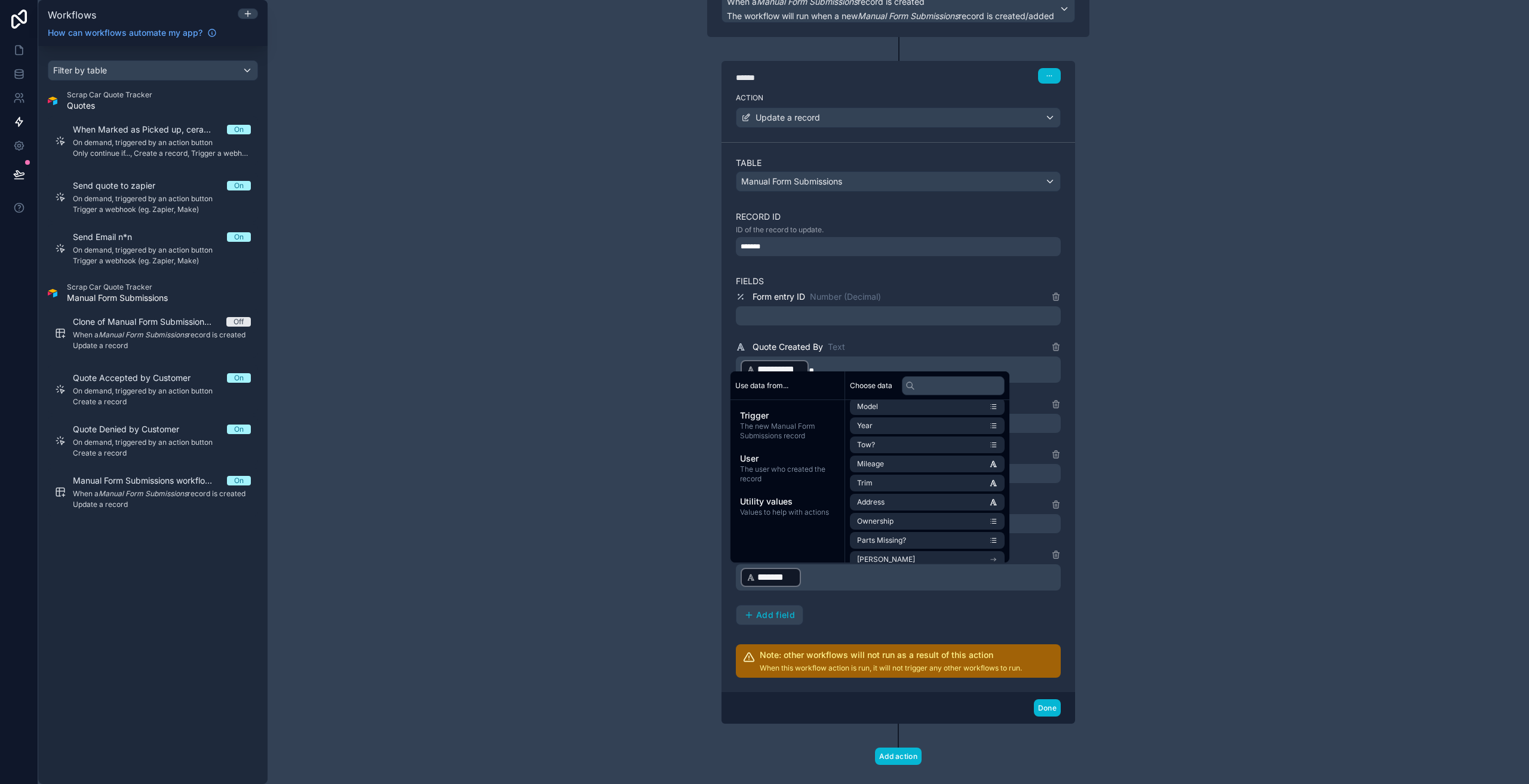
scroll to position [123, 0]
click at [945, 616] on div "**********" at bounding box center [898, 458] width 325 height 336
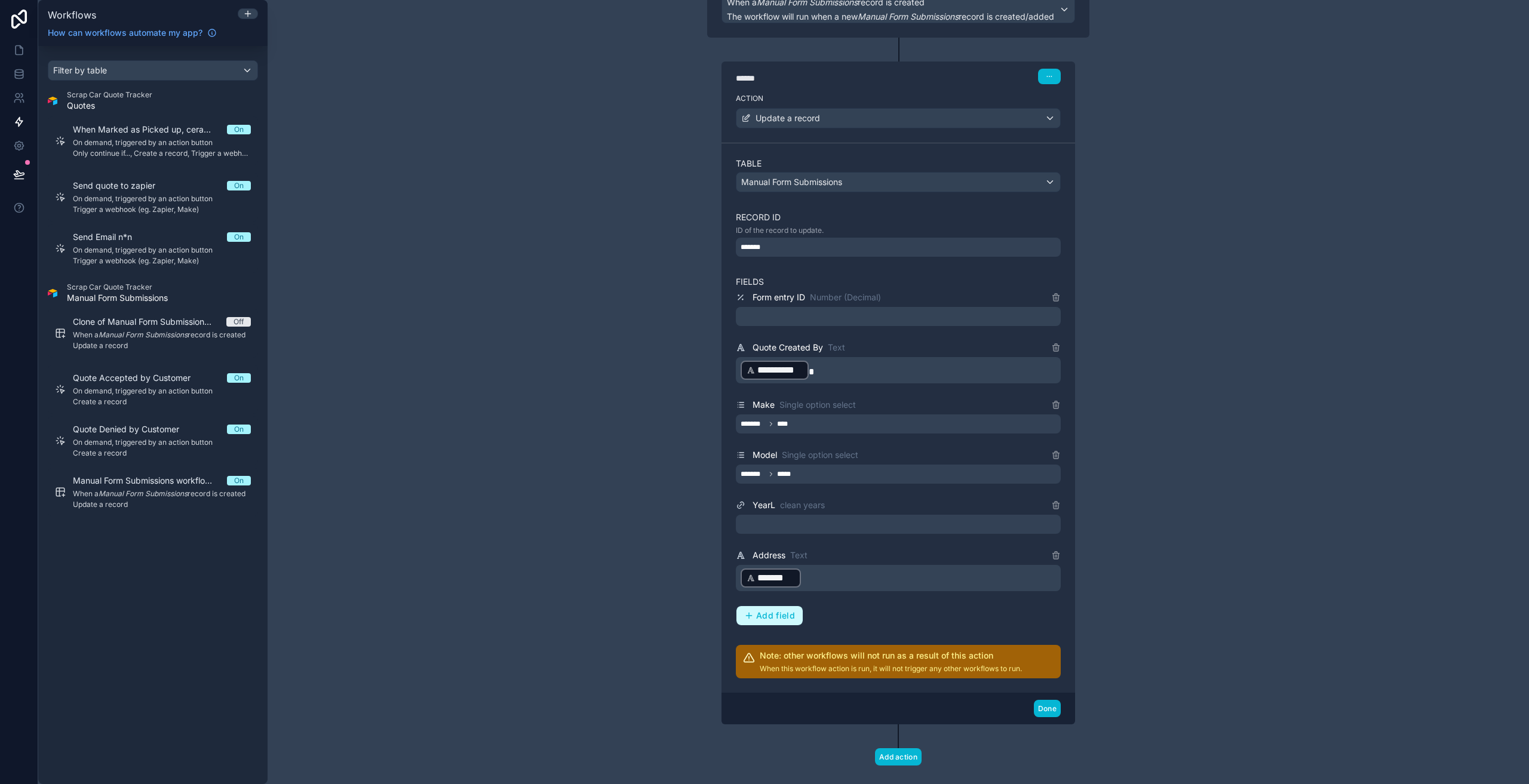
click at [770, 618] on span "Add field" at bounding box center [776, 615] width 39 height 11
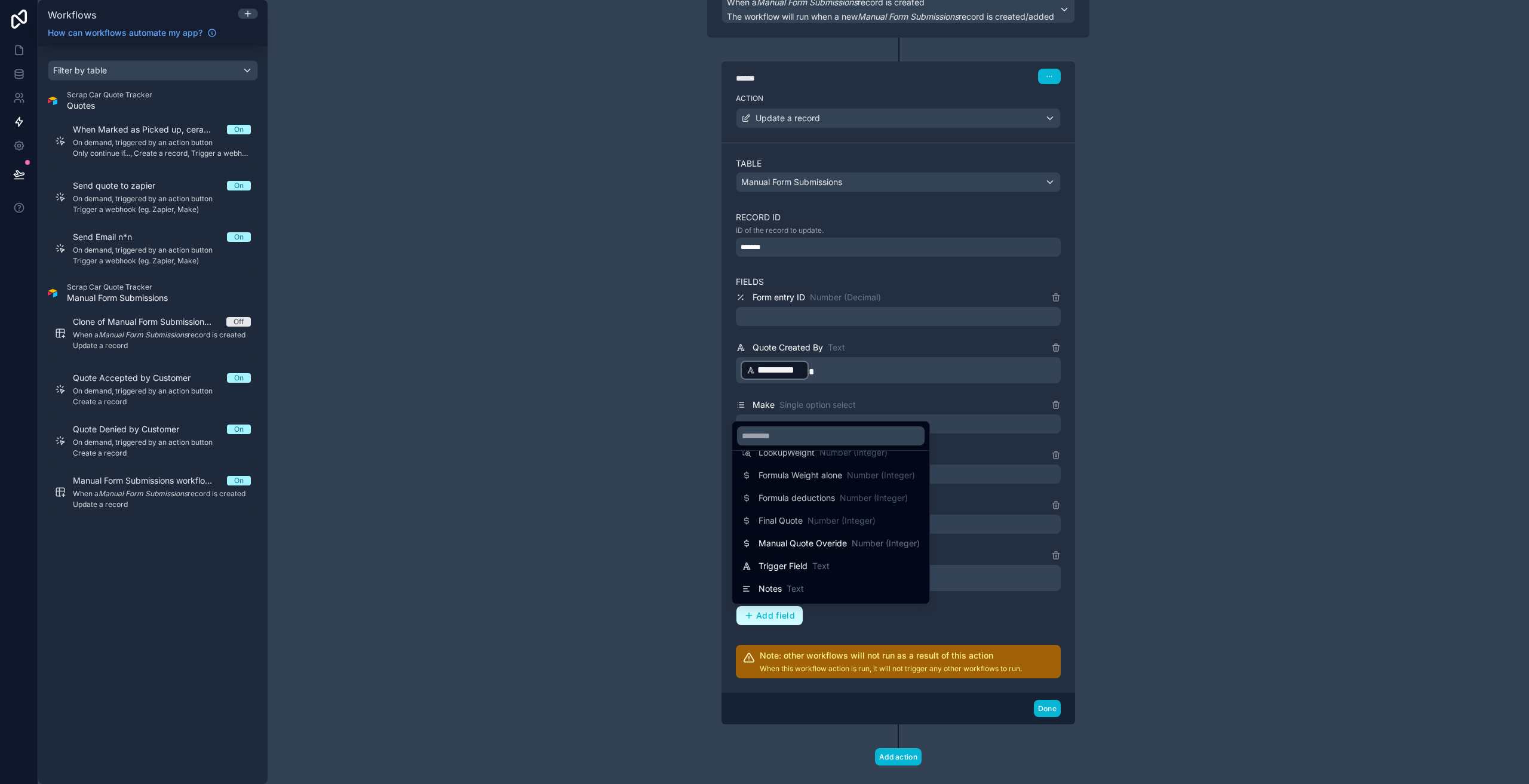
scroll to position [425, 0]
click at [836, 549] on div "Notes Text" at bounding box center [831, 545] width 177 height 14
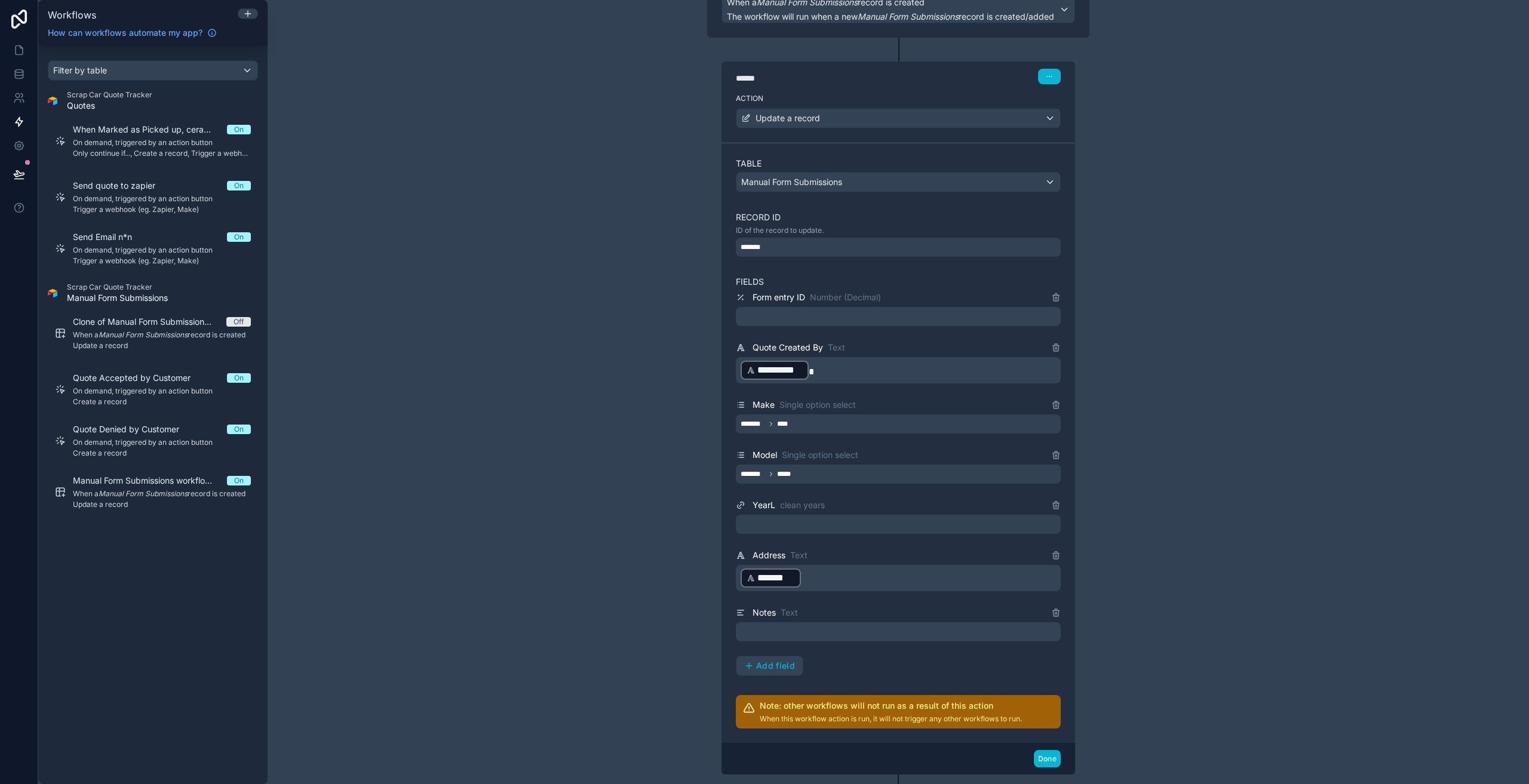
click at [798, 625] on p "﻿" at bounding box center [899, 631] width 317 height 14
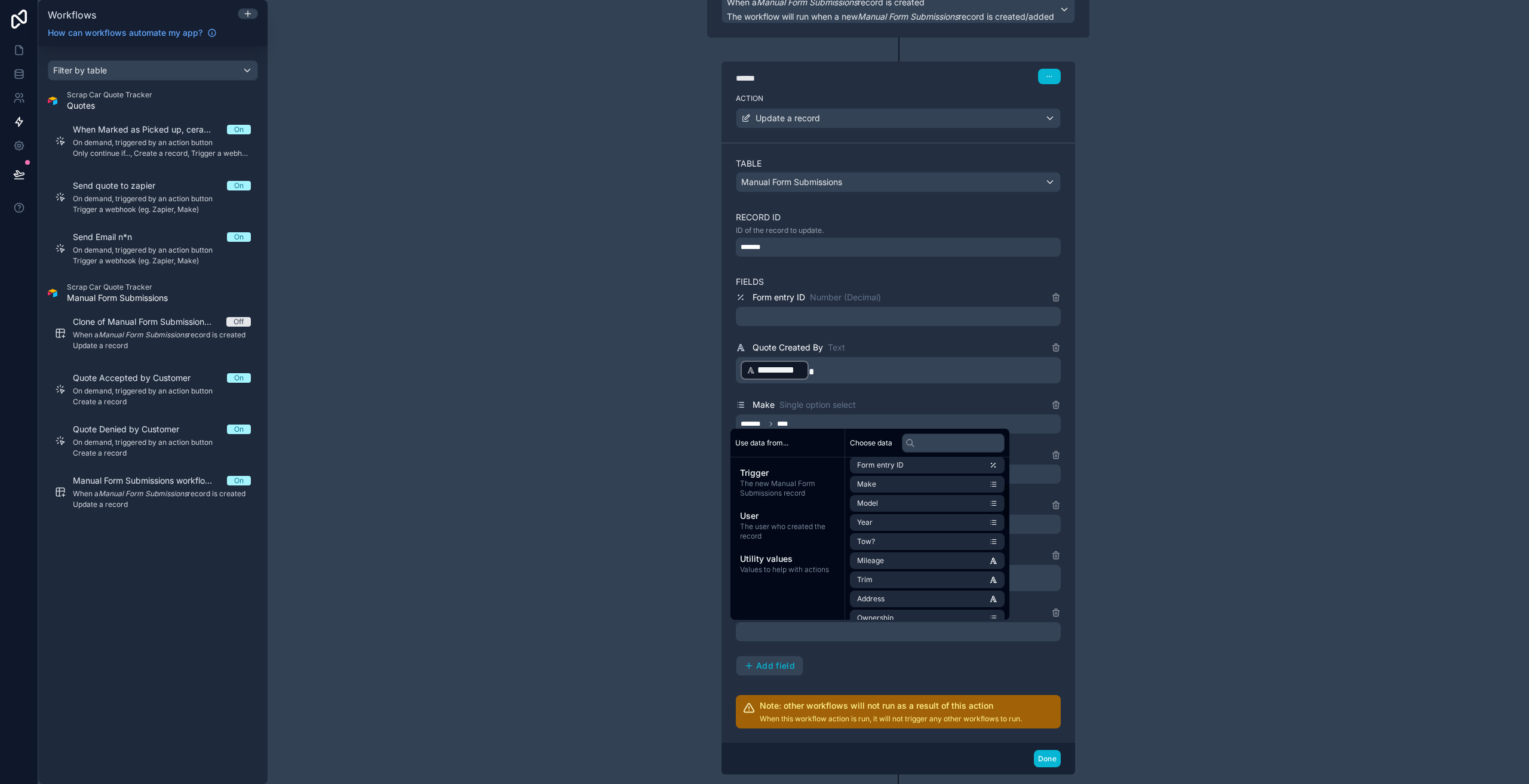
scroll to position [418, 0]
click at [889, 569] on li "Notes" at bounding box center [927, 568] width 154 height 16
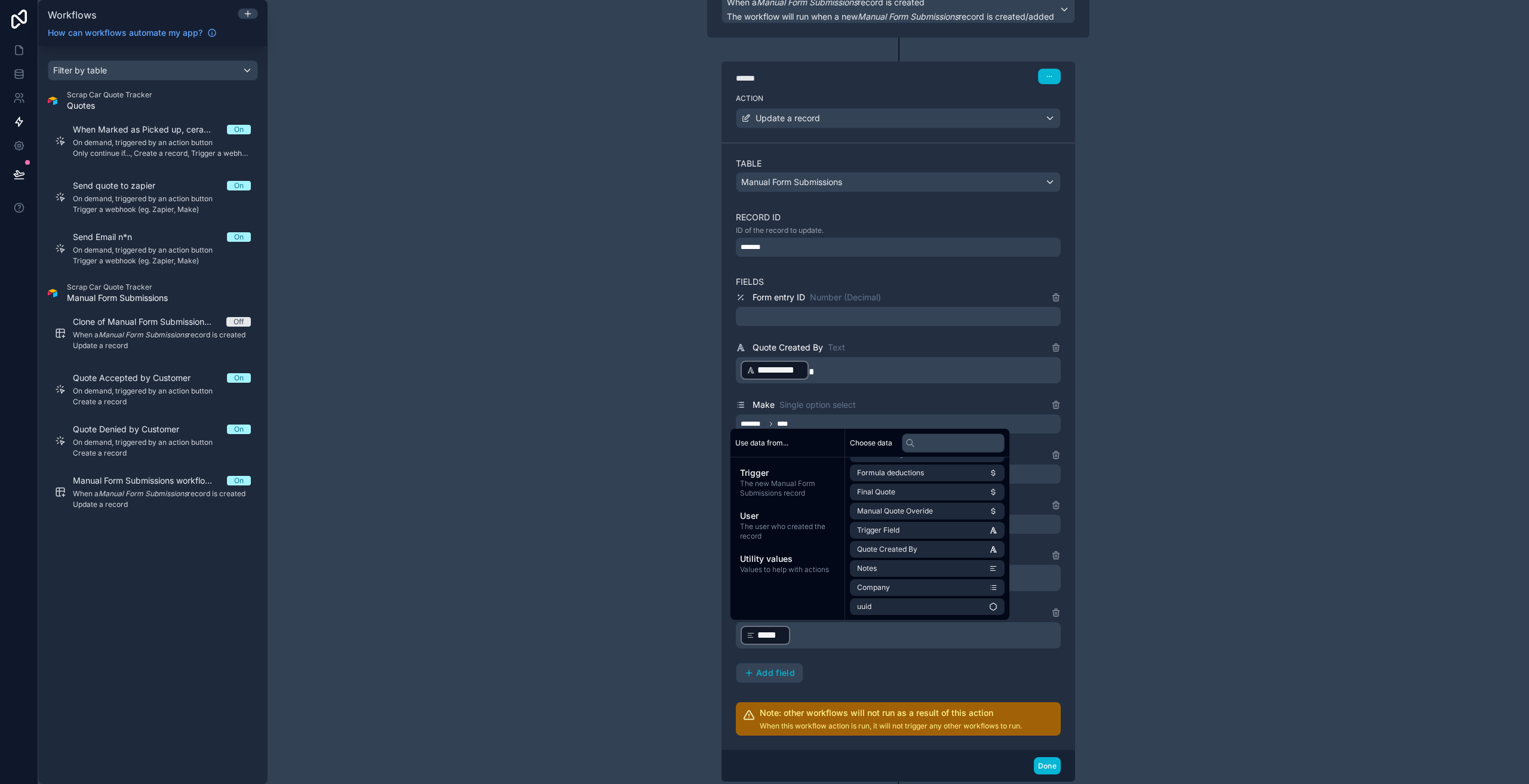
click at [1168, 516] on div "**********" at bounding box center [897, 392] width 1261 height 784
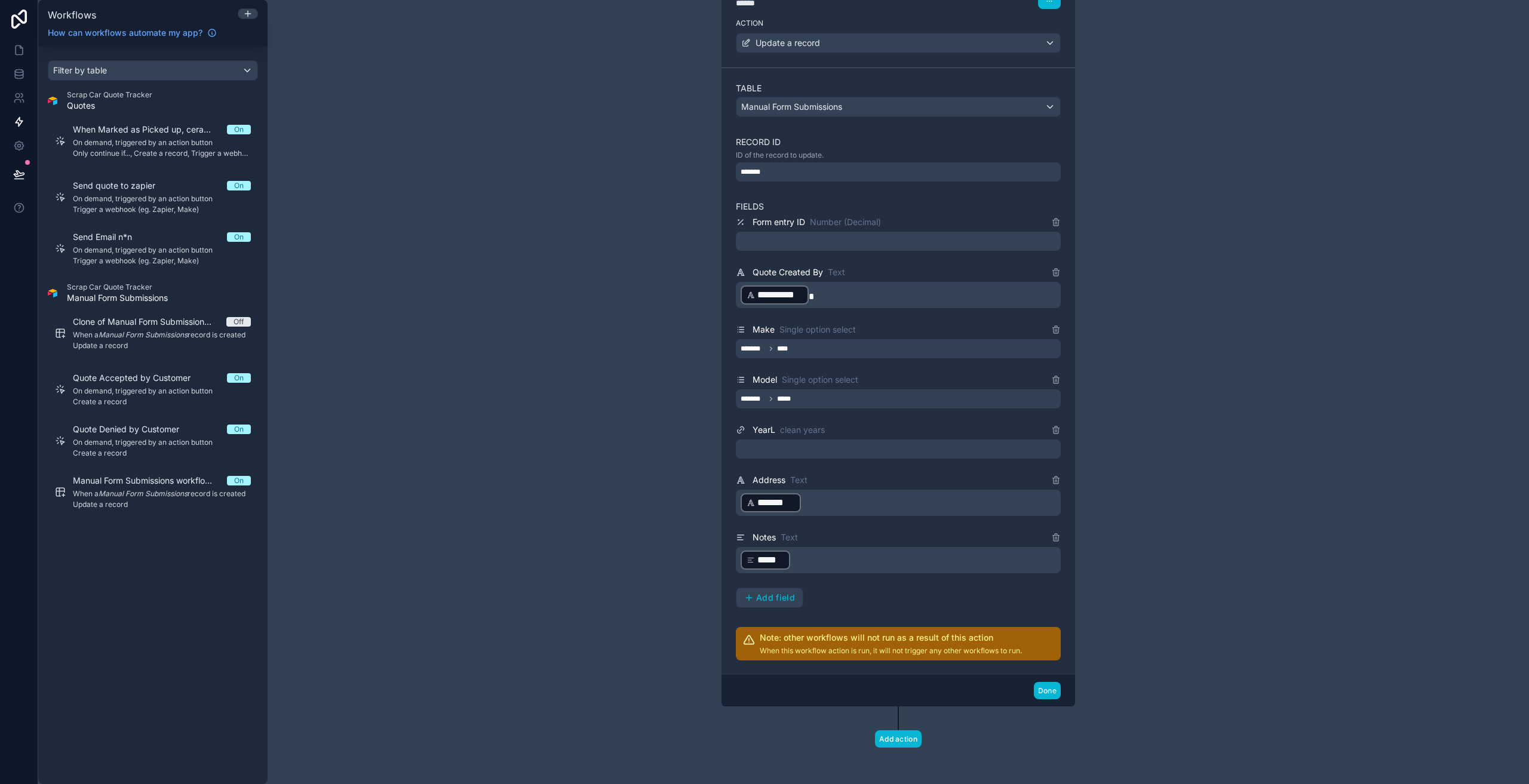
scroll to position [200, 0]
click at [778, 600] on span "Add field" at bounding box center [776, 595] width 39 height 11
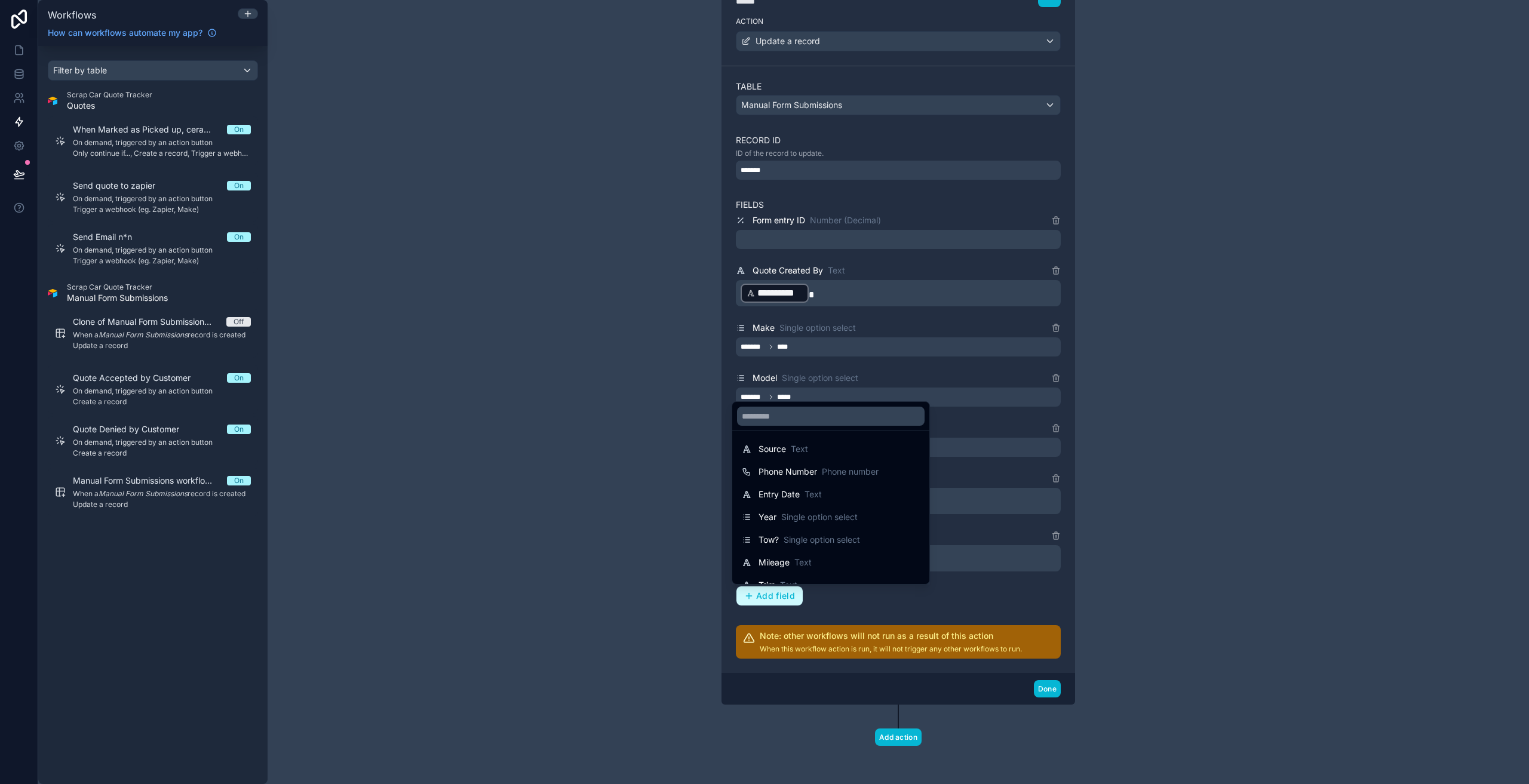
scroll to position [44, 0]
click at [1151, 456] on div at bounding box center [764, 392] width 1529 height 784
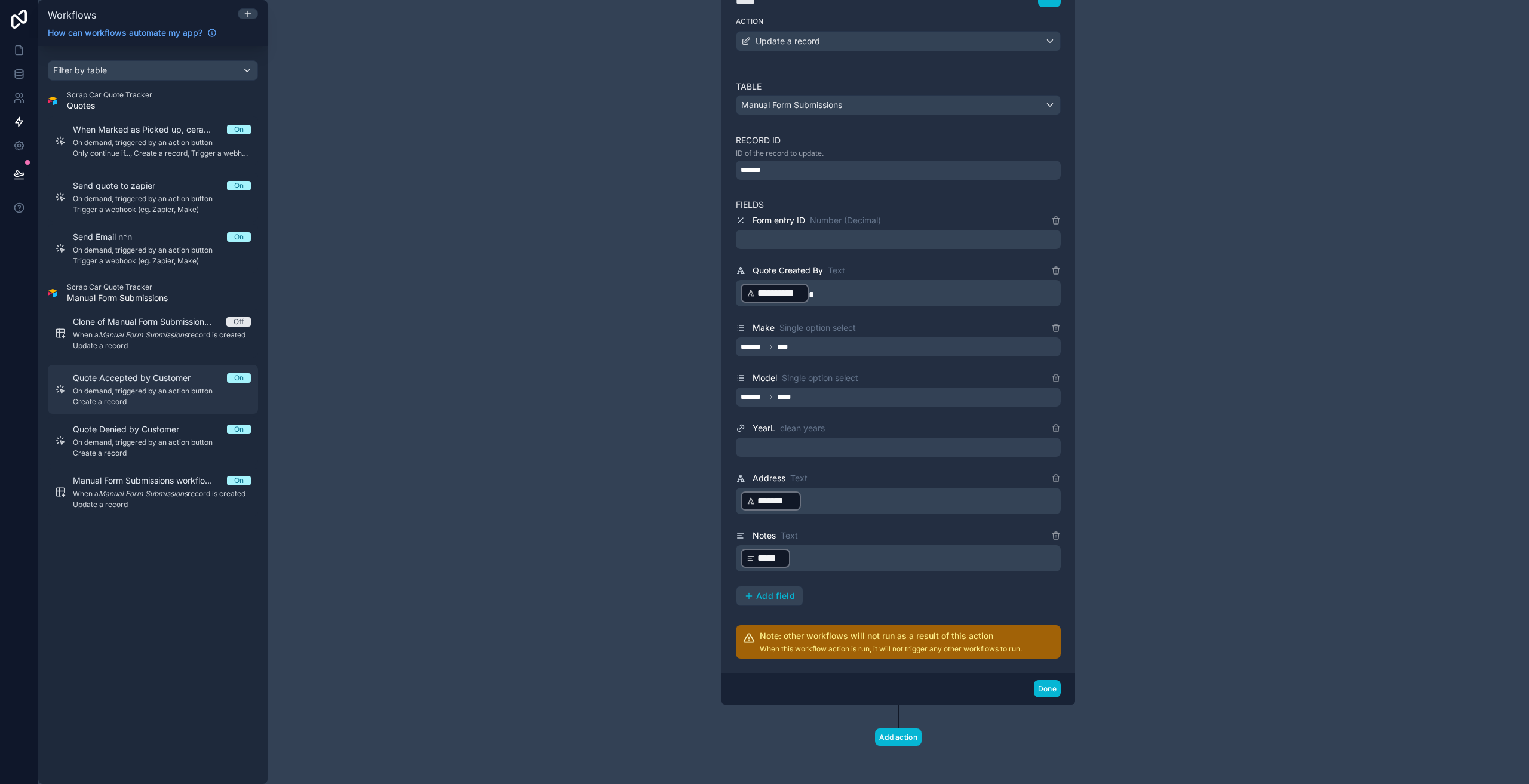
click at [143, 395] on span "On demand, triggered by an action button" at bounding box center [162, 391] width 177 height 10
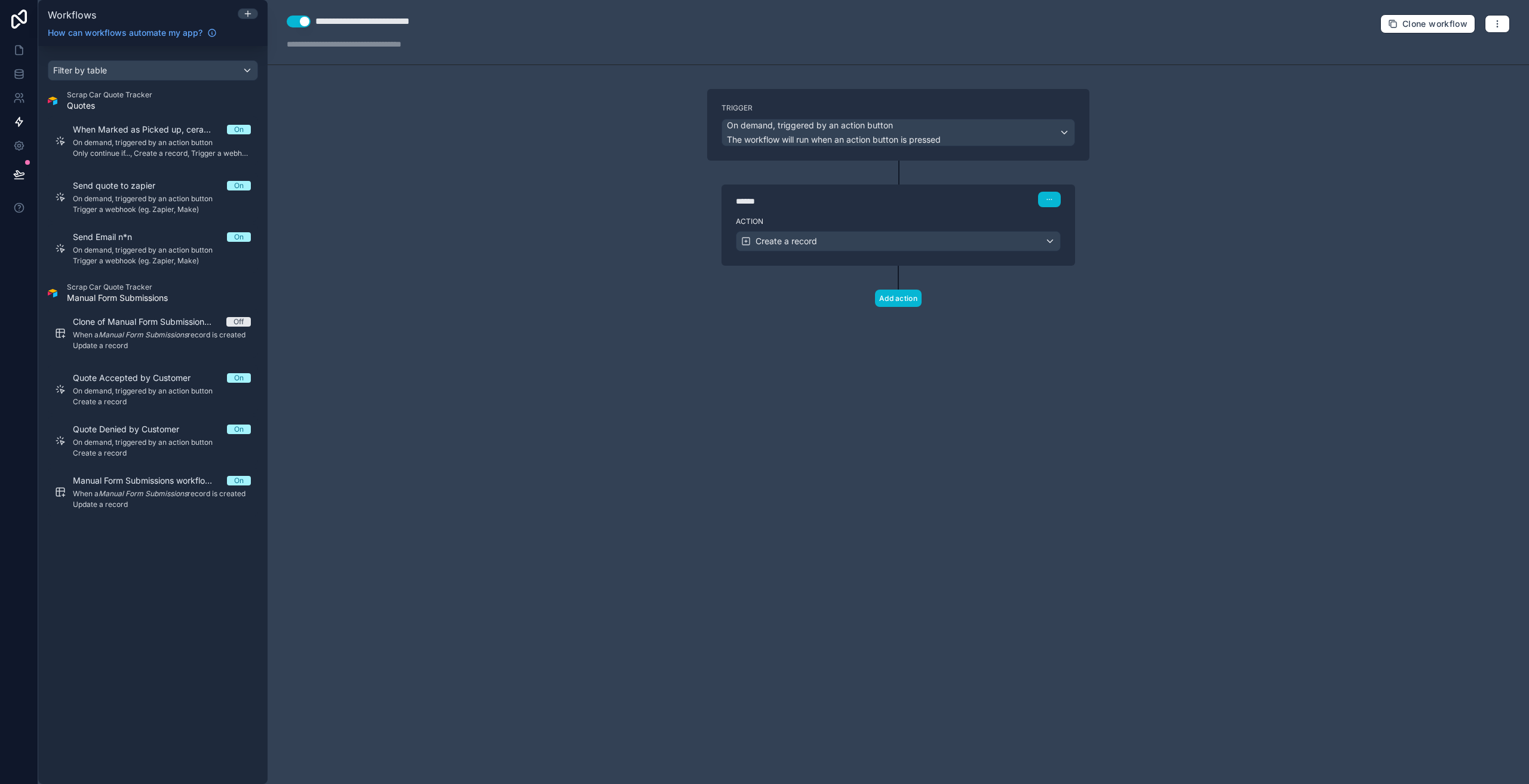
click at [824, 211] on div "****** Step 1" at bounding box center [898, 198] width 353 height 27
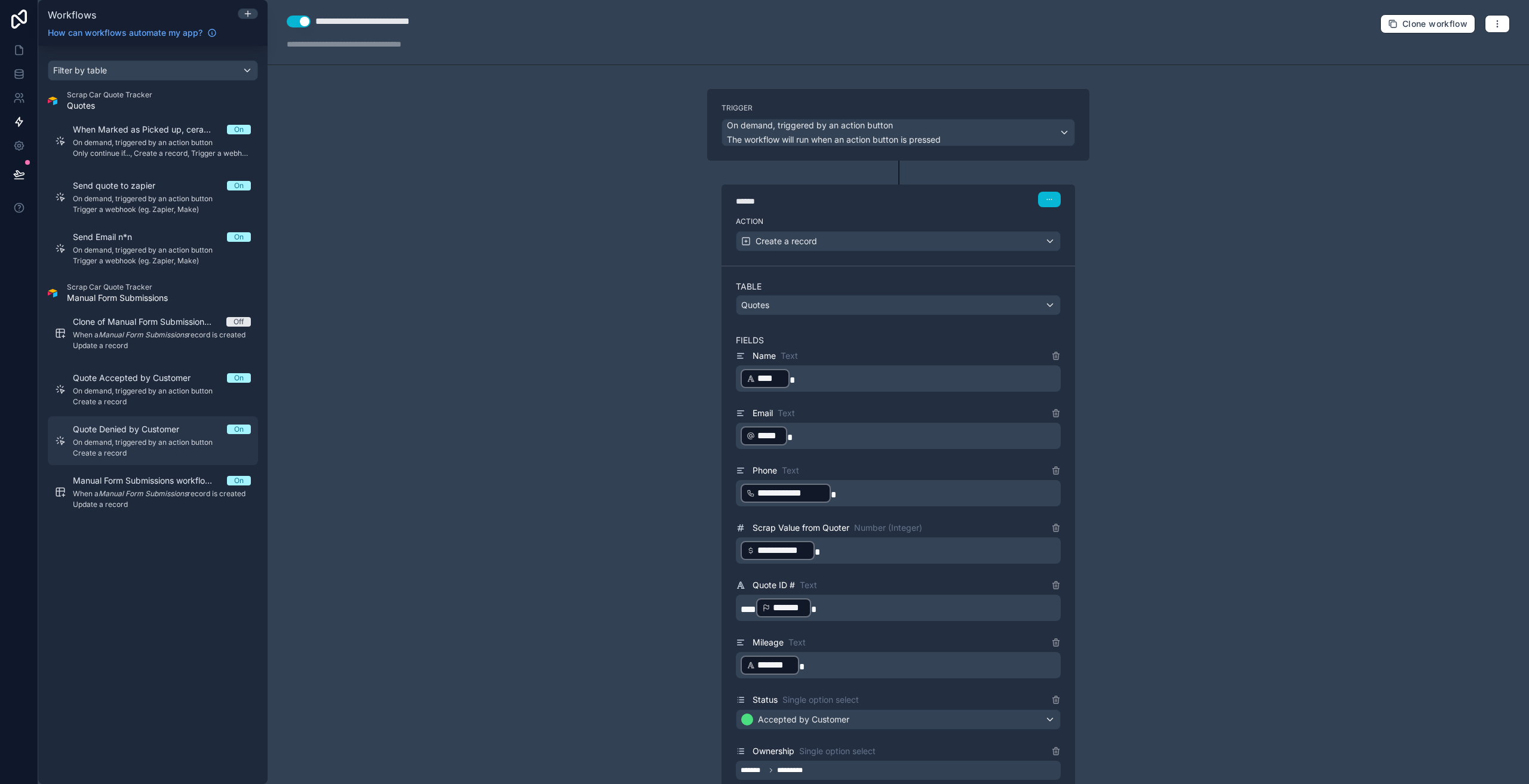
click at [152, 428] on span "Quote Denied by Customer" at bounding box center [133, 429] width 121 height 12
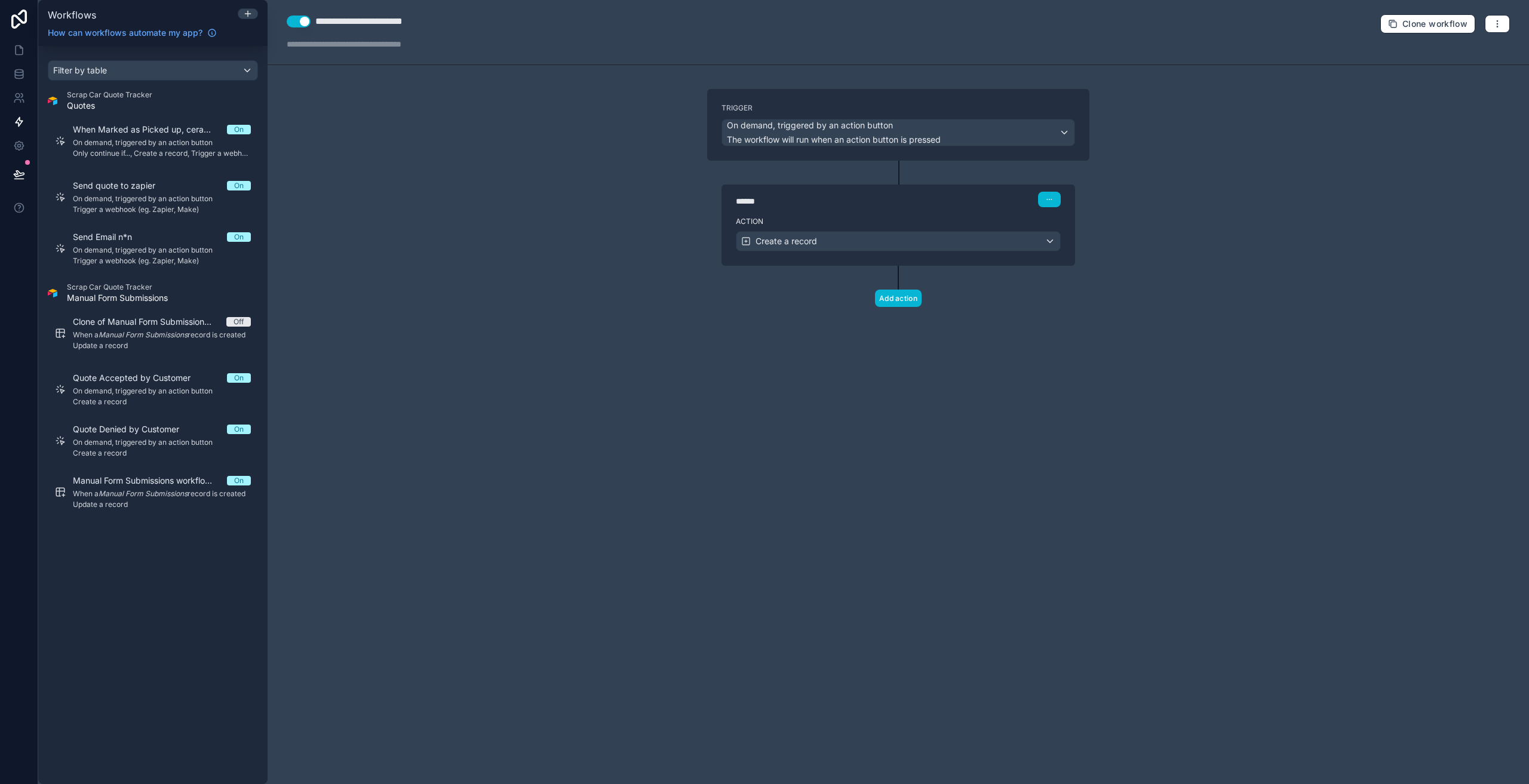
click at [830, 202] on div "******" at bounding box center [826, 201] width 179 height 12
click at [957, 247] on div "Create a record" at bounding box center [897, 241] width 323 height 19
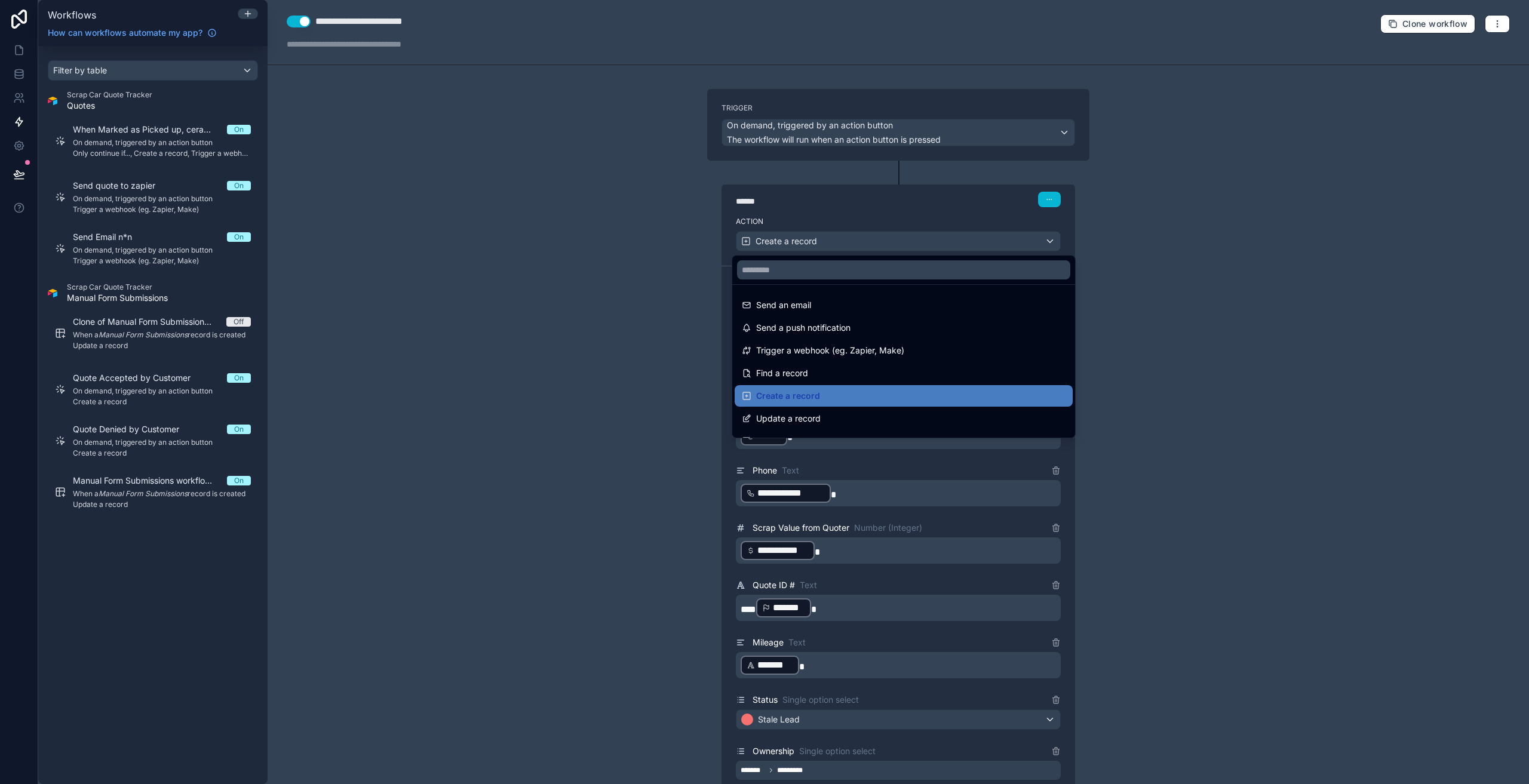
click at [1227, 336] on div at bounding box center [764, 392] width 1529 height 784
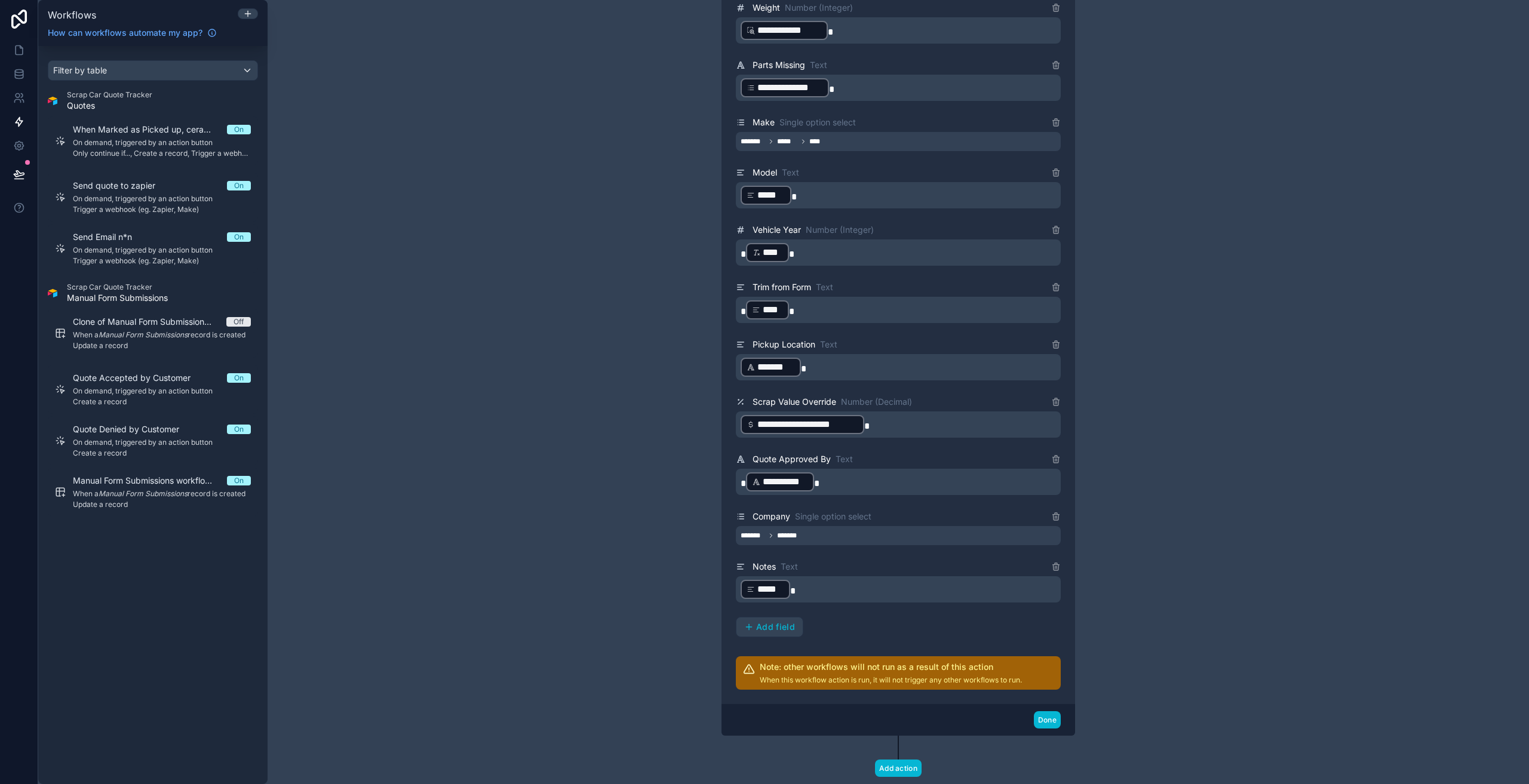
scroll to position [825, 0]
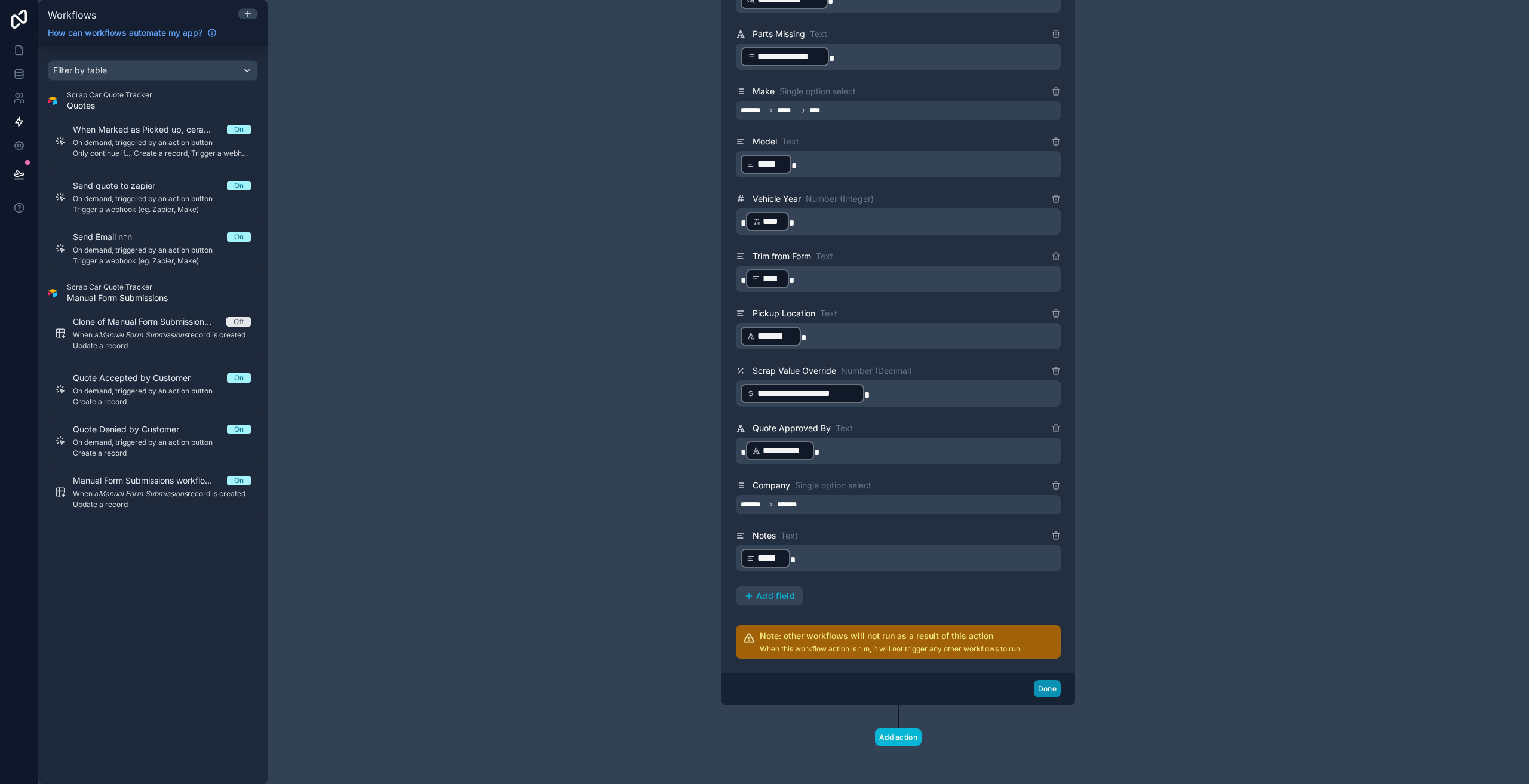
click at [1044, 691] on button "Done" at bounding box center [1047, 689] width 27 height 17
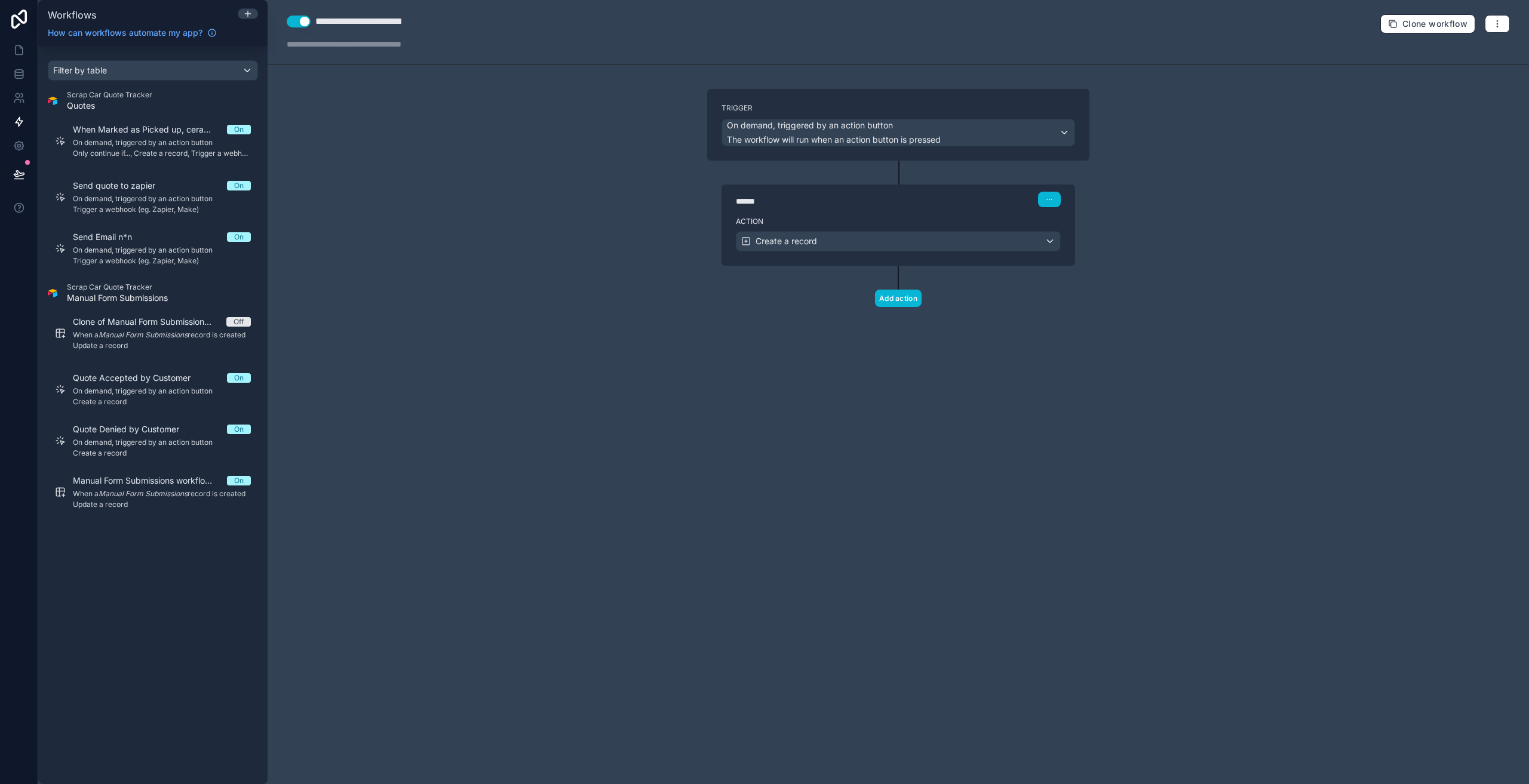
click at [1211, 449] on div "**********" at bounding box center [897, 392] width 1261 height 784
click at [26, 68] on link at bounding box center [18, 73] width 38 height 24
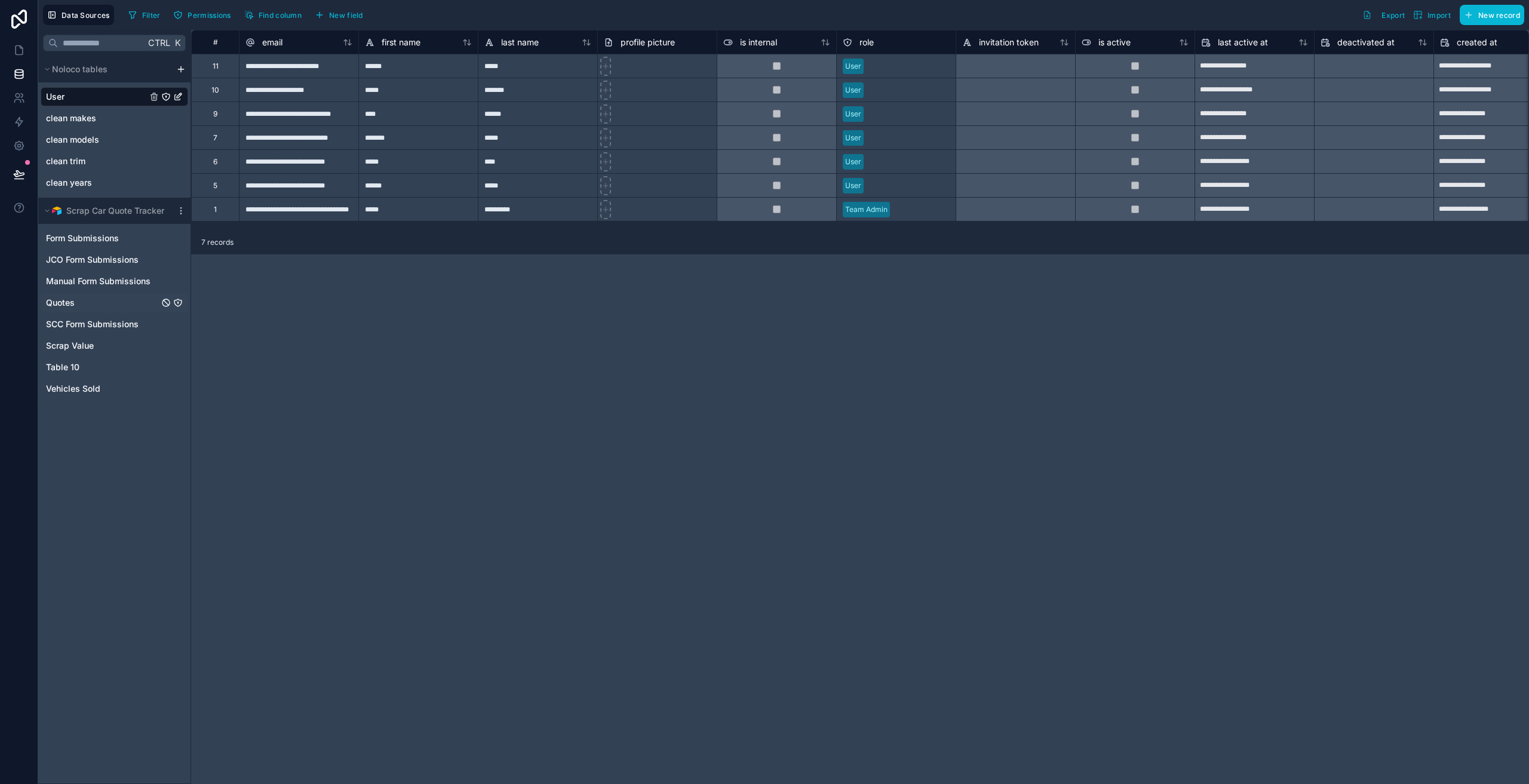
click at [82, 299] on div "Quotes" at bounding box center [114, 303] width 148 height 19
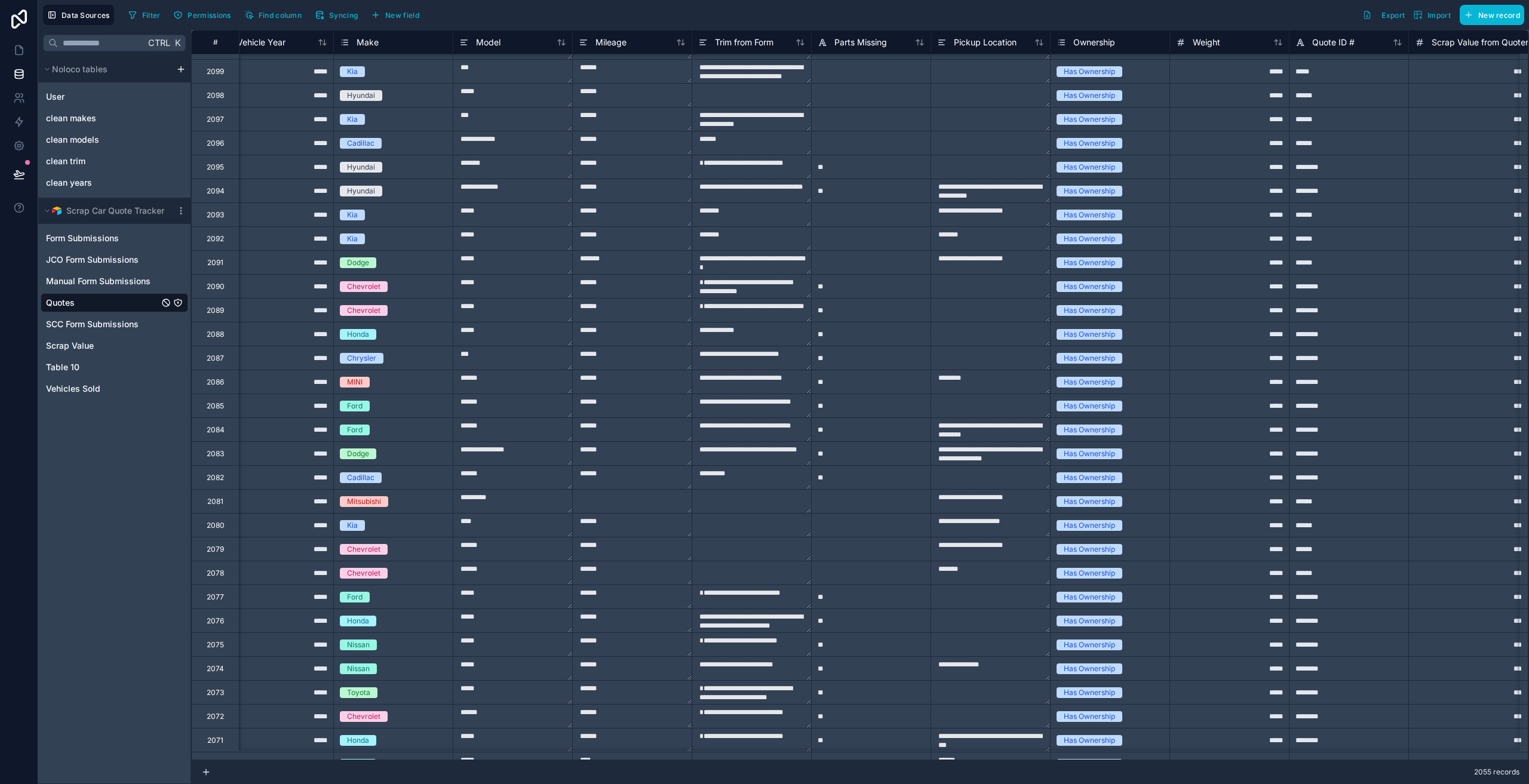
scroll to position [696, 503]
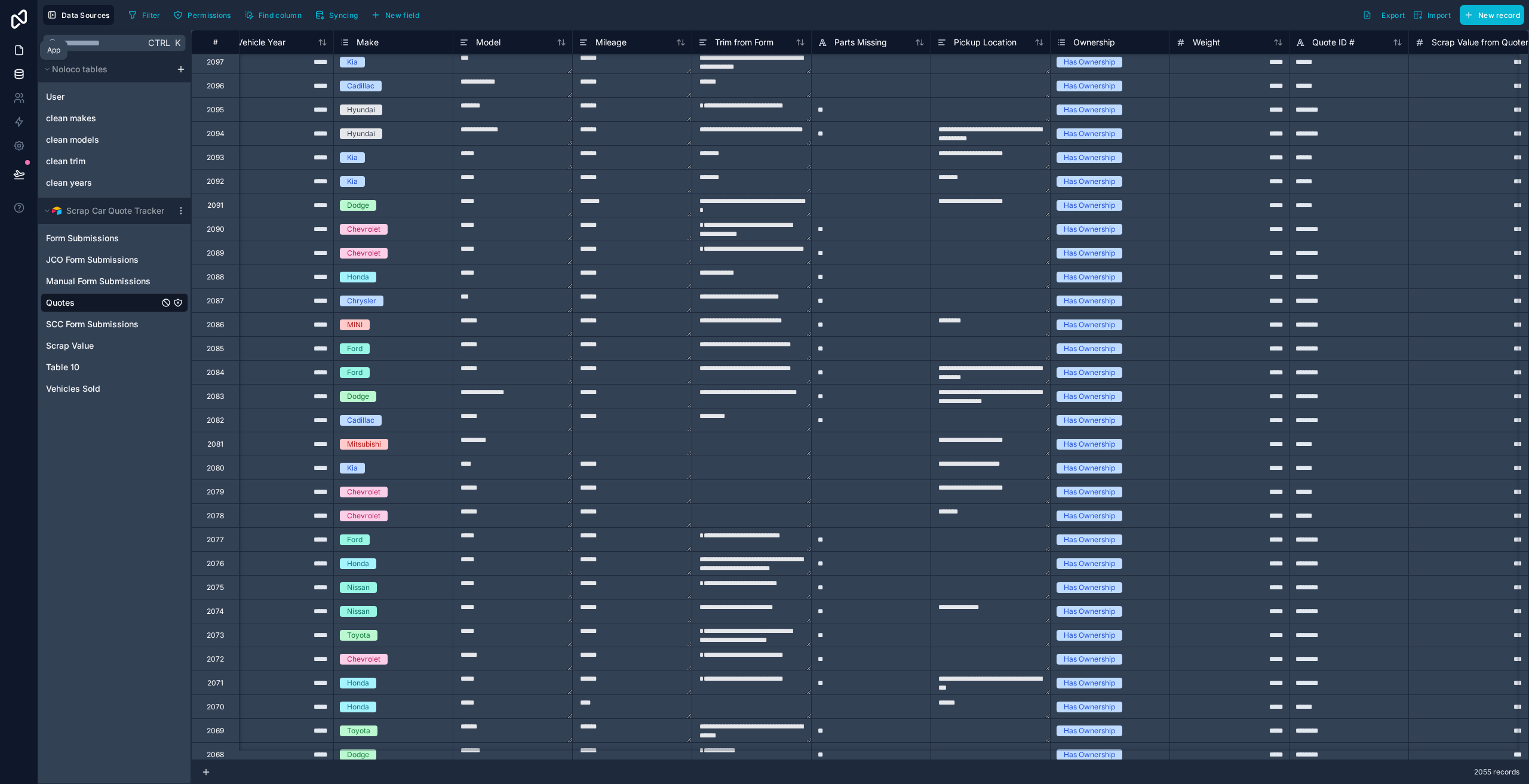
click at [17, 48] on icon at bounding box center [19, 50] width 12 height 12
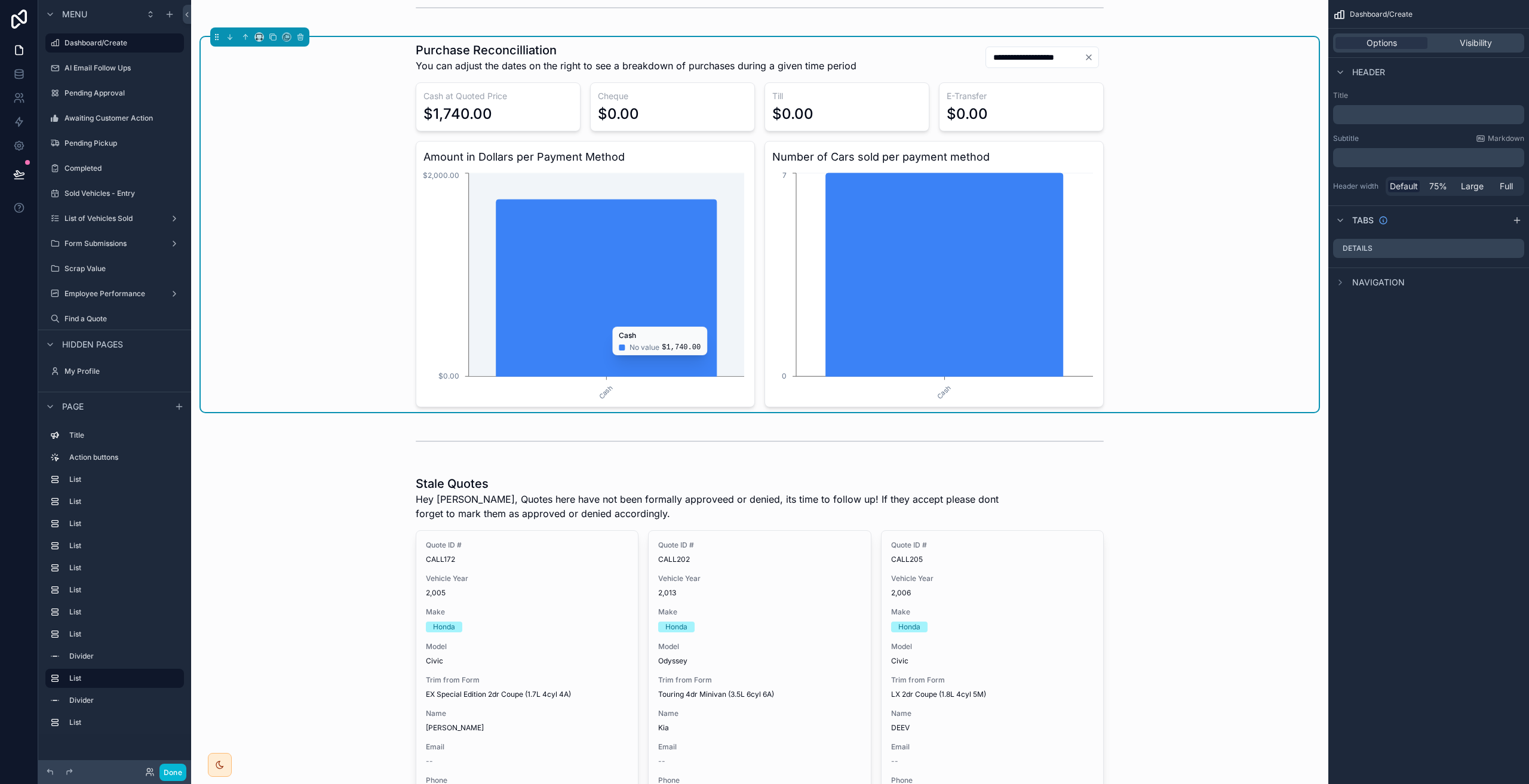
scroll to position [895, 0]
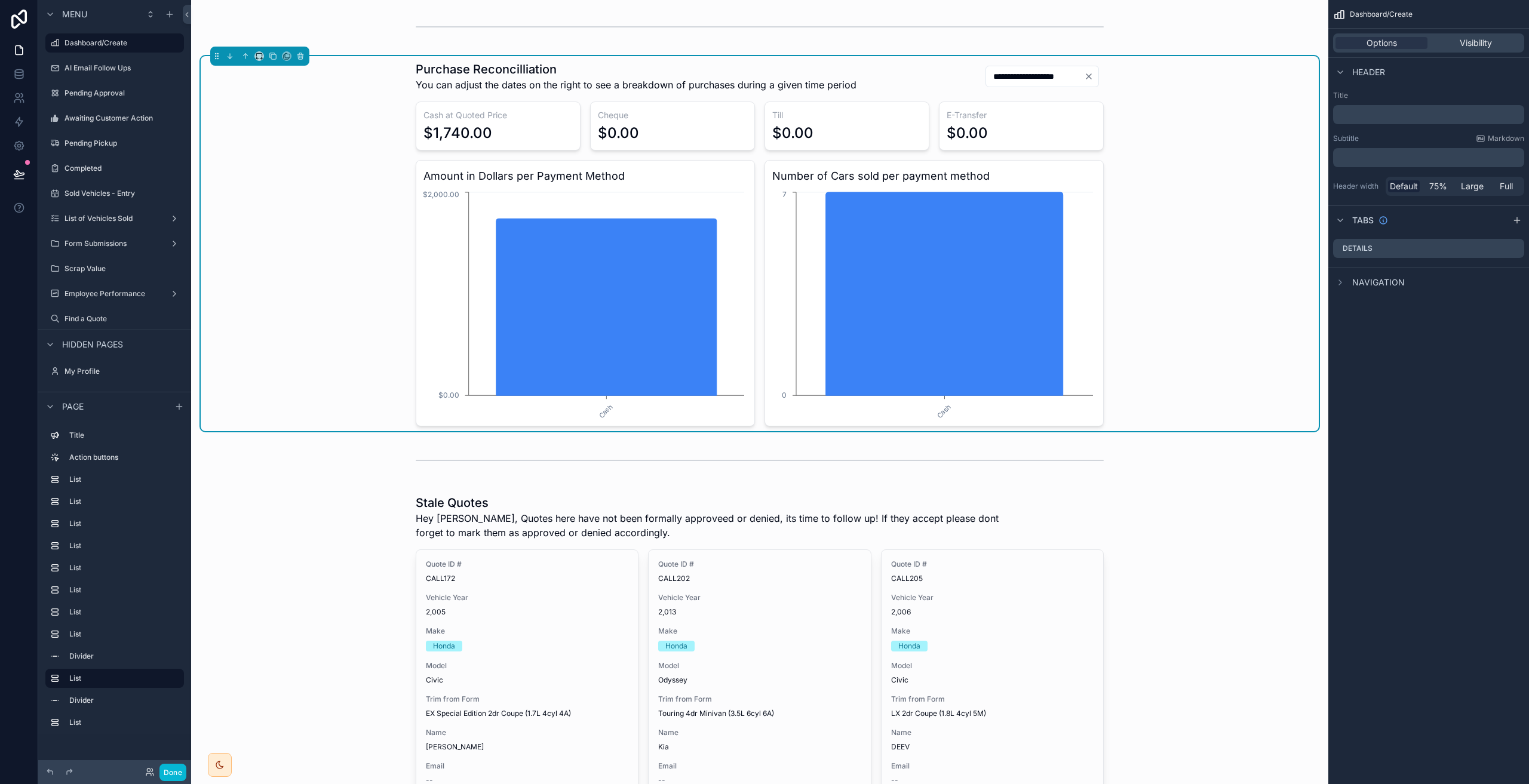
click at [1166, 236] on div "**********" at bounding box center [759, 243] width 1118 height 375
click at [931, 188] on div "Number of Cars sold per payment method Cash 0 7" at bounding box center [934, 293] width 340 height 266
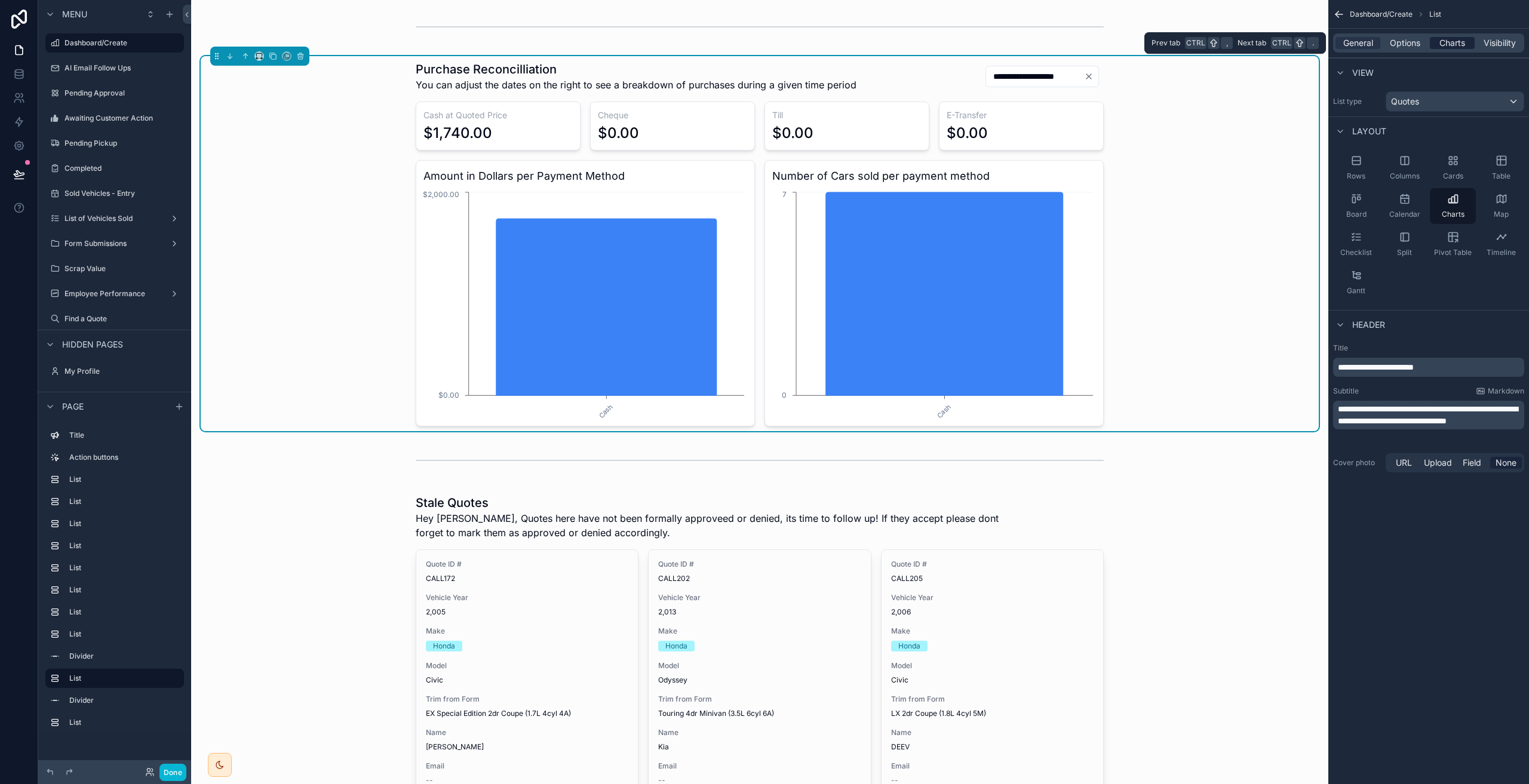
click at [1436, 41] on div "Charts" at bounding box center [1452, 42] width 44 height 12
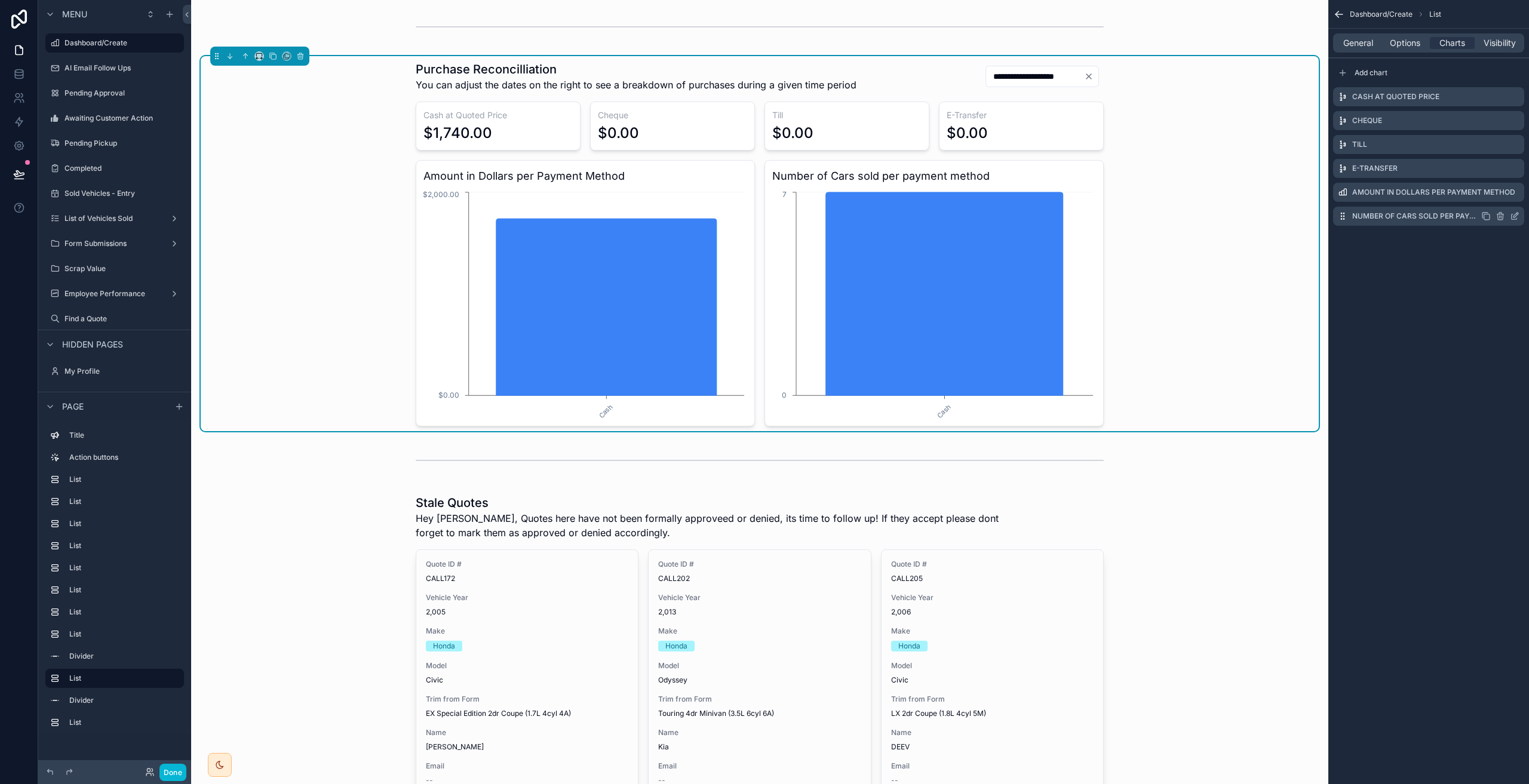
click at [1439, 219] on label "Number of Cars sold per payment method" at bounding box center [1416, 216] width 129 height 10
click at [1515, 219] on icon "scrollable content" at bounding box center [1515, 216] width 10 height 10
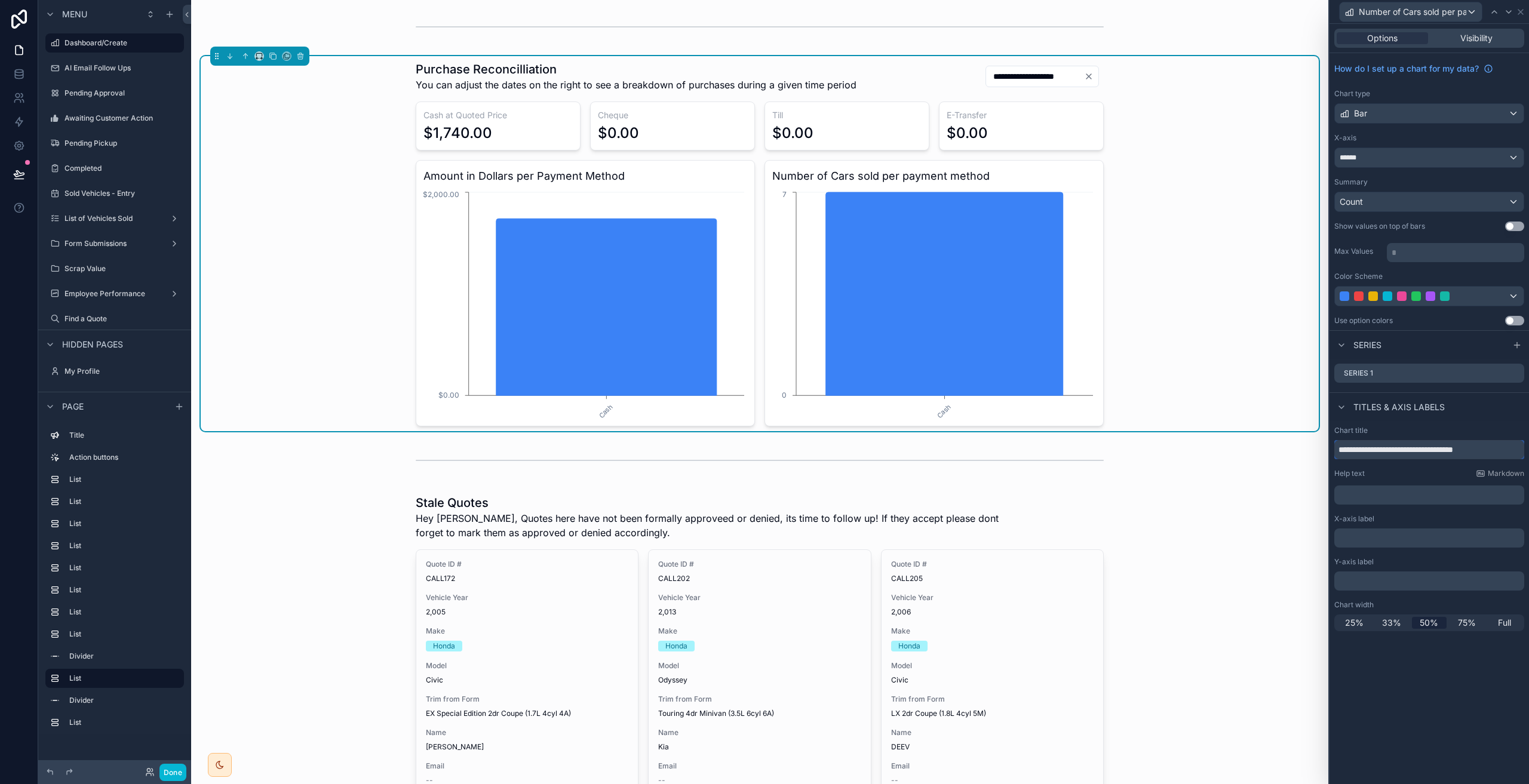
click at [1452, 448] on input "**********" at bounding box center [1429, 449] width 190 height 19
drag, startPoint x: 1420, startPoint y: 448, endPoint x: 1405, endPoint y: 447, distance: 15.0
click at [1405, 447] on input "**********" at bounding box center [1429, 449] width 190 height 19
type input "**********"
click at [1258, 252] on div "**********" at bounding box center [759, 243] width 1118 height 375
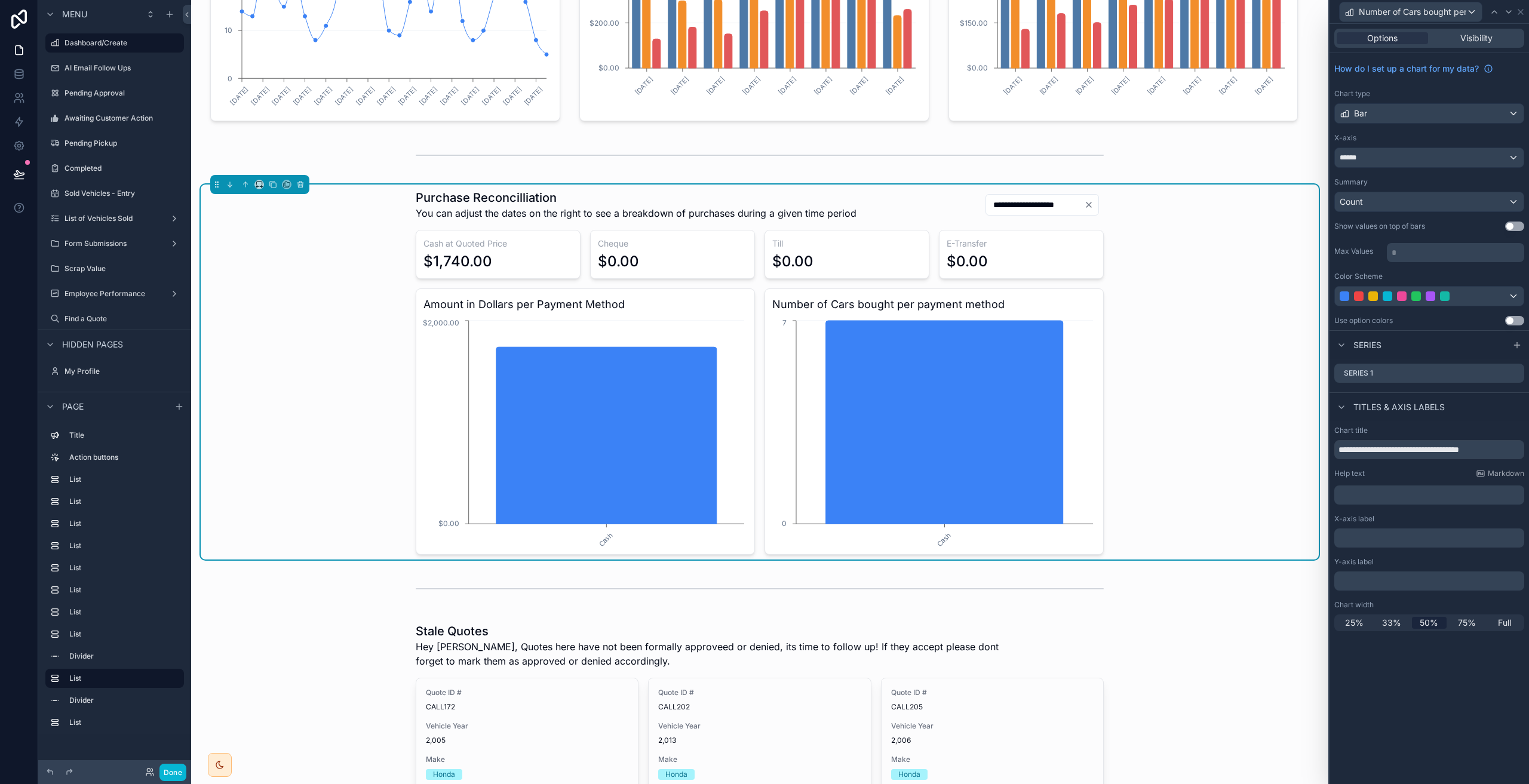
scroll to position [756, 0]
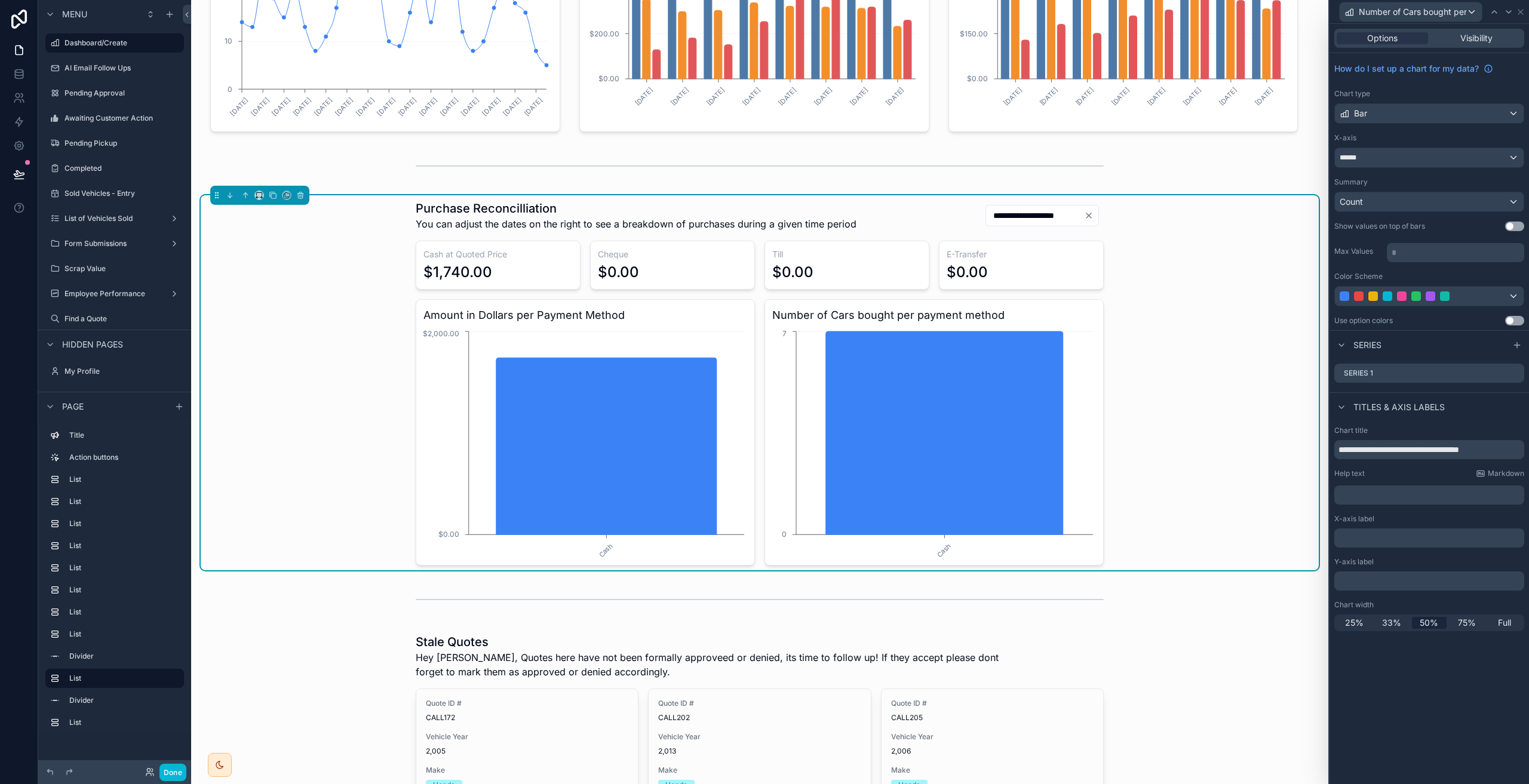
click at [1053, 224] on div "**********" at bounding box center [1042, 215] width 114 height 21
click at [1519, 12] on icon at bounding box center [1520, 12] width 10 height 10
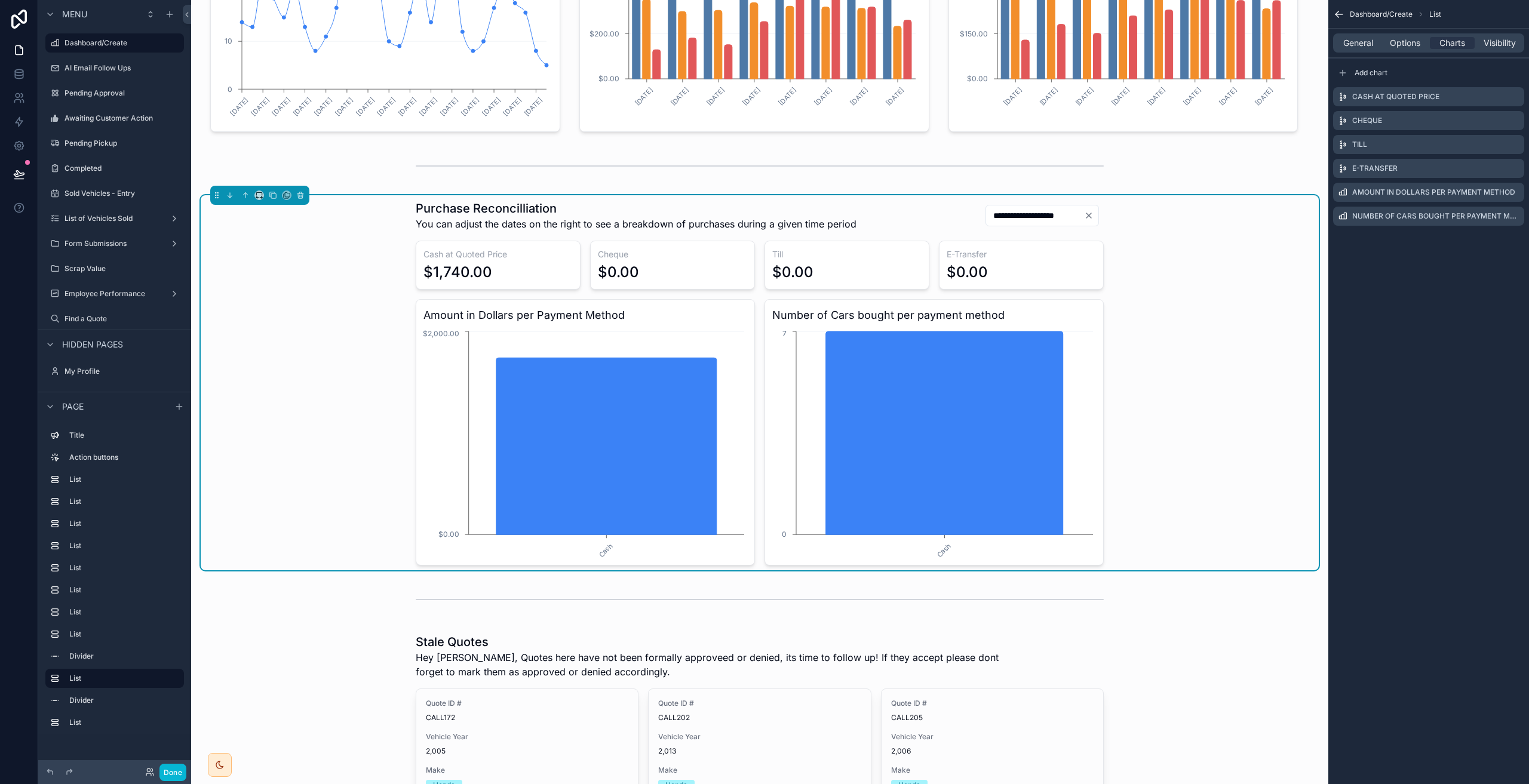
click at [1060, 222] on input "**********" at bounding box center [1035, 215] width 98 height 16
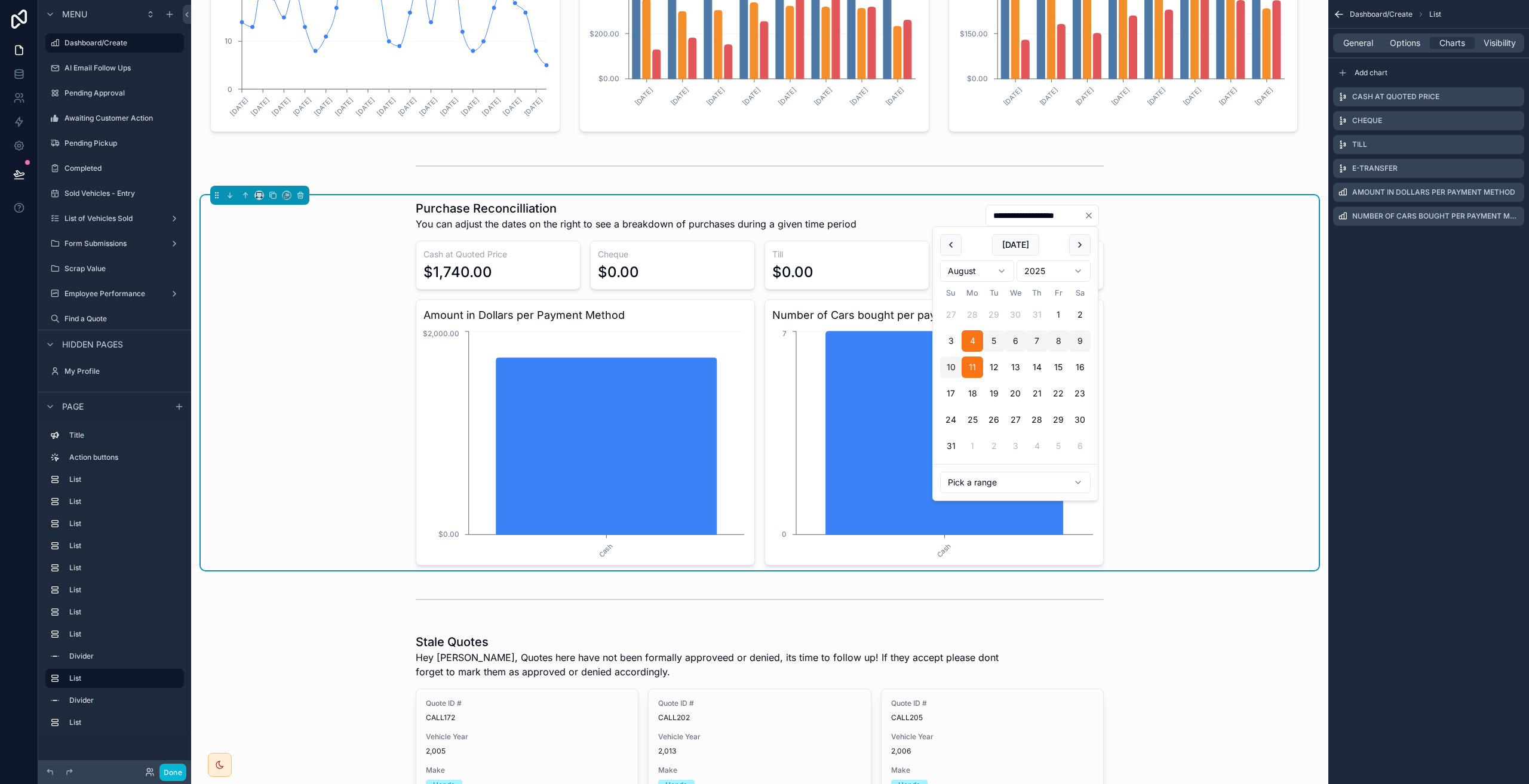
click at [1053, 310] on button "1" at bounding box center [1058, 314] width 21 height 21
type input "**********"
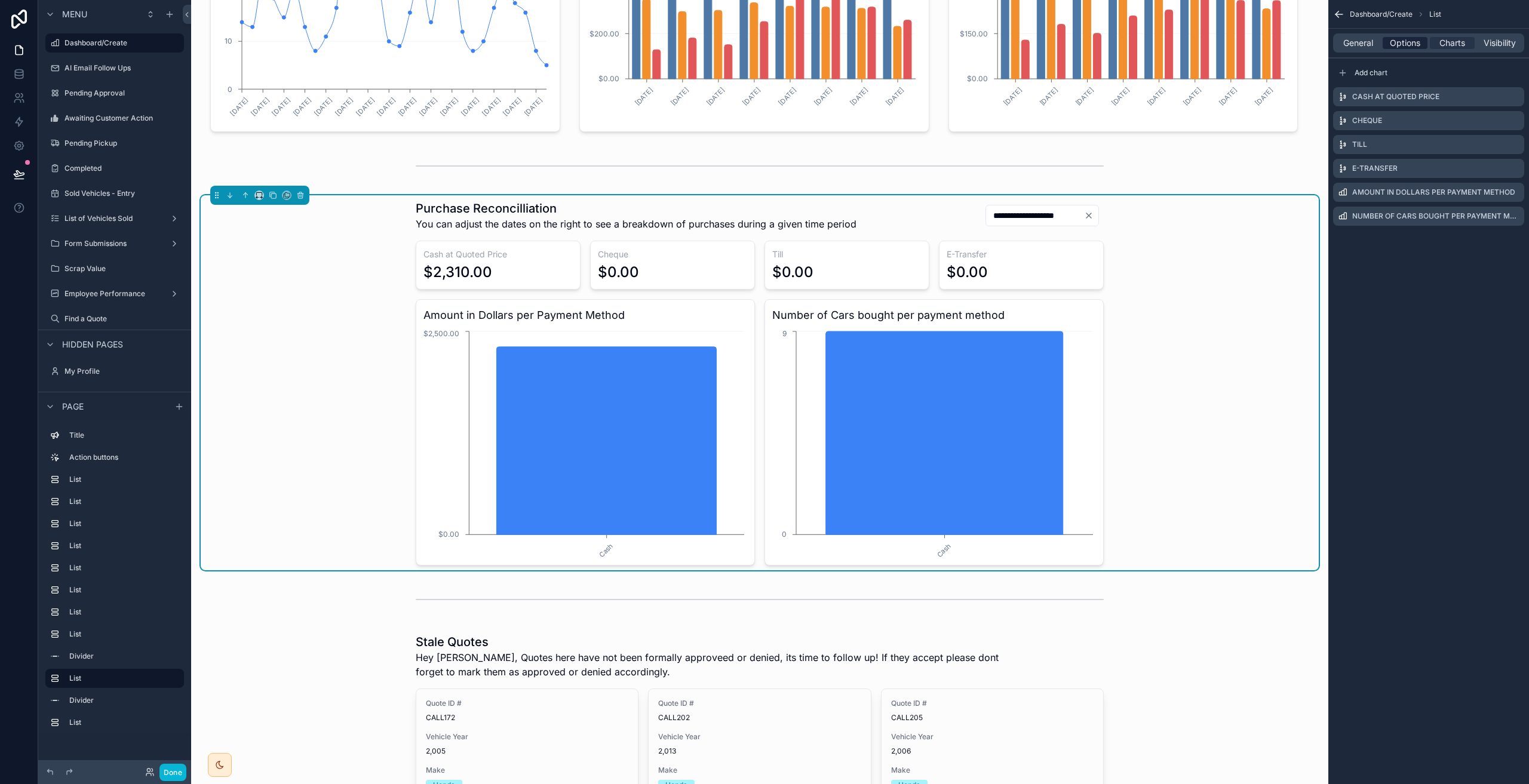
click at [1410, 48] on span "Options" at bounding box center [1405, 42] width 31 height 12
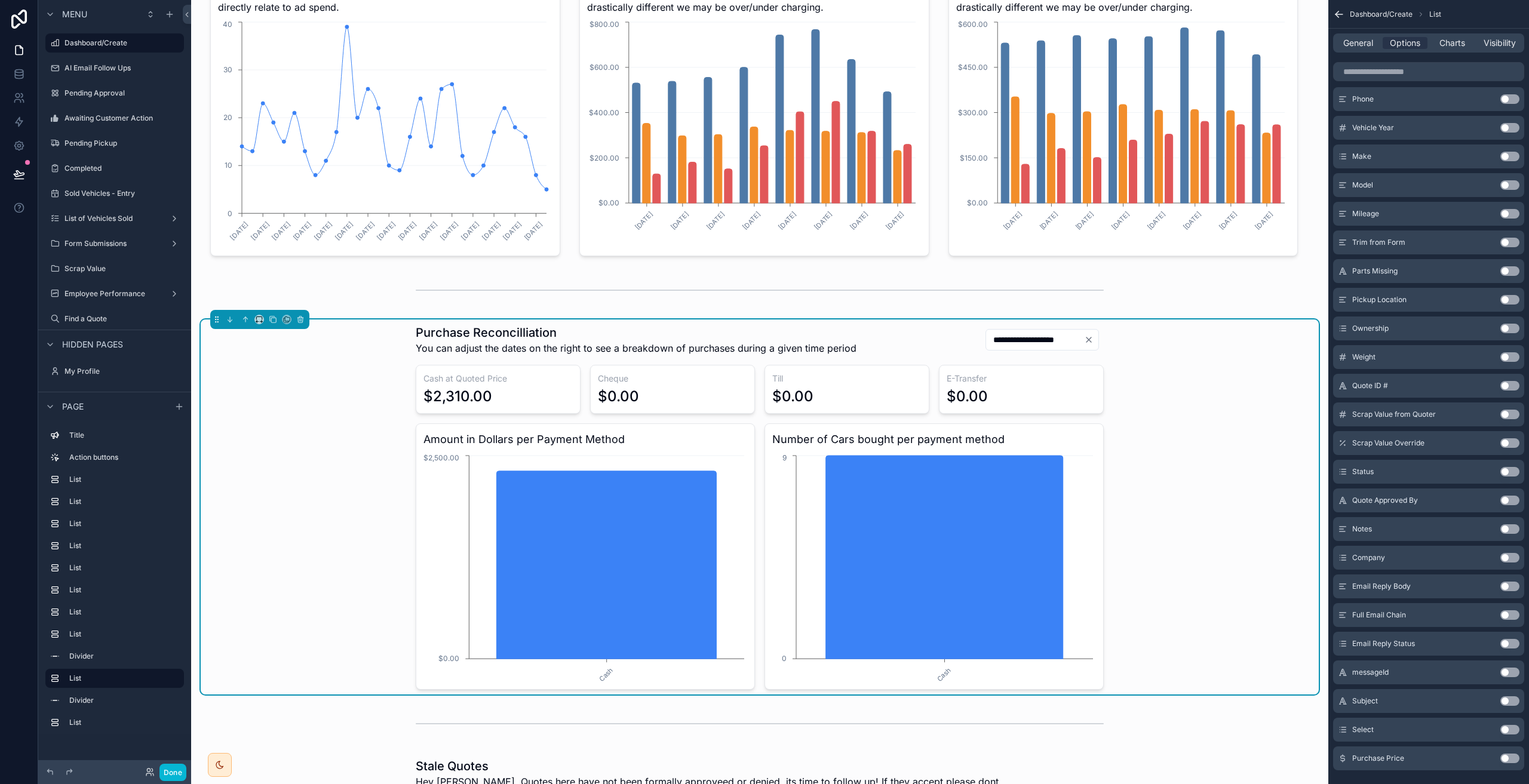
scroll to position [636, 0]
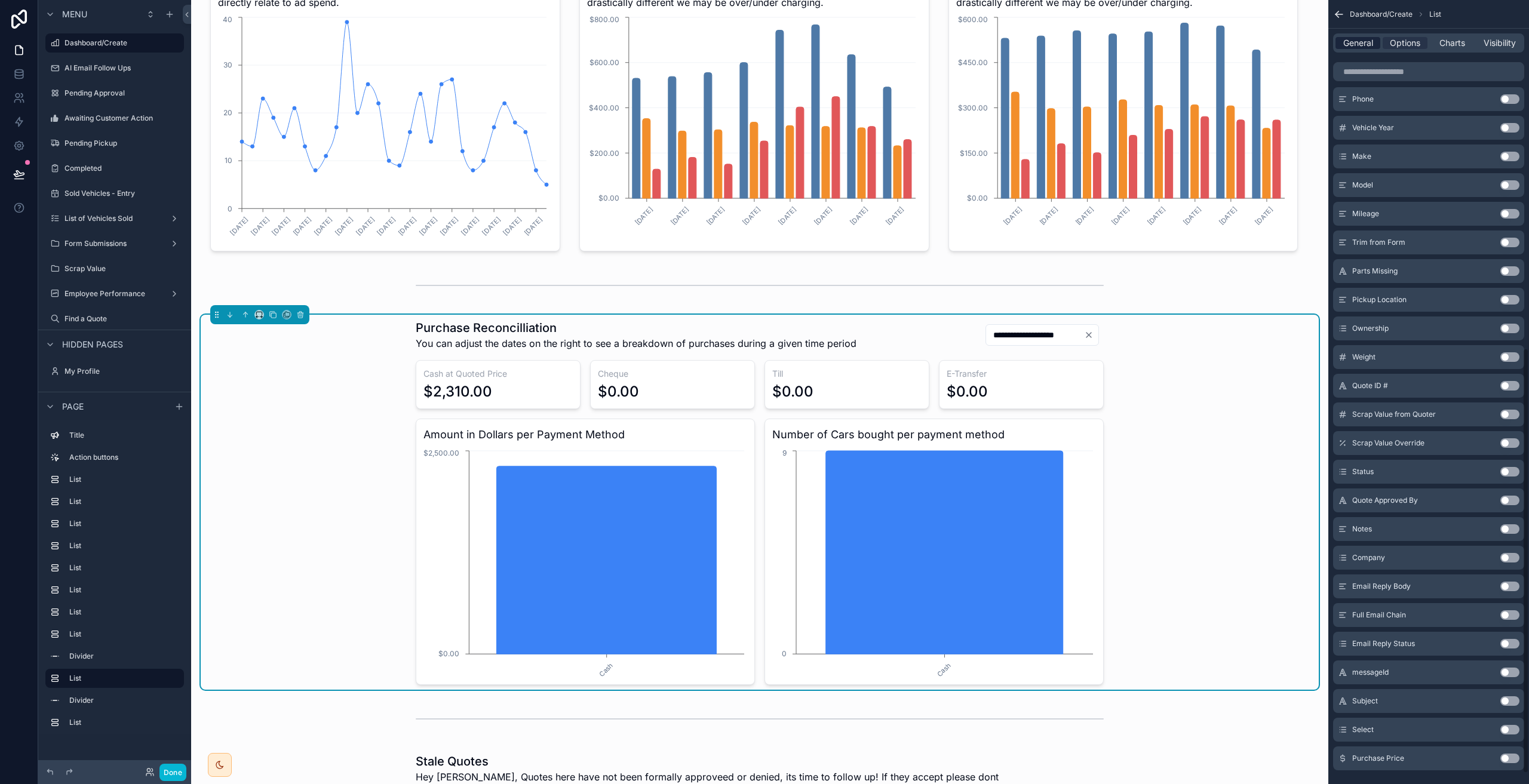
click at [1364, 41] on span "General" at bounding box center [1357, 42] width 30 height 12
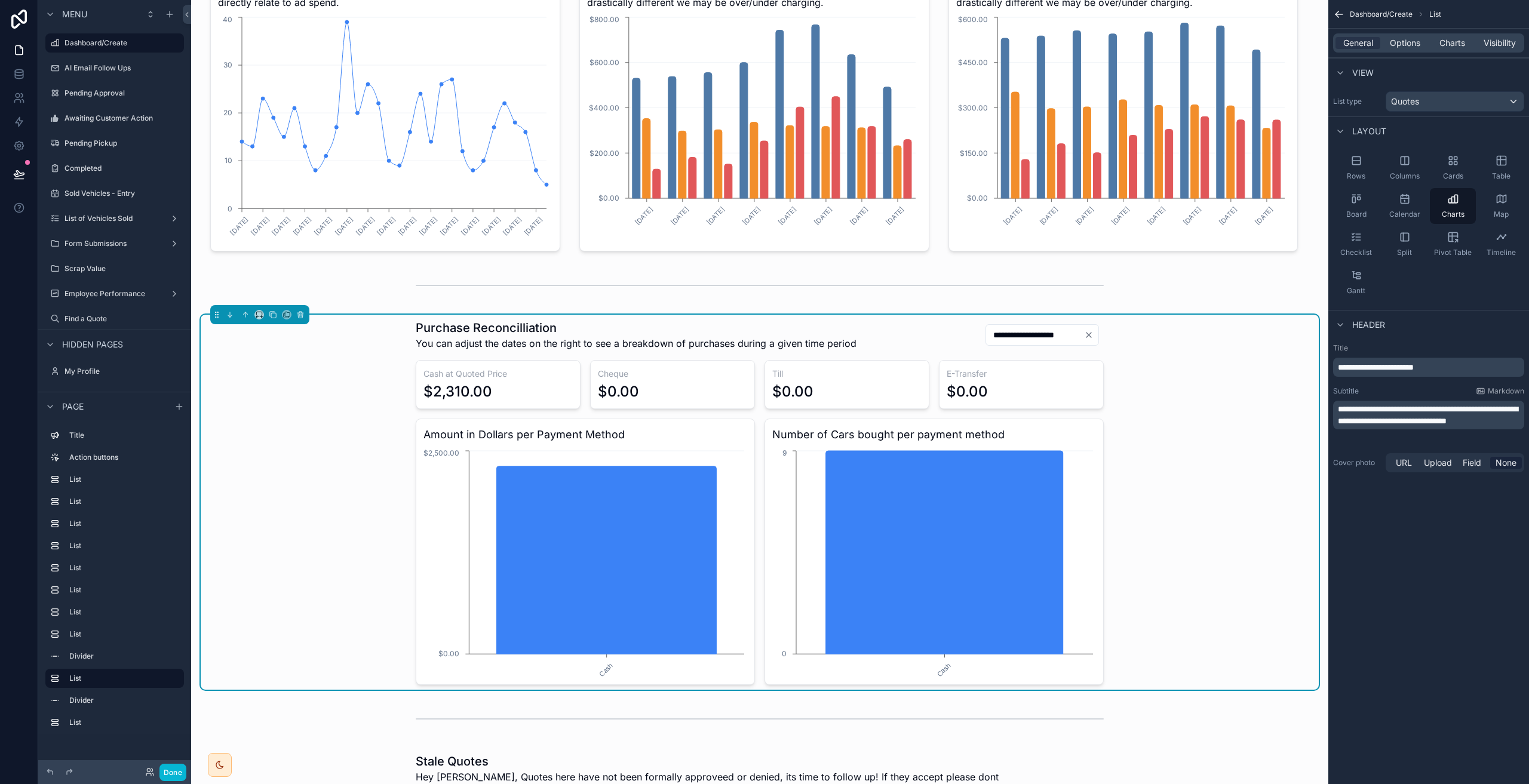
click at [1437, 76] on div "View" at bounding box center [1429, 72] width 201 height 29
click at [430, 389] on div "$2,310.00" at bounding box center [457, 392] width 68 height 19
click at [1433, 99] on div "Quotes" at bounding box center [1455, 101] width 137 height 19
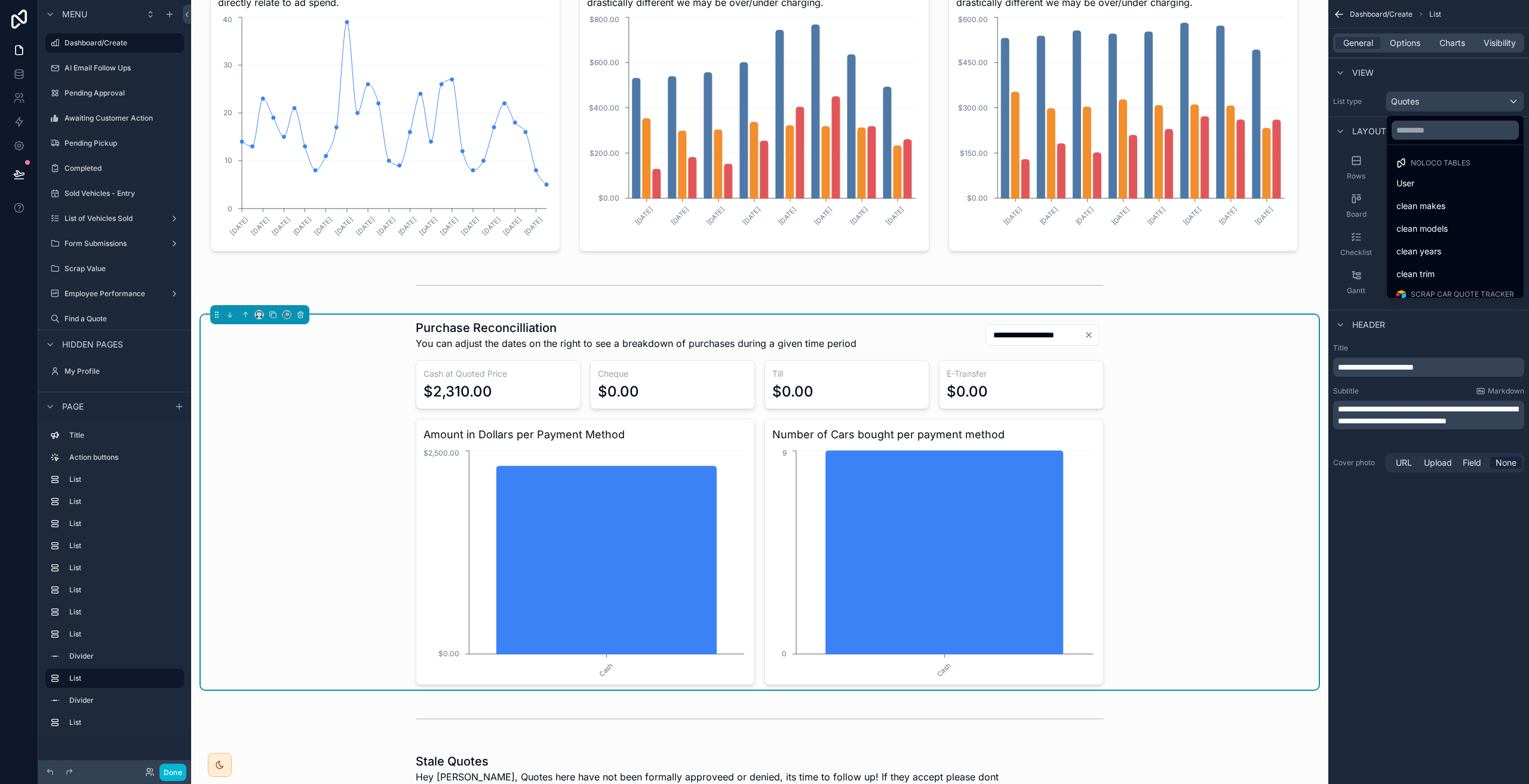
click at [1434, 83] on div "scrollable content" at bounding box center [764, 392] width 1529 height 784
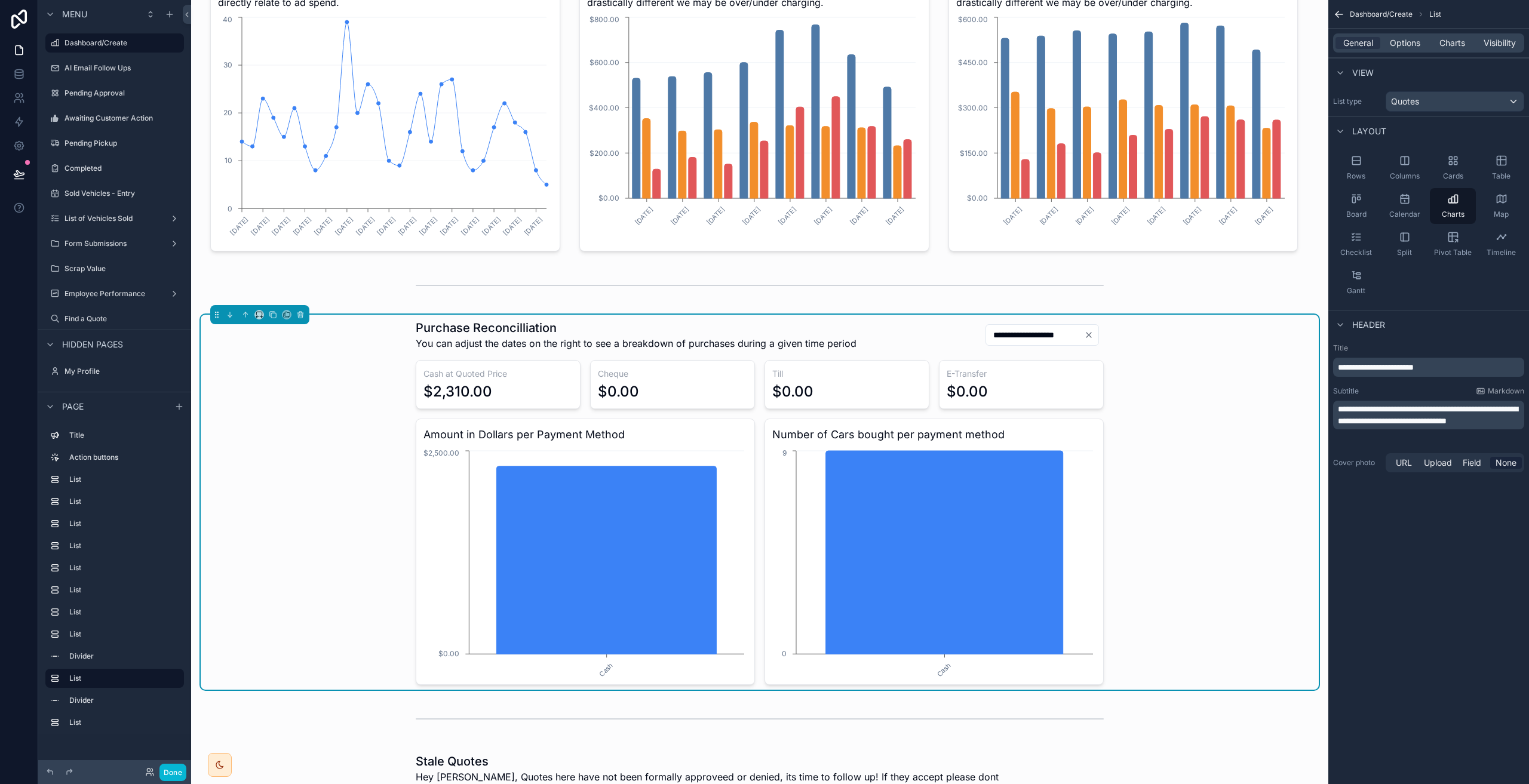
click at [1403, 55] on div "General Options Charts Visibility" at bounding box center [1429, 43] width 201 height 29
click at [1446, 41] on span "Charts" at bounding box center [1452, 42] width 26 height 12
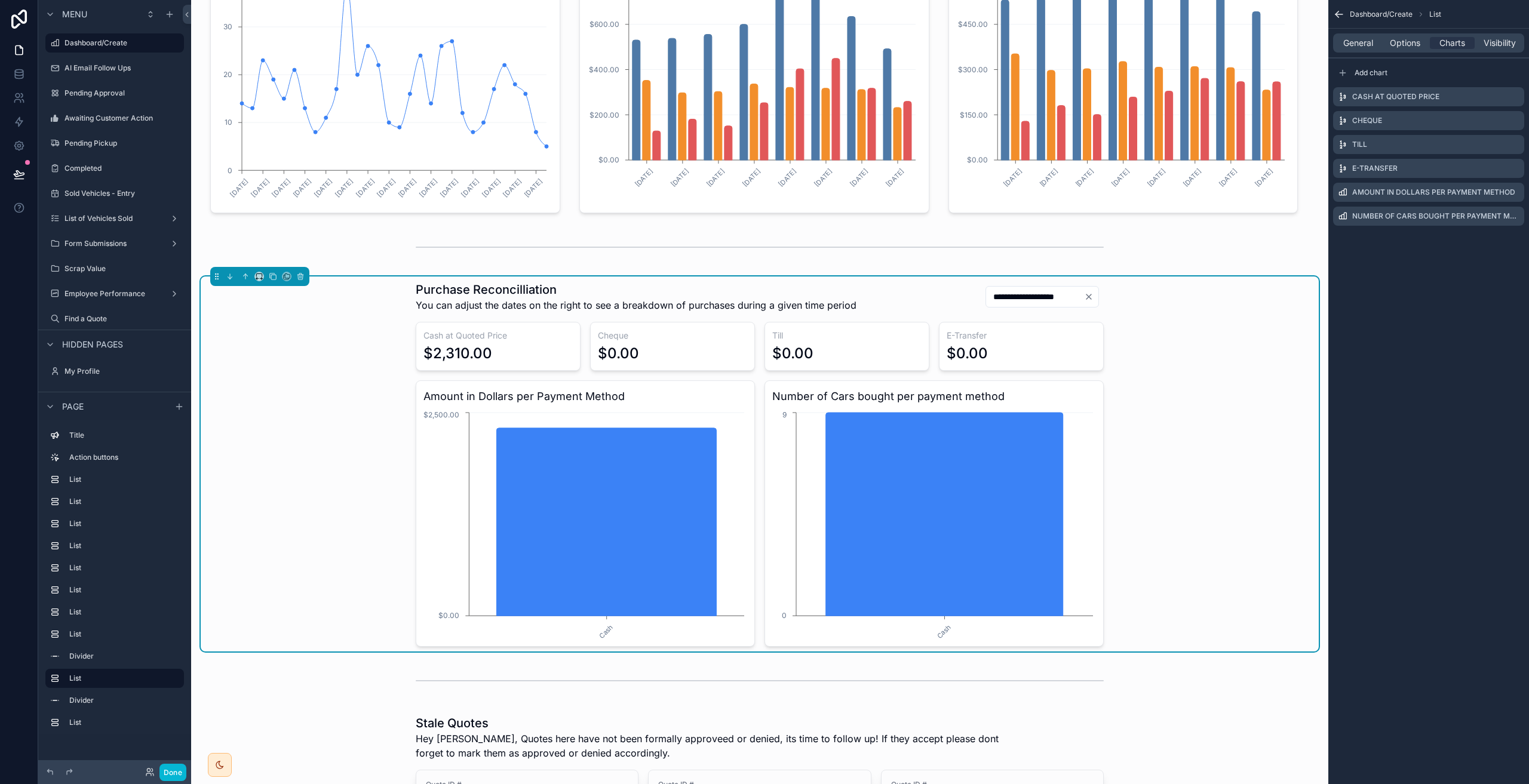
scroll to position [676, 0]
click at [1386, 97] on label "Cash at Quoted Price" at bounding box center [1395, 96] width 87 height 10
click at [1513, 97] on icon "scrollable content" at bounding box center [1515, 96] width 10 height 10
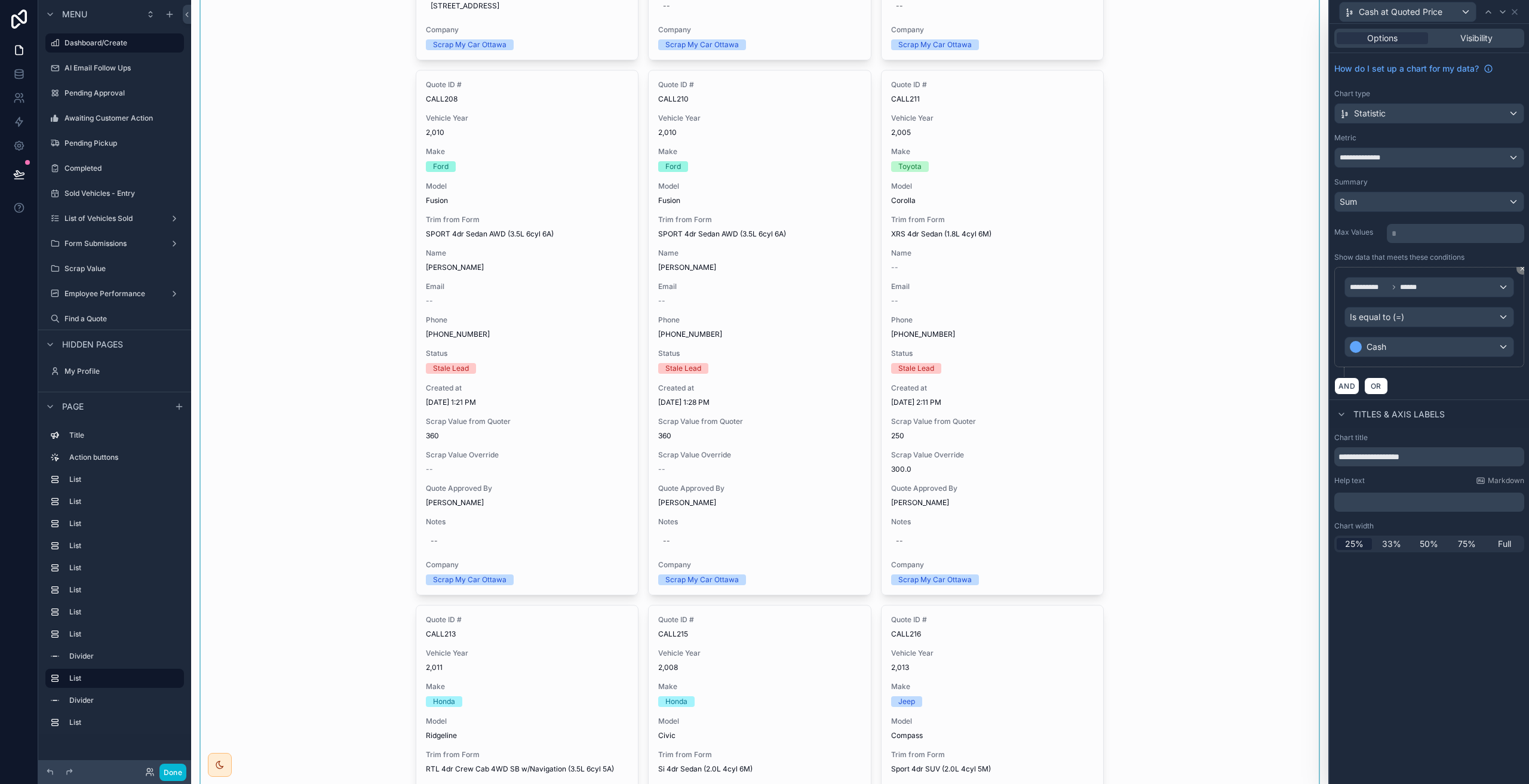
scroll to position [1910, 0]
click at [26, 80] on link at bounding box center [18, 73] width 38 height 24
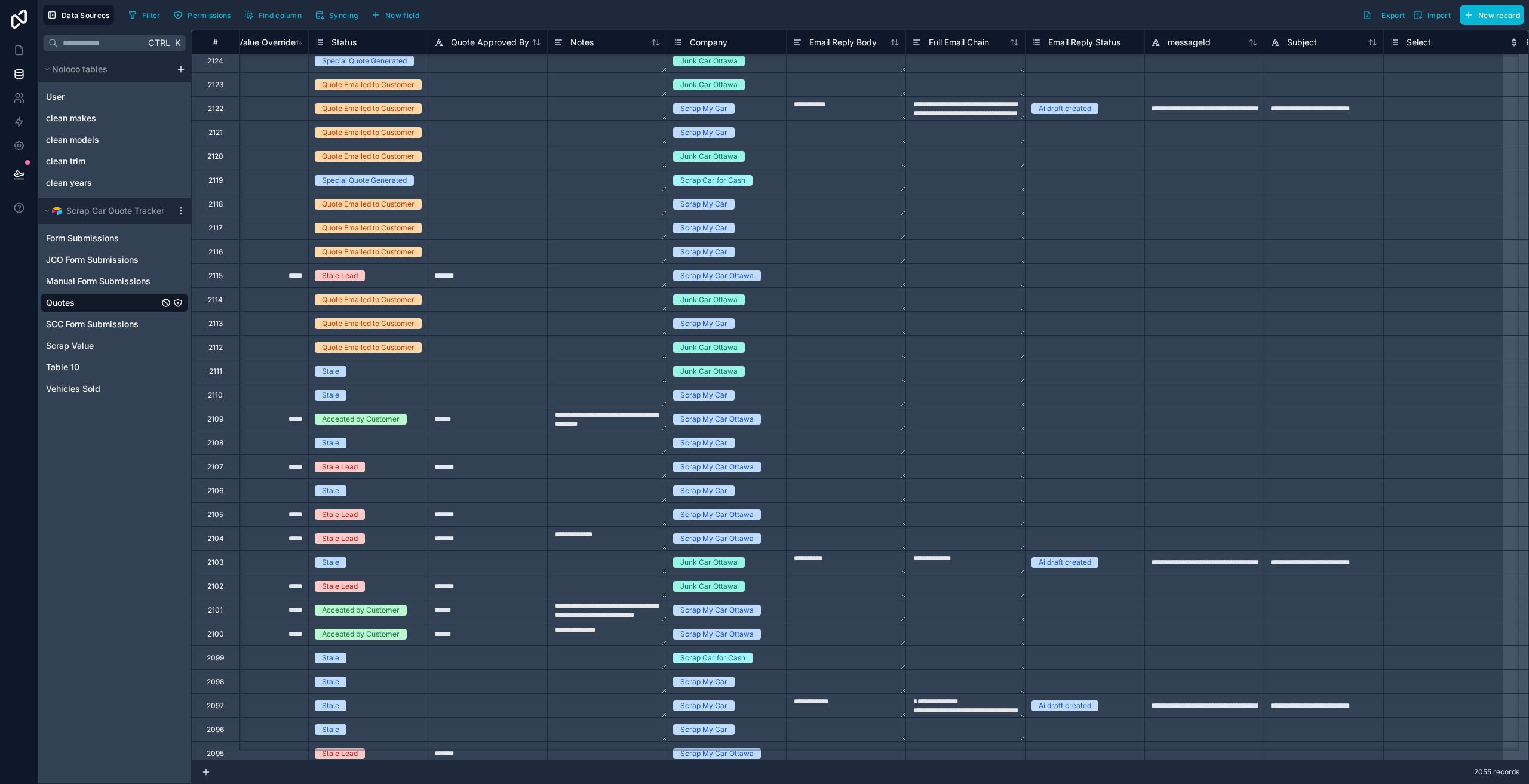
scroll to position [0, 1842]
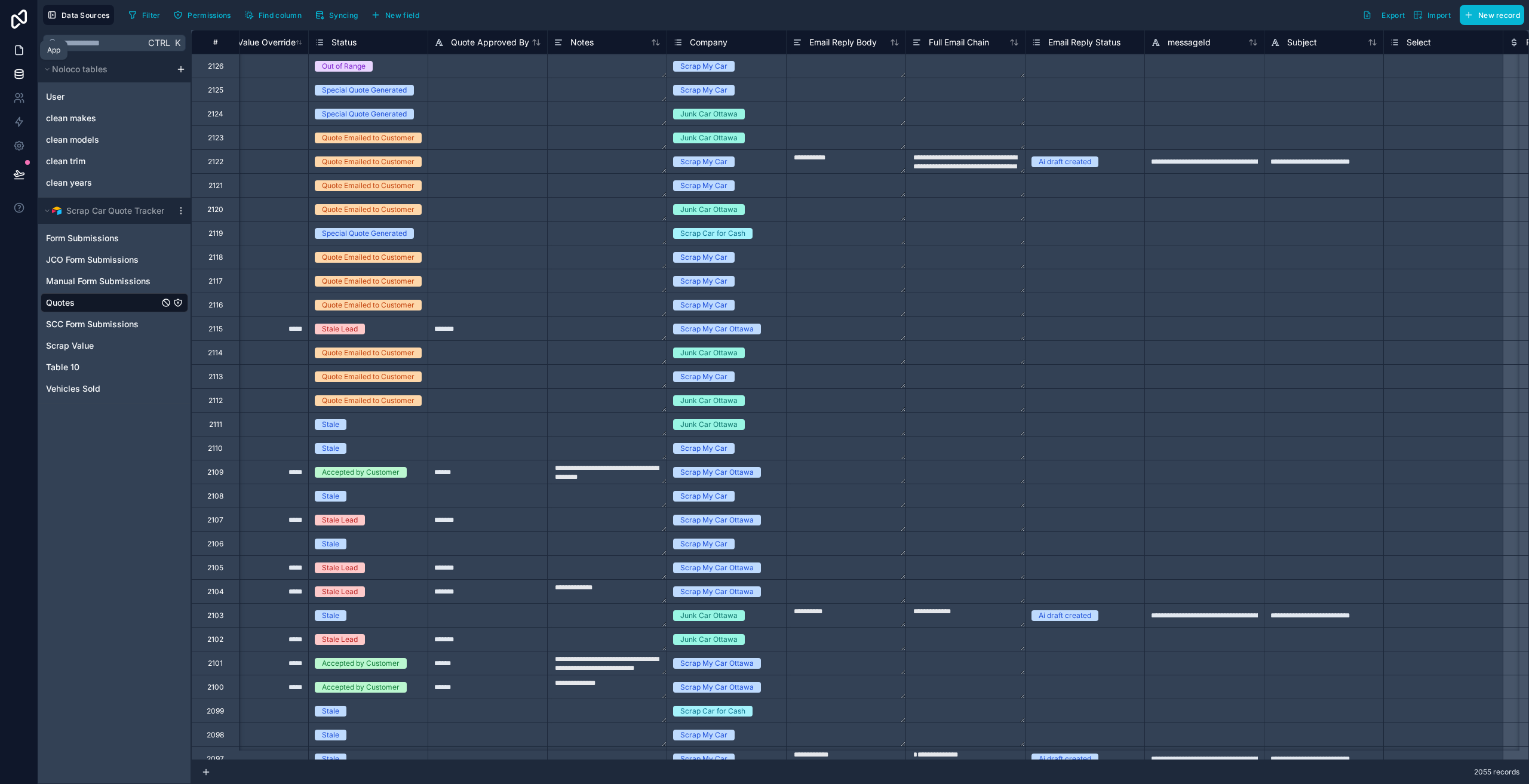
click at [26, 50] on link at bounding box center [18, 50] width 38 height 24
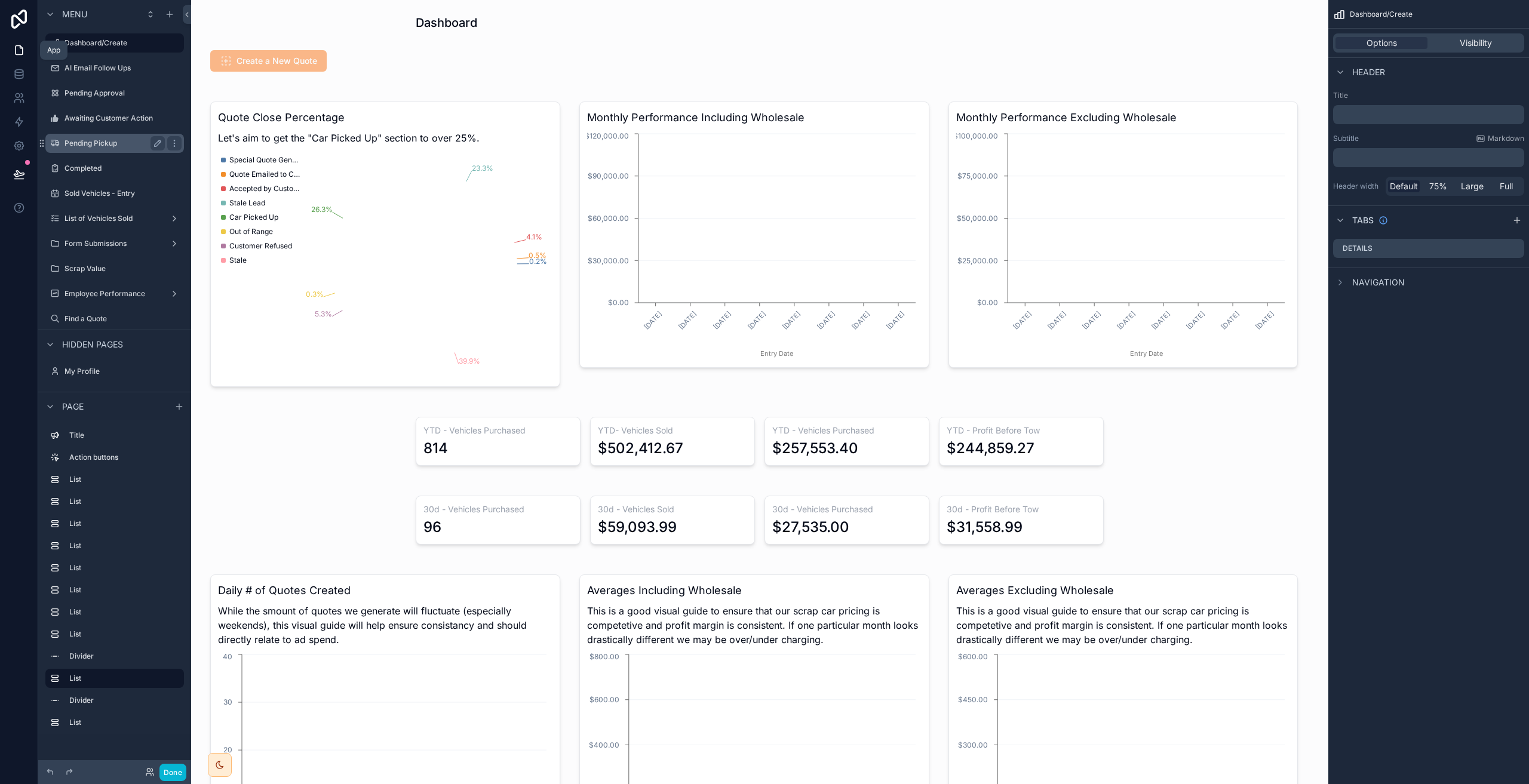
click at [101, 144] on label "Pending Pickup" at bounding box center [112, 144] width 96 height 10
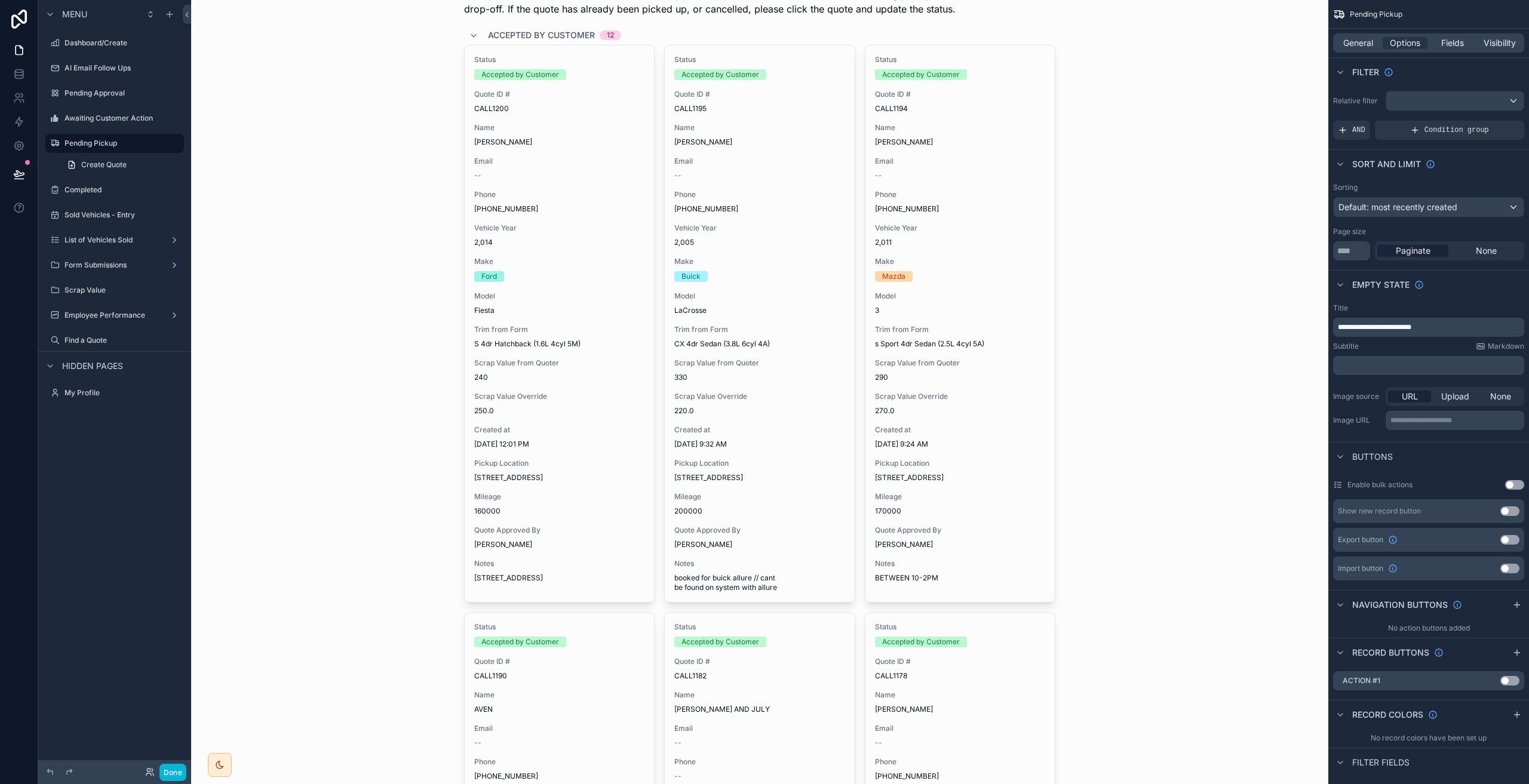
scroll to position [79, 0]
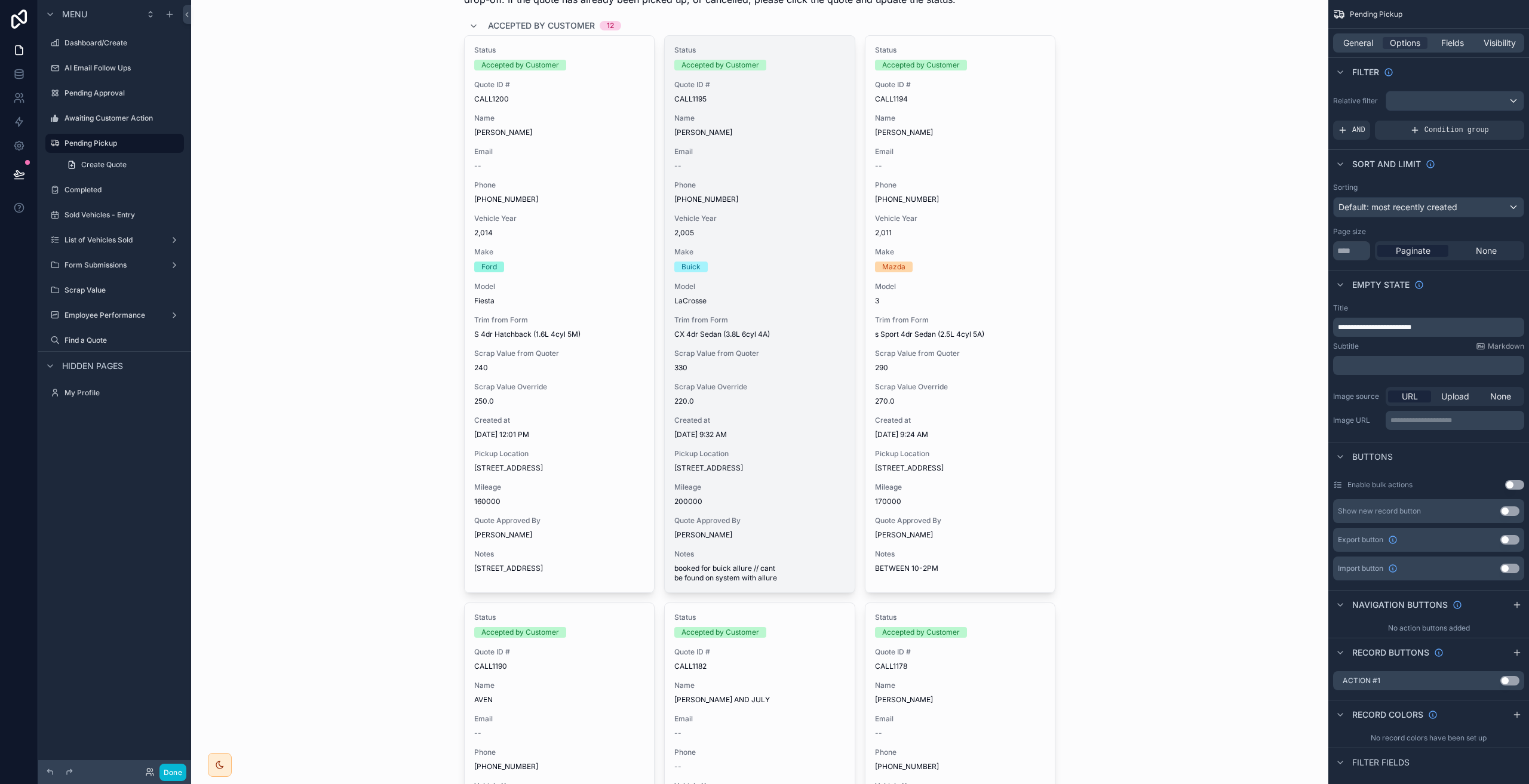
click at [754, 211] on div "Status Accepted by Customer Quote ID # CALL1195 Name [PERSON_NAME] Email -- Pho…" at bounding box center [759, 313] width 190 height 556
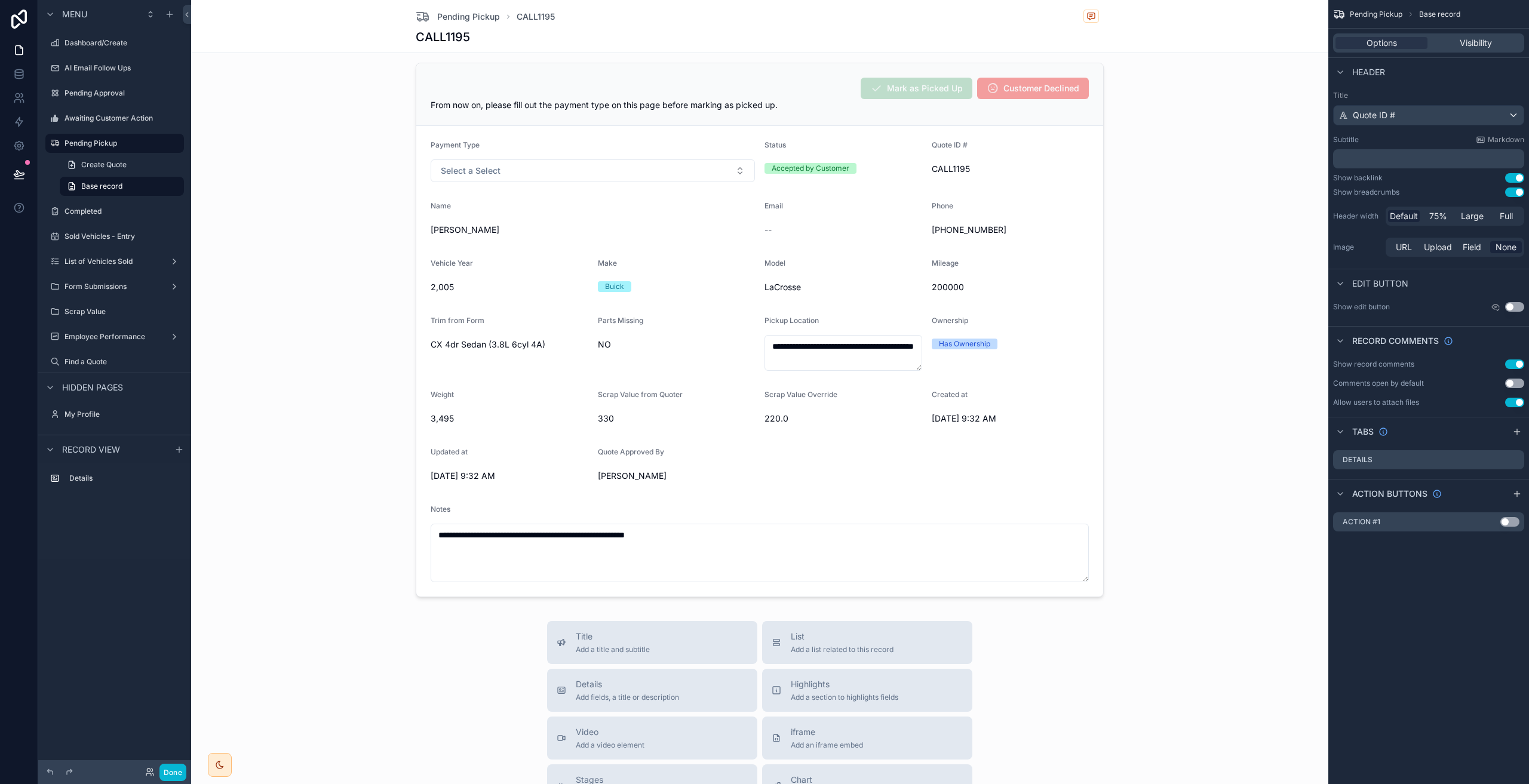
scroll to position [79, 0]
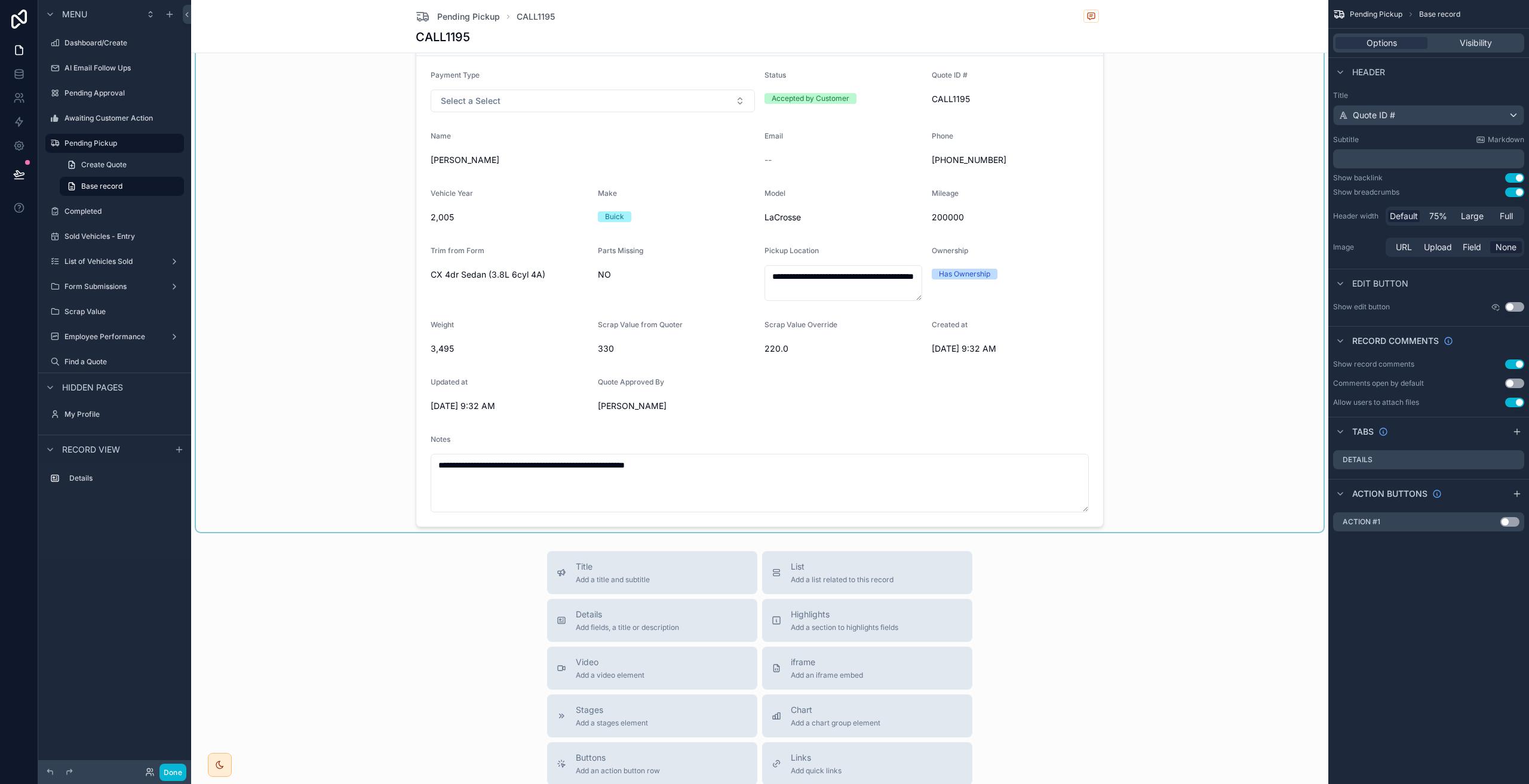
click at [561, 101] on div "scrollable content" at bounding box center [759, 260] width 1128 height 544
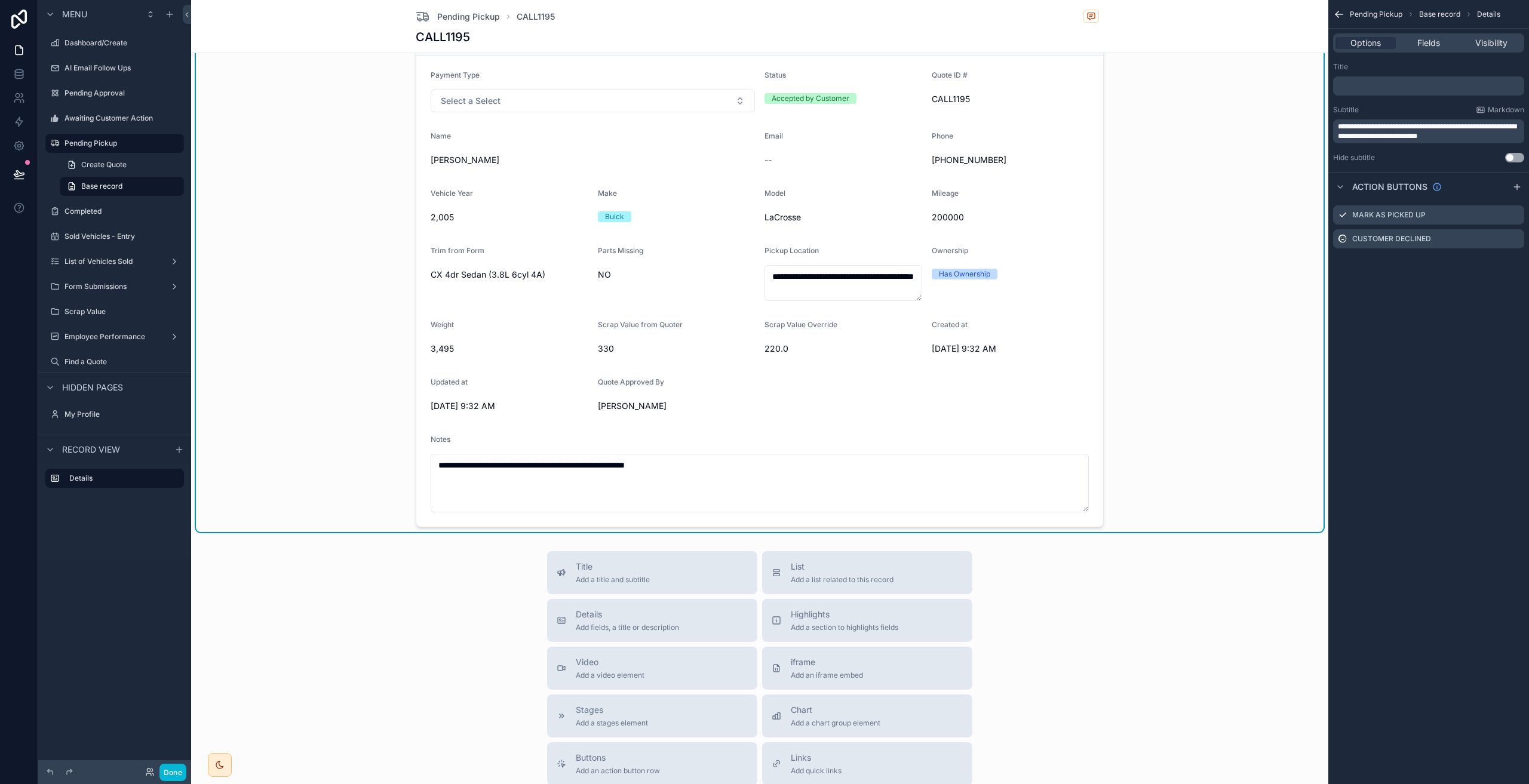
click at [561, 101] on button "Select a Select" at bounding box center [592, 101] width 324 height 23
click at [457, 148] on div "Cash" at bounding box center [450, 149] width 17 height 11
click at [172, 768] on button "Done" at bounding box center [173, 772] width 27 height 17
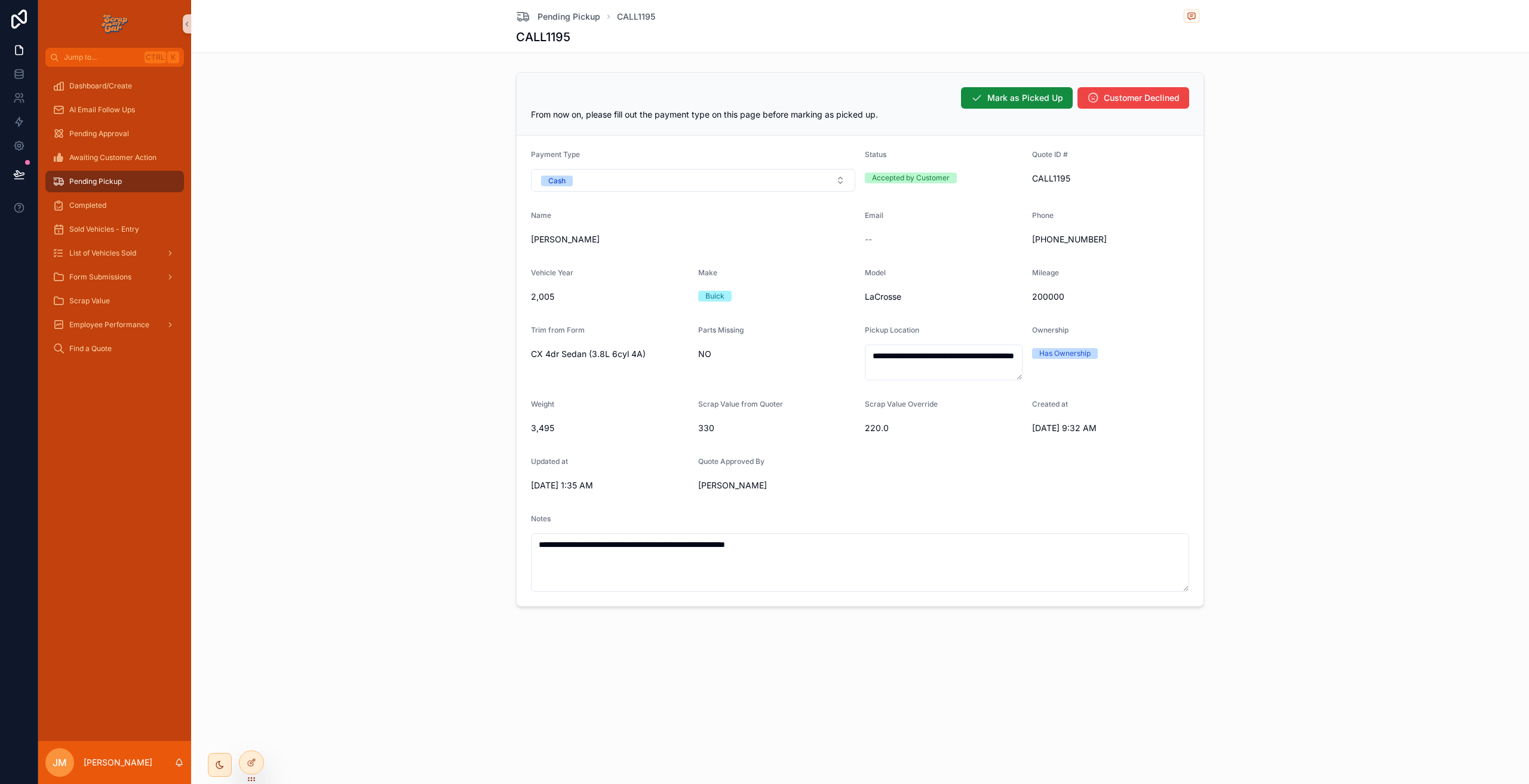
scroll to position [0, 0]
click at [576, 176] on button "Cash" at bounding box center [693, 180] width 324 height 23
click at [559, 229] on div "None" at bounding box center [555, 228] width 18 height 11
click at [607, 182] on button "Select a Select" at bounding box center [693, 180] width 324 height 23
click at [566, 229] on span "Cash" at bounding box center [554, 228] width 32 height 11
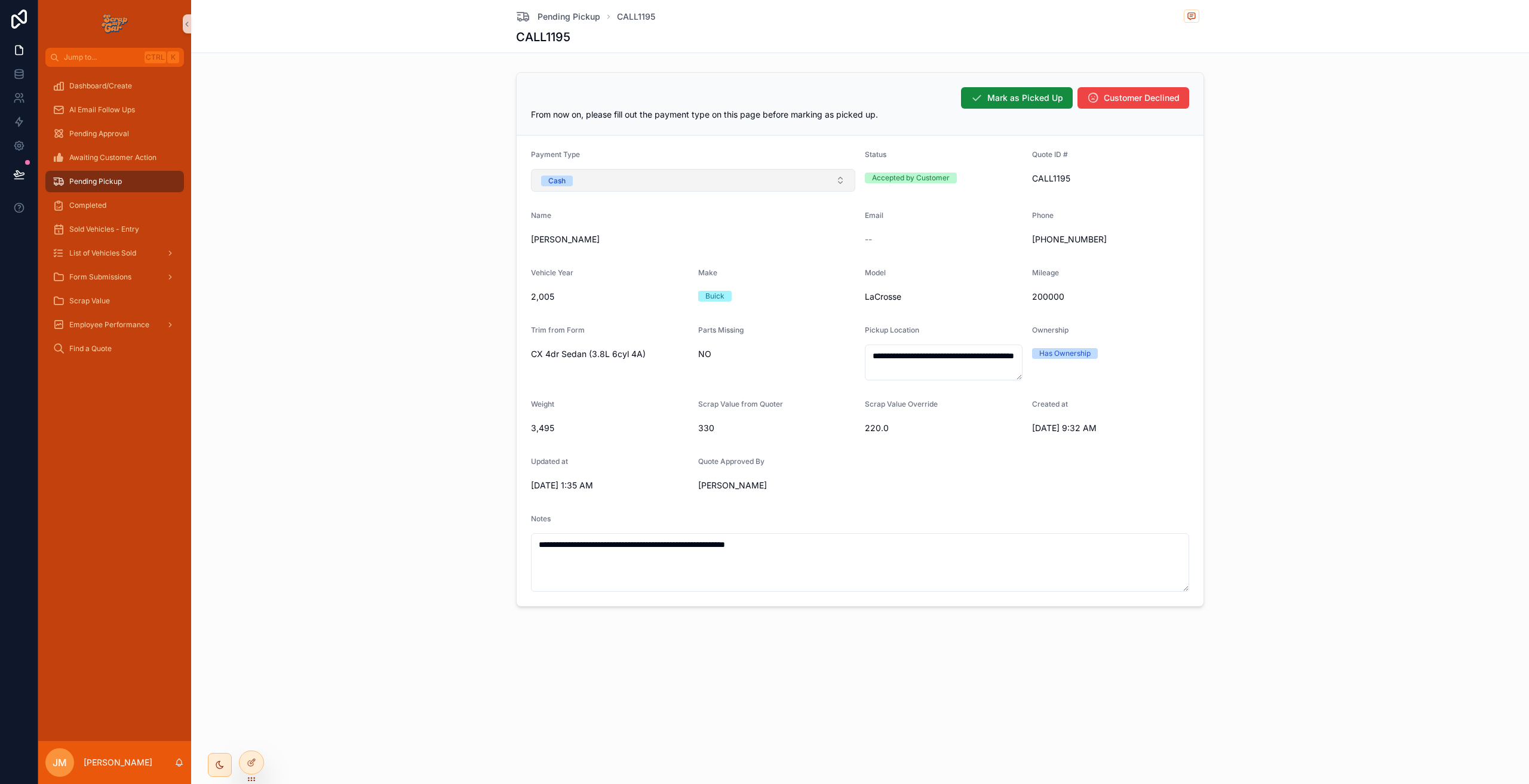
click at [606, 176] on button "Cash" at bounding box center [693, 180] width 324 height 23
click at [546, 230] on div "None" at bounding box center [555, 228] width 18 height 11
click at [457, 190] on div "**********" at bounding box center [860, 339] width 1328 height 544
